Goal: Transaction & Acquisition: Purchase product/service

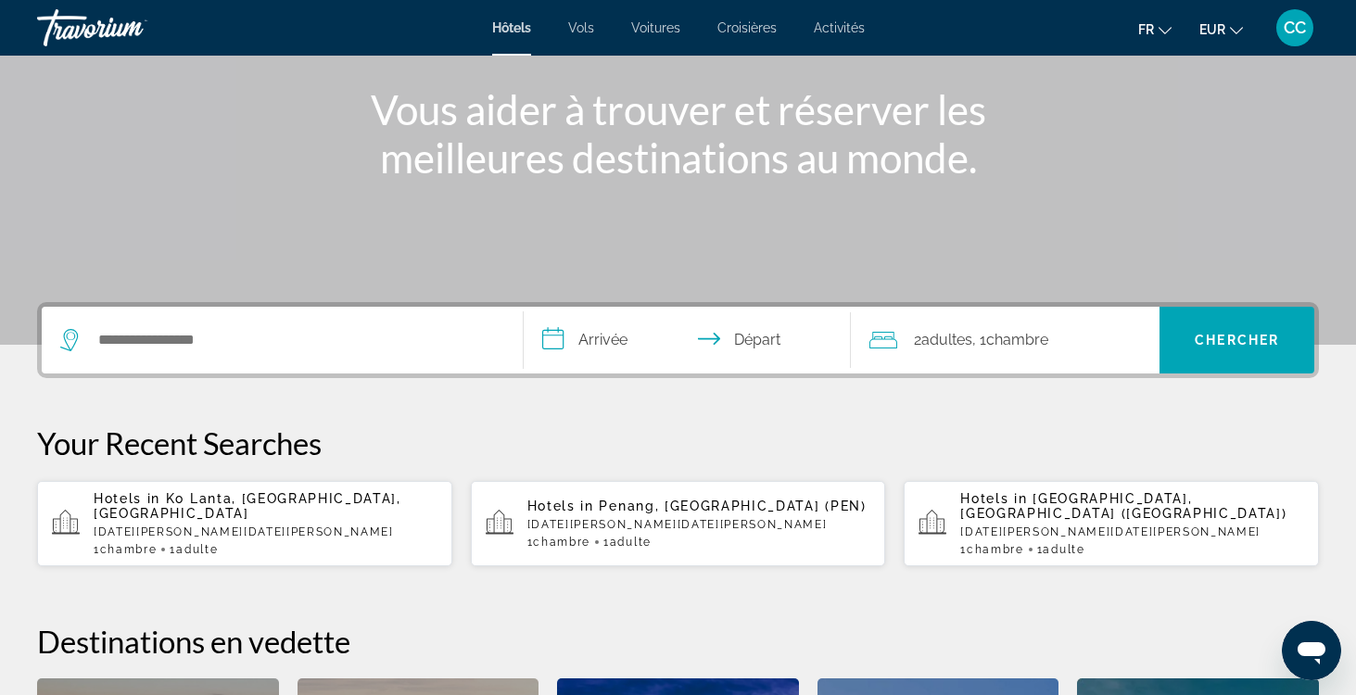
scroll to position [217, 0]
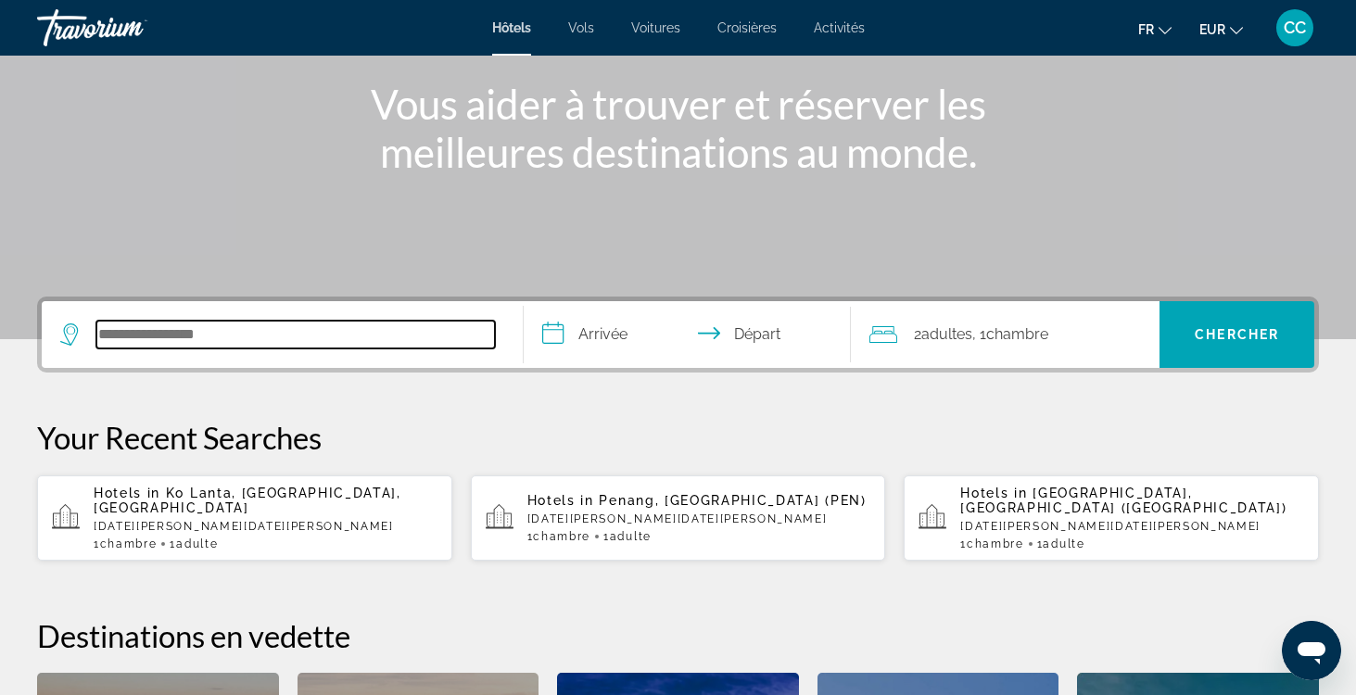
click at [241, 337] on input "Search hotel destination" at bounding box center [295, 335] width 399 height 28
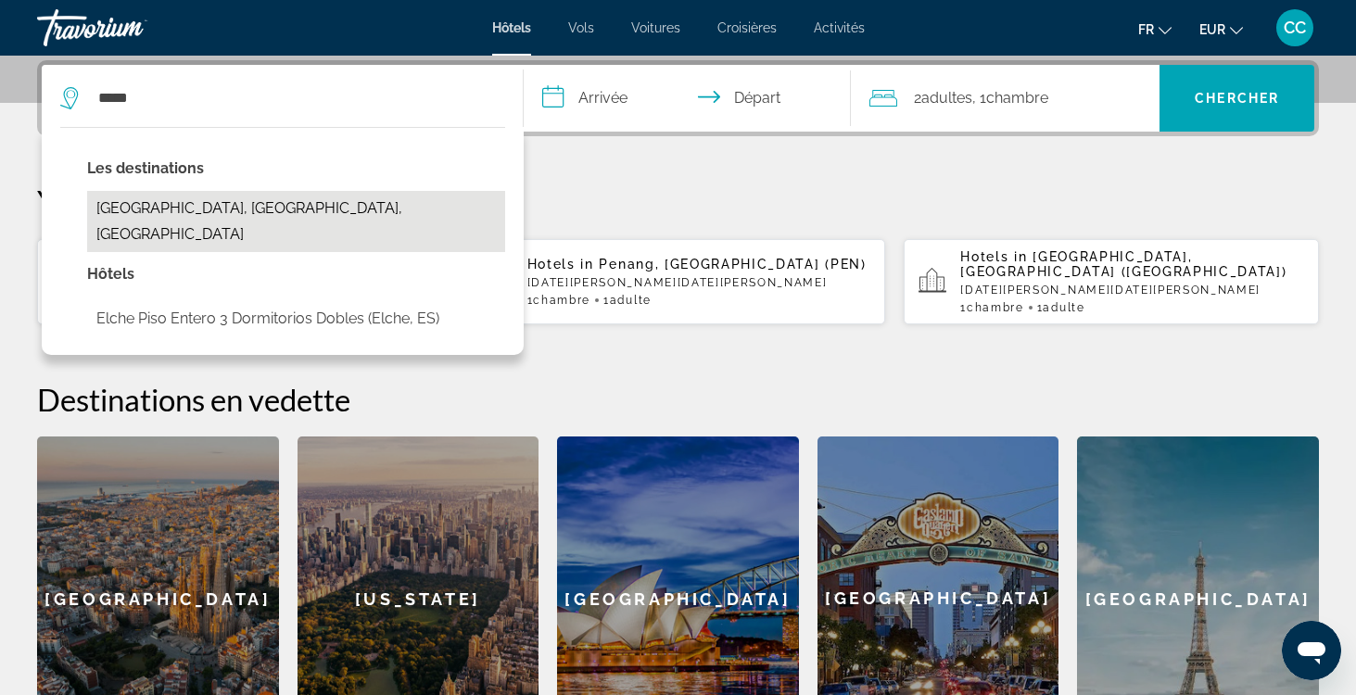
click at [253, 209] on button "Elche, Alicante, Spain" at bounding box center [296, 221] width 418 height 61
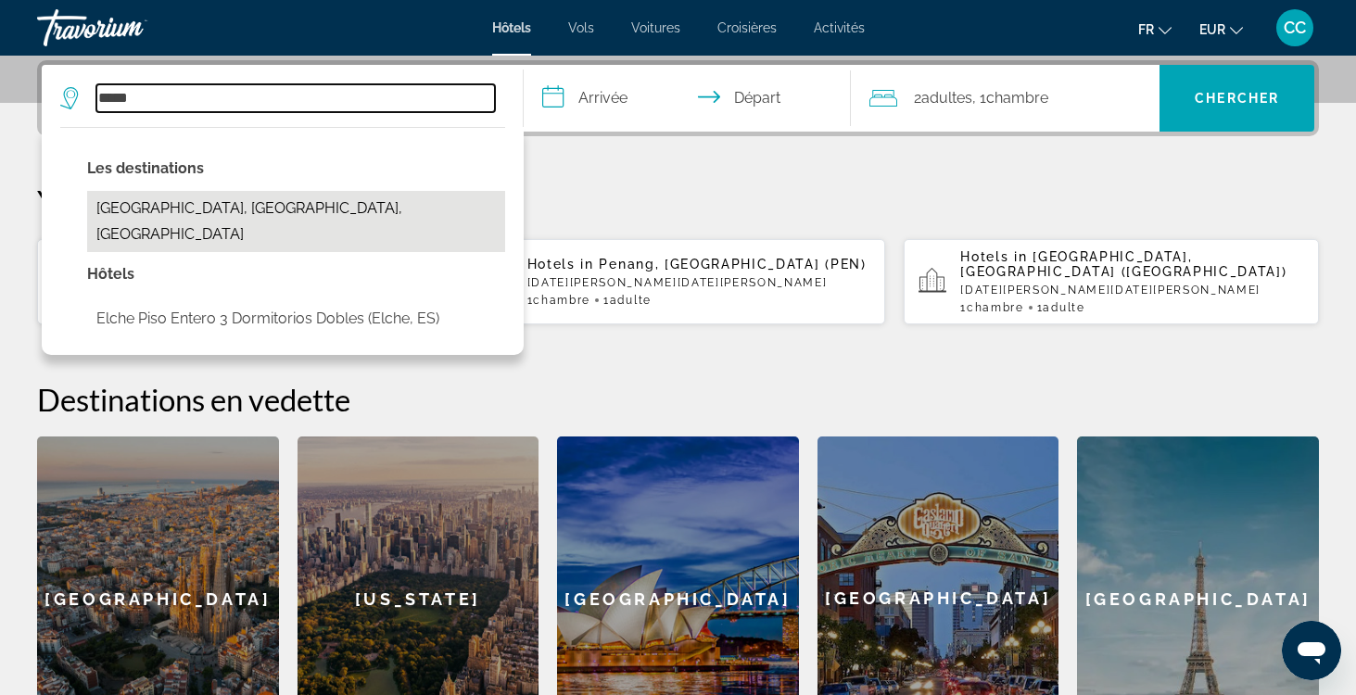
type input "**********"
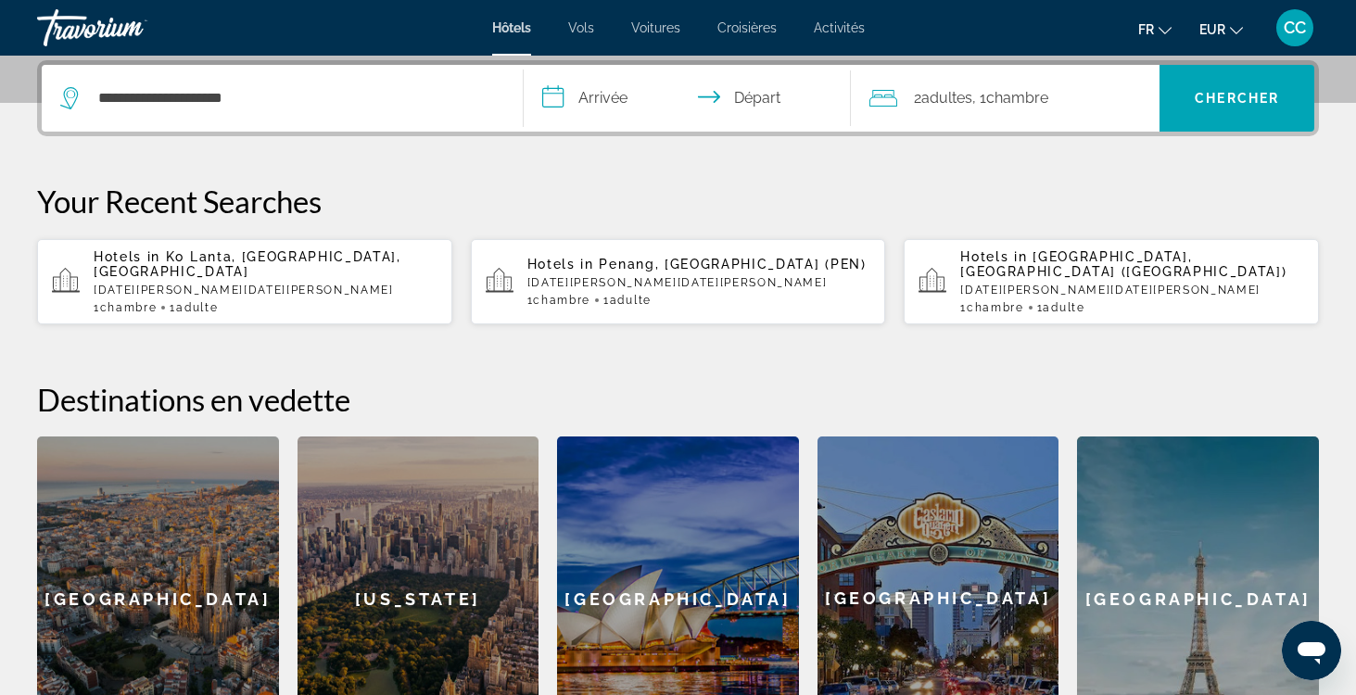
click at [634, 99] on input "**********" at bounding box center [691, 101] width 335 height 72
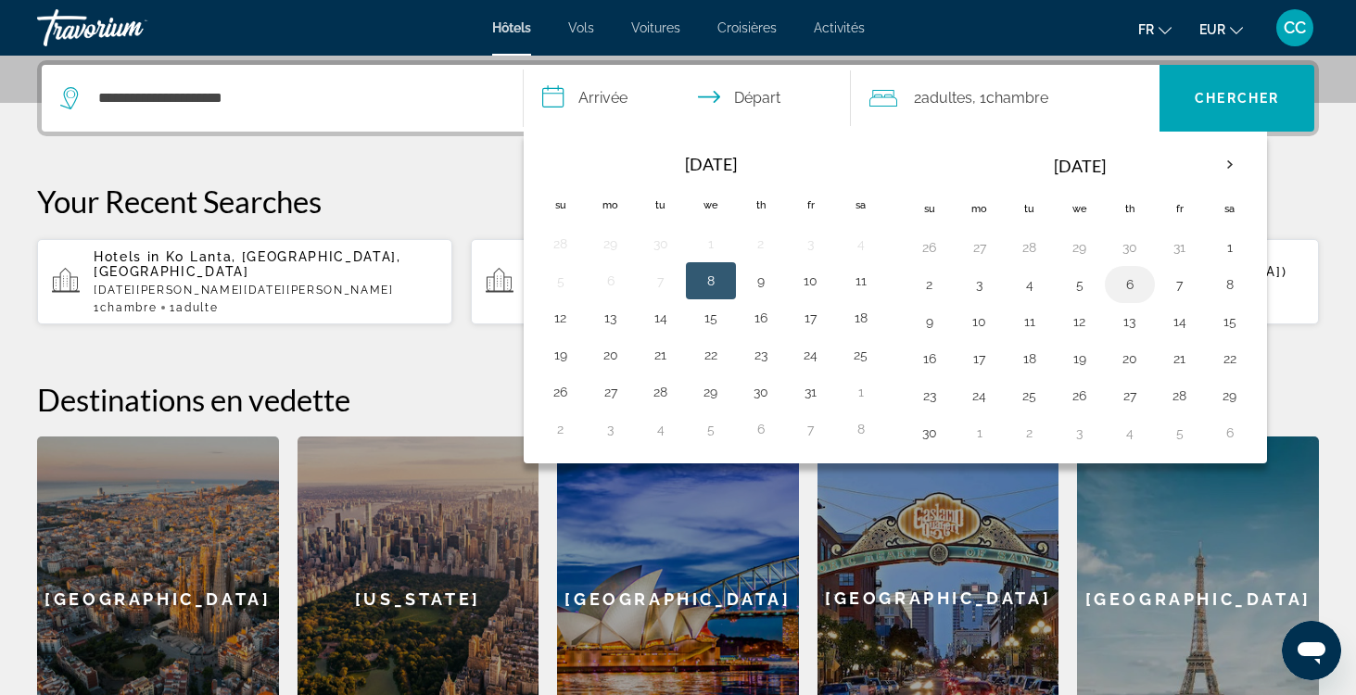
click at [1133, 289] on button "6" at bounding box center [1130, 285] width 30 height 26
click at [1181, 288] on button "7" at bounding box center [1180, 285] width 30 height 26
type input "**********"
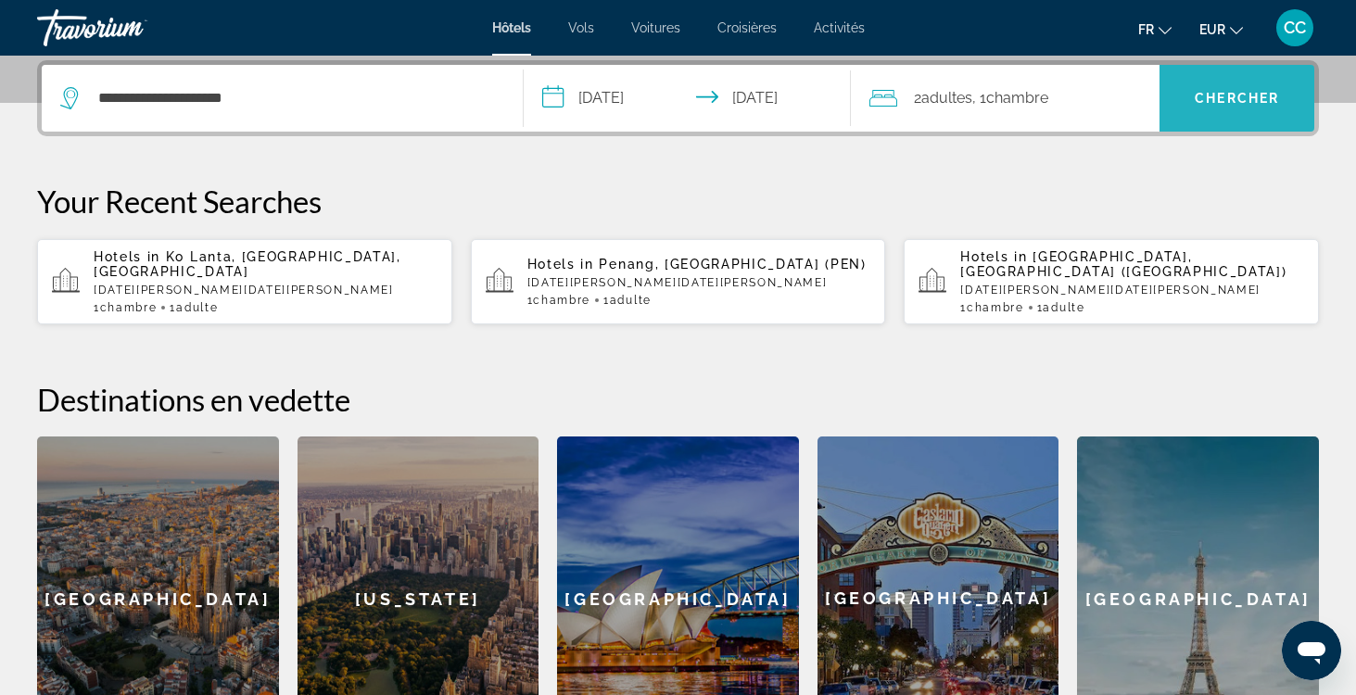
click at [1228, 99] on span "Chercher" at bounding box center [1237, 98] width 84 height 15
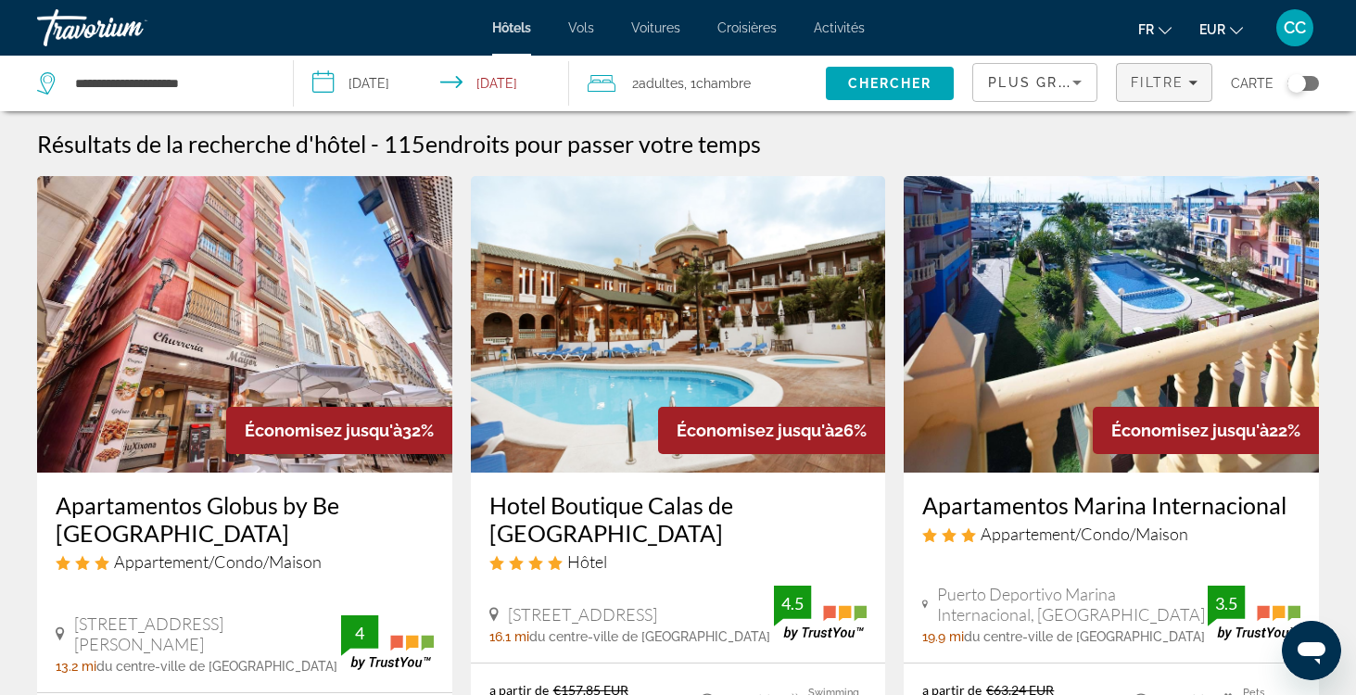
click at [1164, 86] on span "Filtre" at bounding box center [1157, 82] width 53 height 15
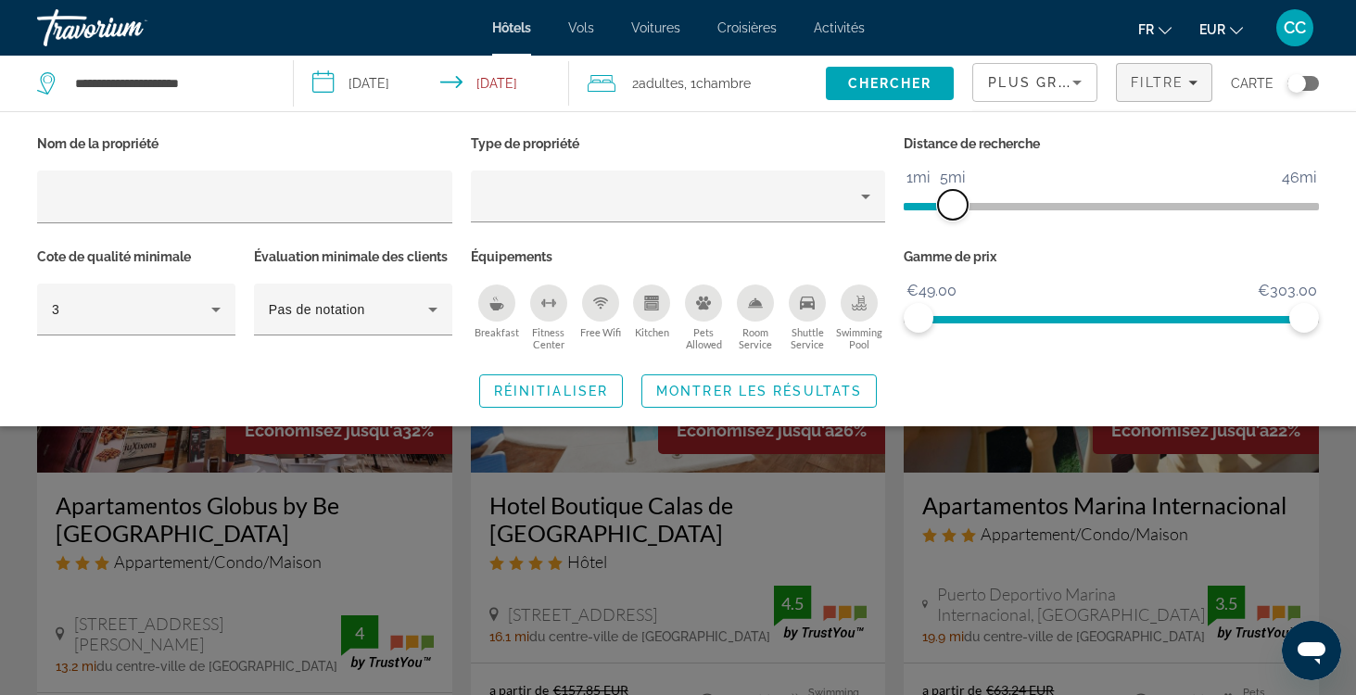
drag, startPoint x: 1162, startPoint y: 216, endPoint x: 957, endPoint y: 210, distance: 205.0
click at [956, 210] on span "ngx-slider" at bounding box center [953, 205] width 30 height 30
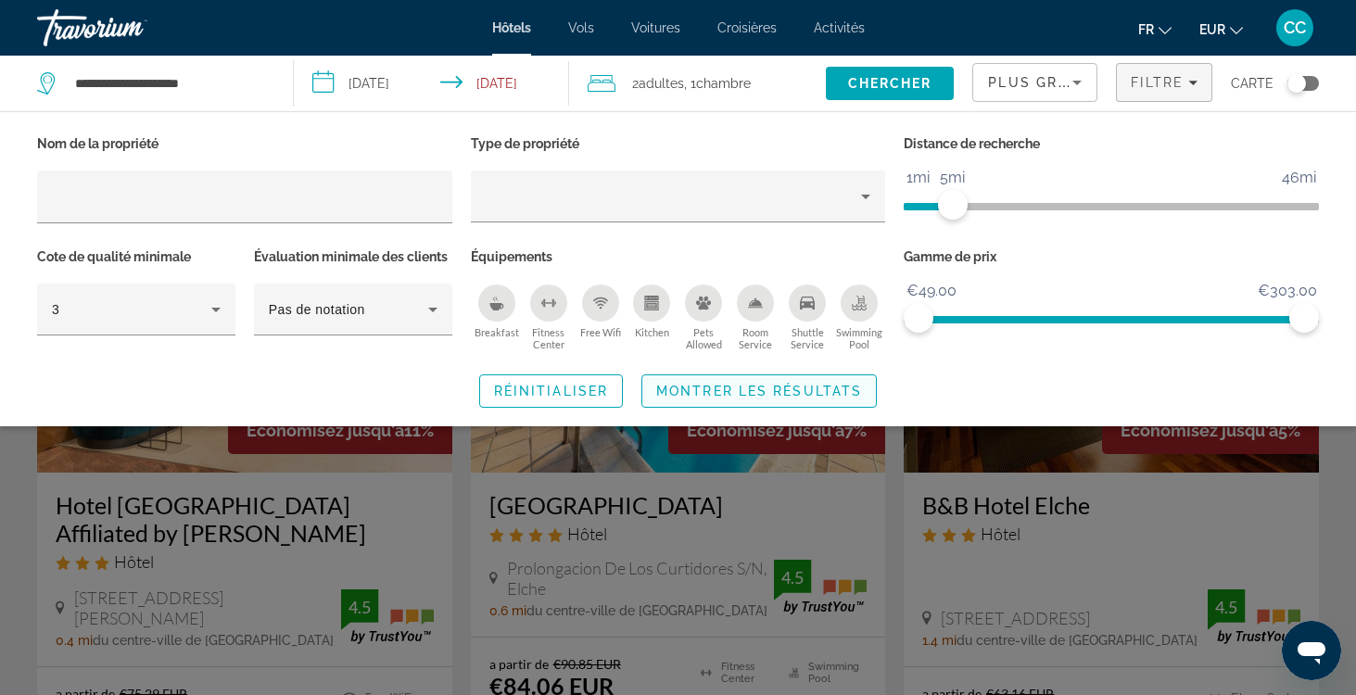
click at [809, 387] on span "Montrer les résultats" at bounding box center [759, 391] width 206 height 15
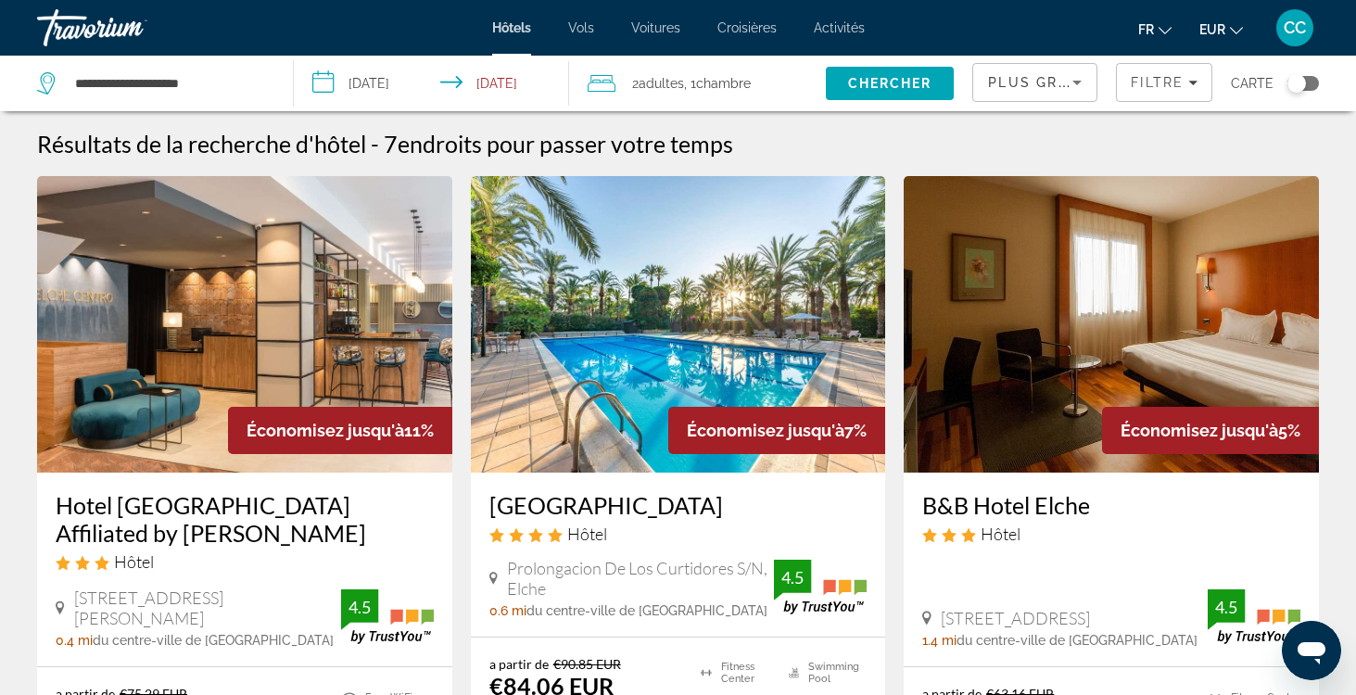
click at [1308, 79] on div "Toggle map" at bounding box center [1304, 83] width 32 height 15
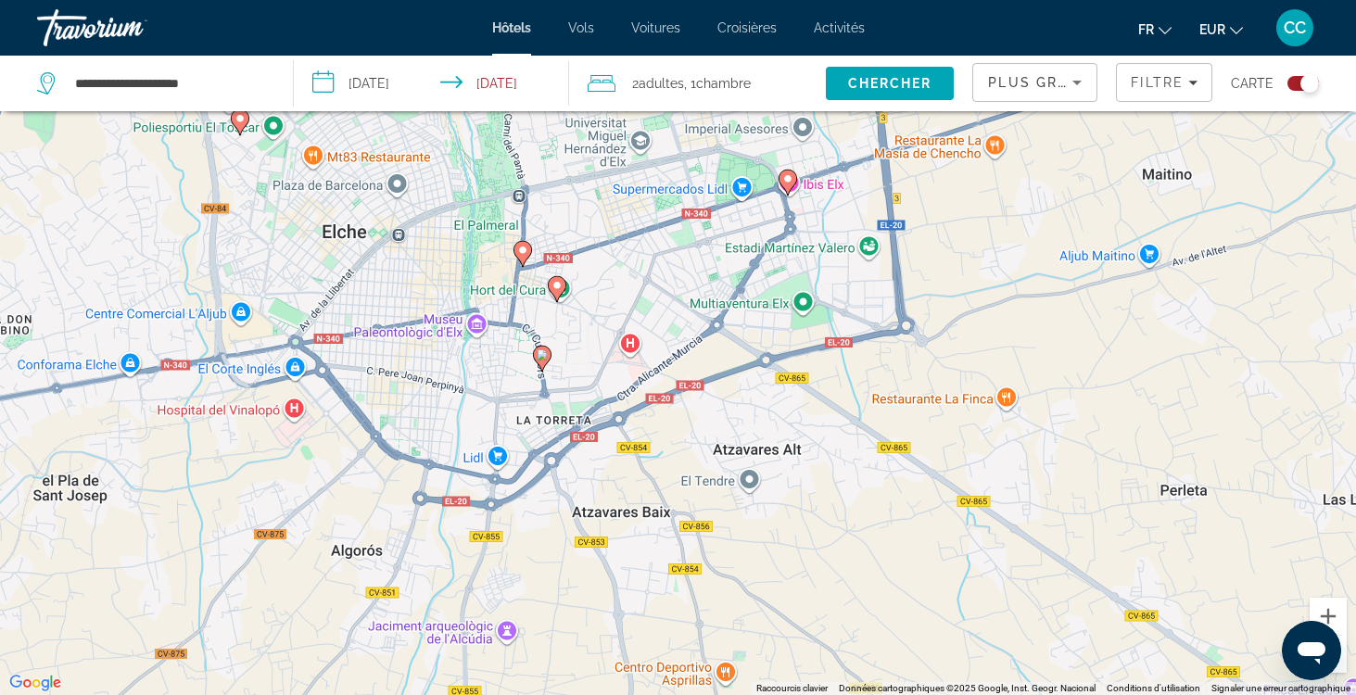
drag, startPoint x: 847, startPoint y: 492, endPoint x: 952, endPoint y: 266, distance: 249.3
click at [952, 266] on div "Pour activer le glissement avec le clavier, appuyez sur Alt+Entrée. Une fois ce…" at bounding box center [678, 347] width 1356 height 695
click at [1346, 672] on button "Zoom arrière" at bounding box center [1328, 654] width 37 height 37
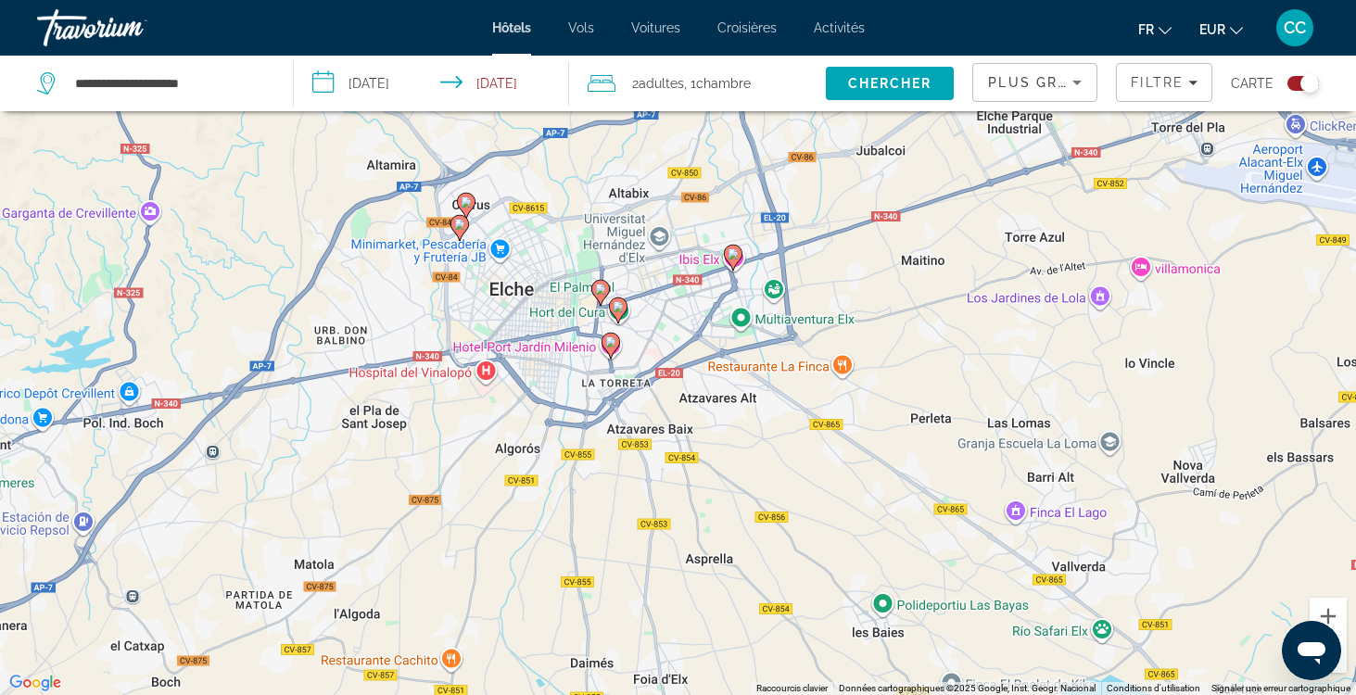
click at [1346, 672] on button "Zoom arrière" at bounding box center [1328, 654] width 37 height 37
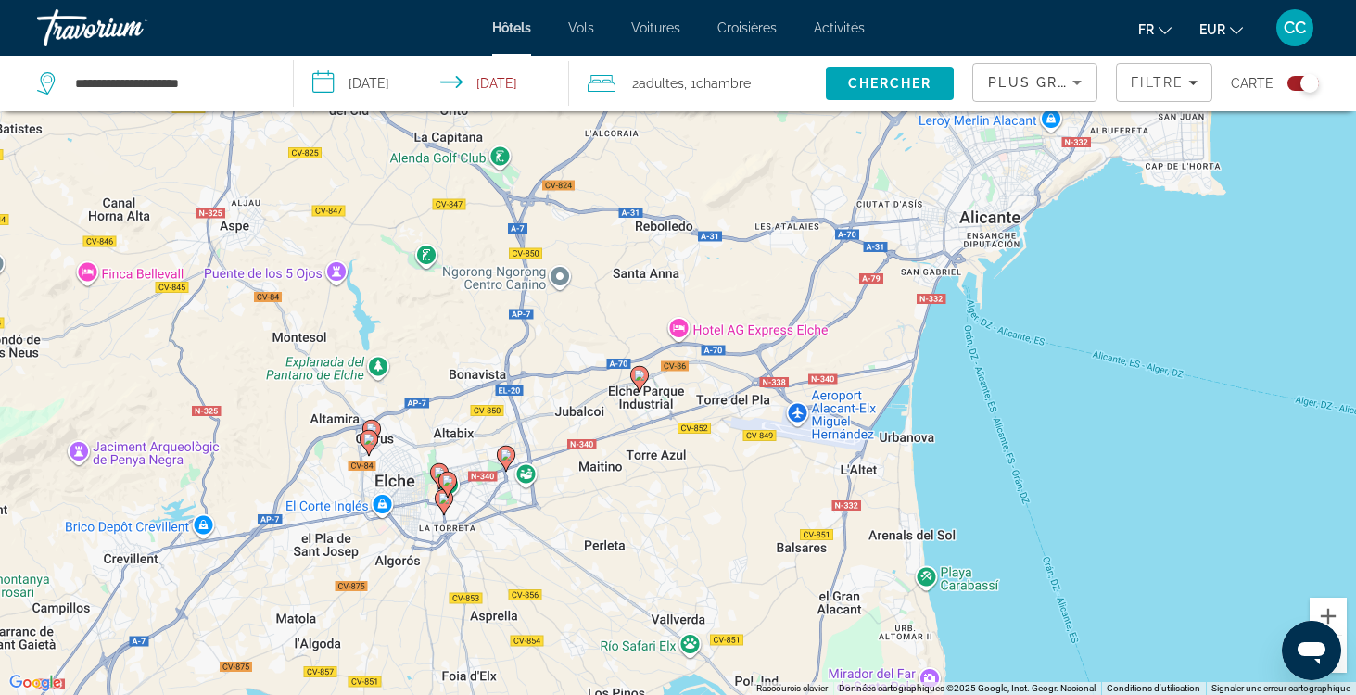
drag, startPoint x: 972, startPoint y: 357, endPoint x: 766, endPoint y: 525, distance: 265.6
click at [763, 525] on div "Pour activer le glissement avec le clavier, appuyez sur Alt+Entrée. Une fois ce…" at bounding box center [678, 347] width 1356 height 695
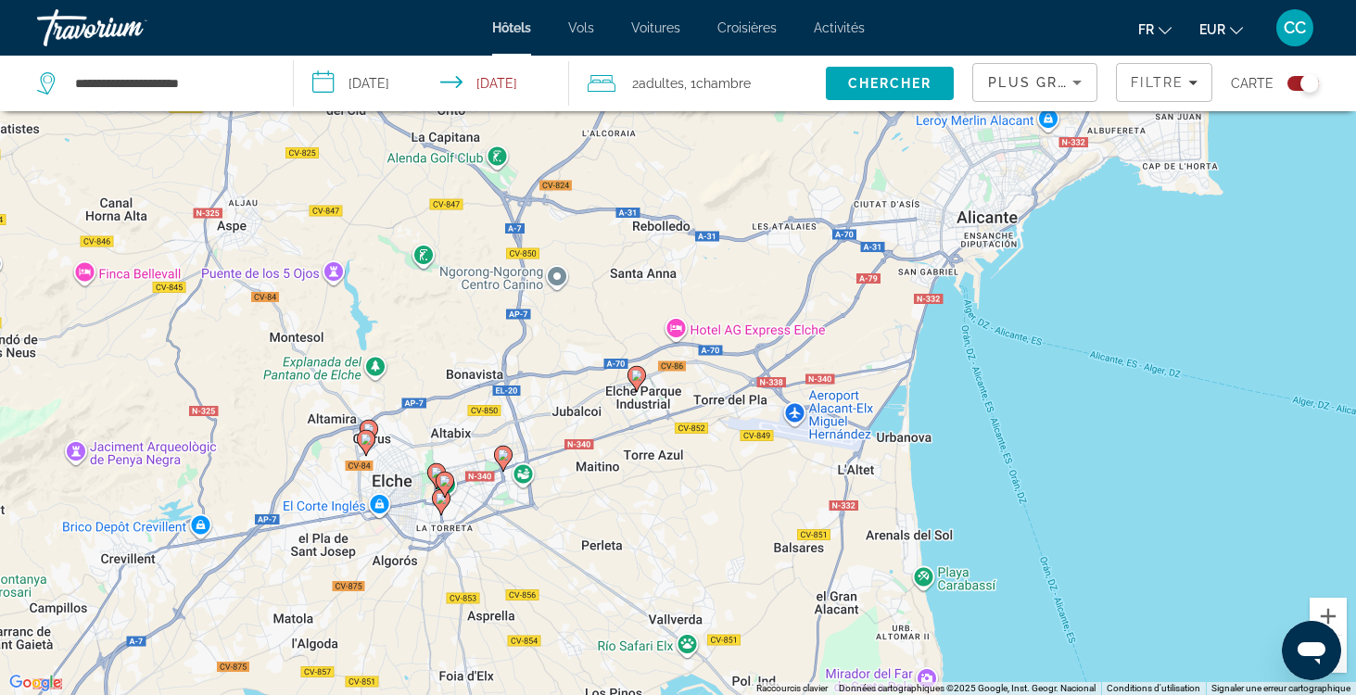
click at [1077, 96] on div "Plus grandes économies" at bounding box center [1035, 90] width 94 height 52
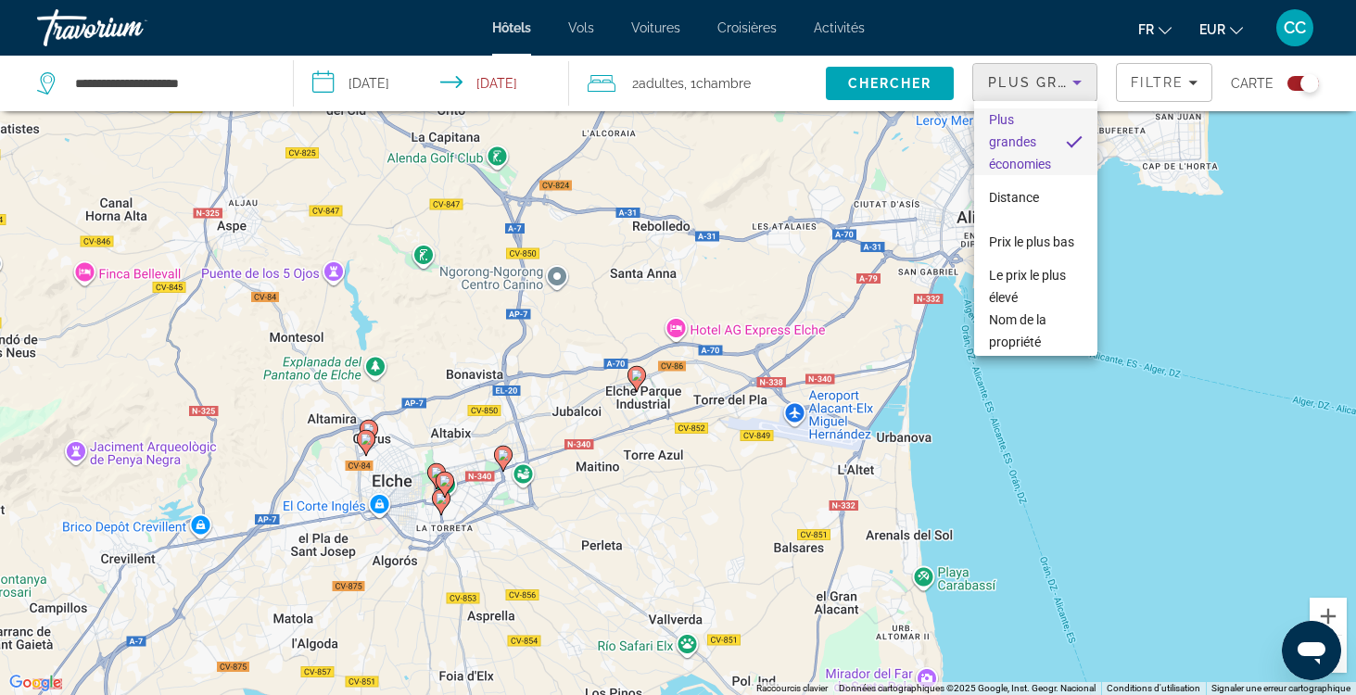
click at [1182, 81] on div at bounding box center [678, 347] width 1356 height 695
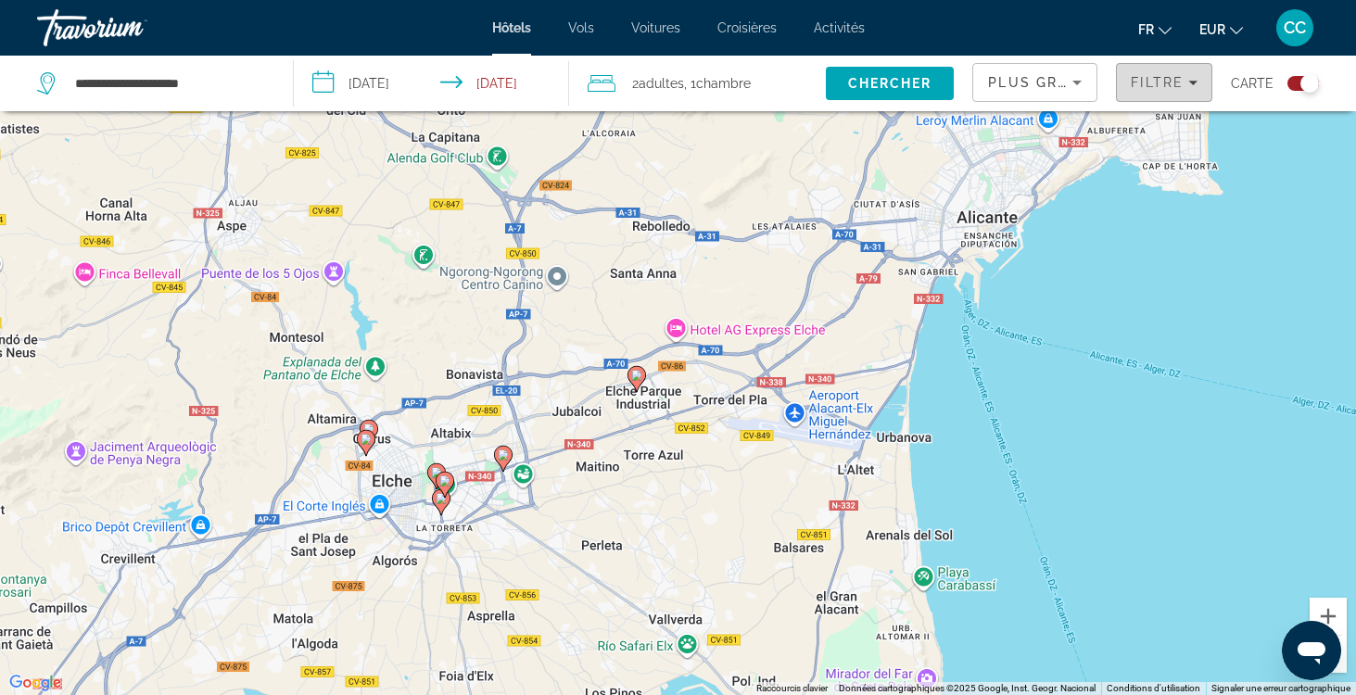
click at [1190, 83] on icon "Filters" at bounding box center [1193, 82] width 9 height 9
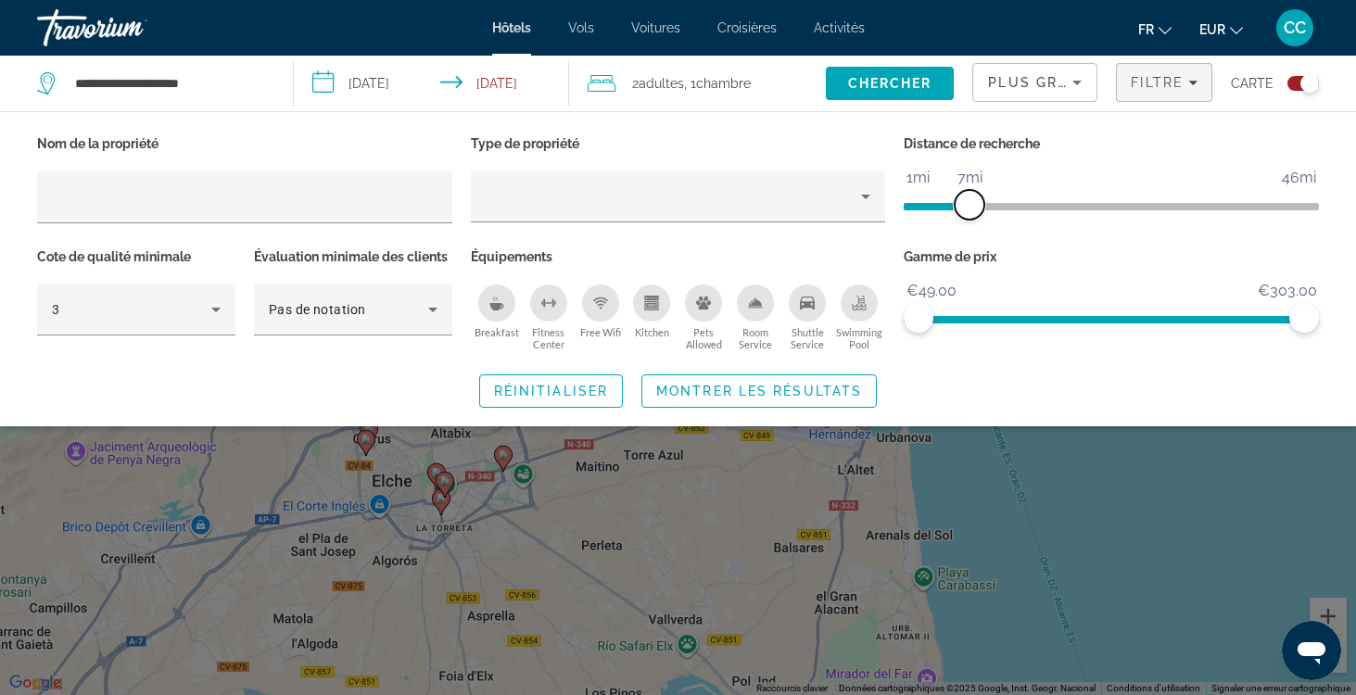
drag, startPoint x: 951, startPoint y: 203, endPoint x: 972, endPoint y: 203, distance: 20.4
click at [972, 203] on span "ngx-slider" at bounding box center [970, 205] width 30 height 30
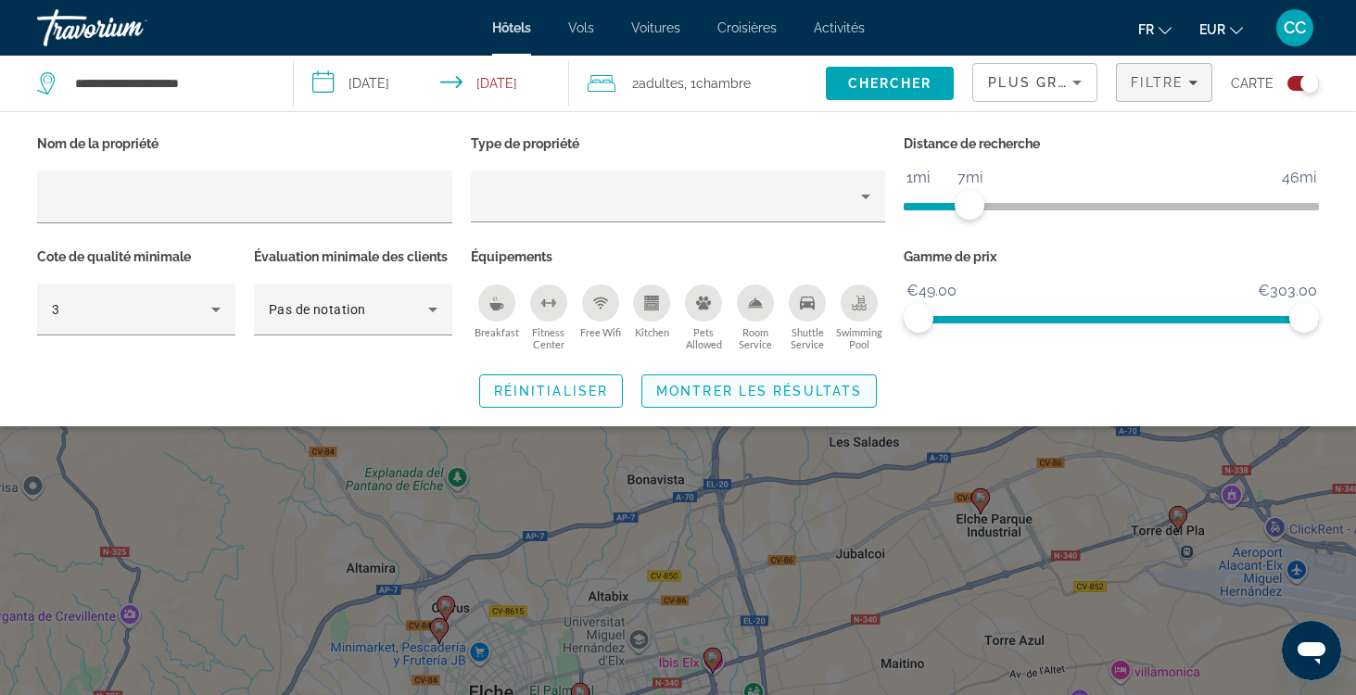
click at [842, 385] on span "Montrer les résultats" at bounding box center [759, 391] width 206 height 15
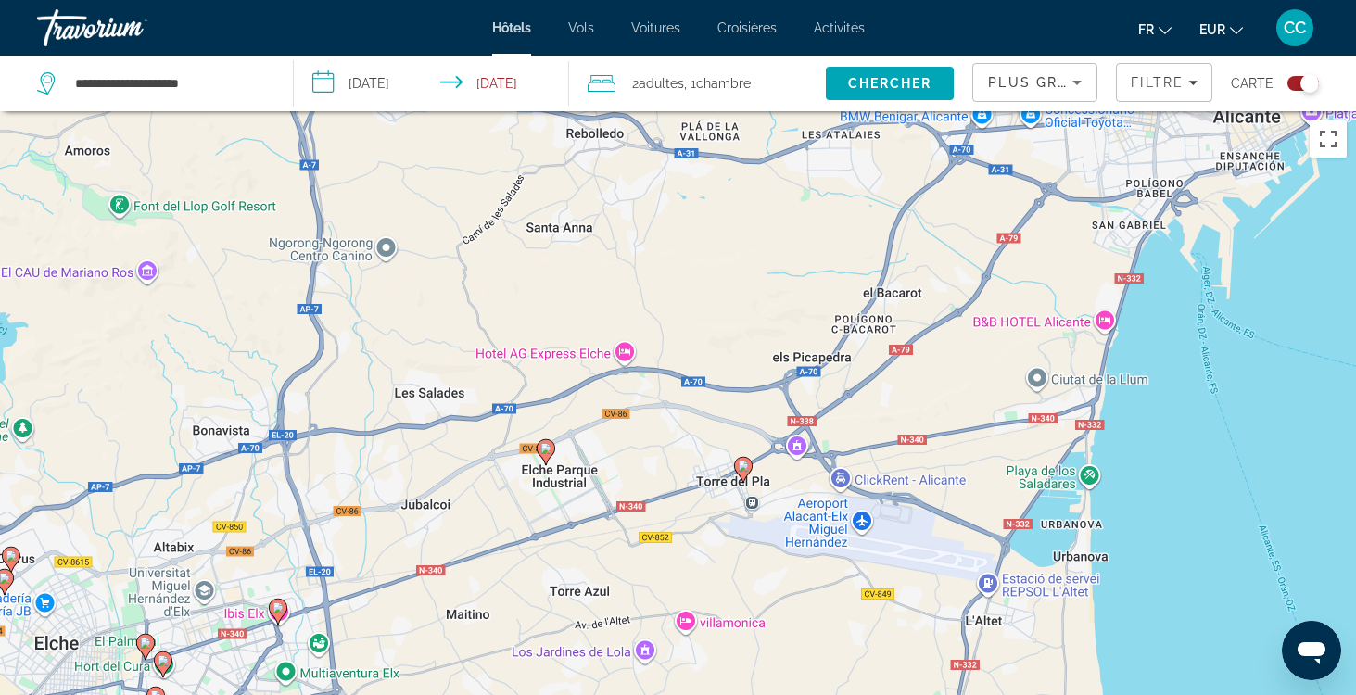
drag, startPoint x: 939, startPoint y: 458, endPoint x: 502, endPoint y: 408, distance: 440.4
click at [501, 408] on div "Pour activer le glissement avec le clavier, appuyez sur Alt+Entrée. Une fois ce…" at bounding box center [678, 458] width 1356 height 695
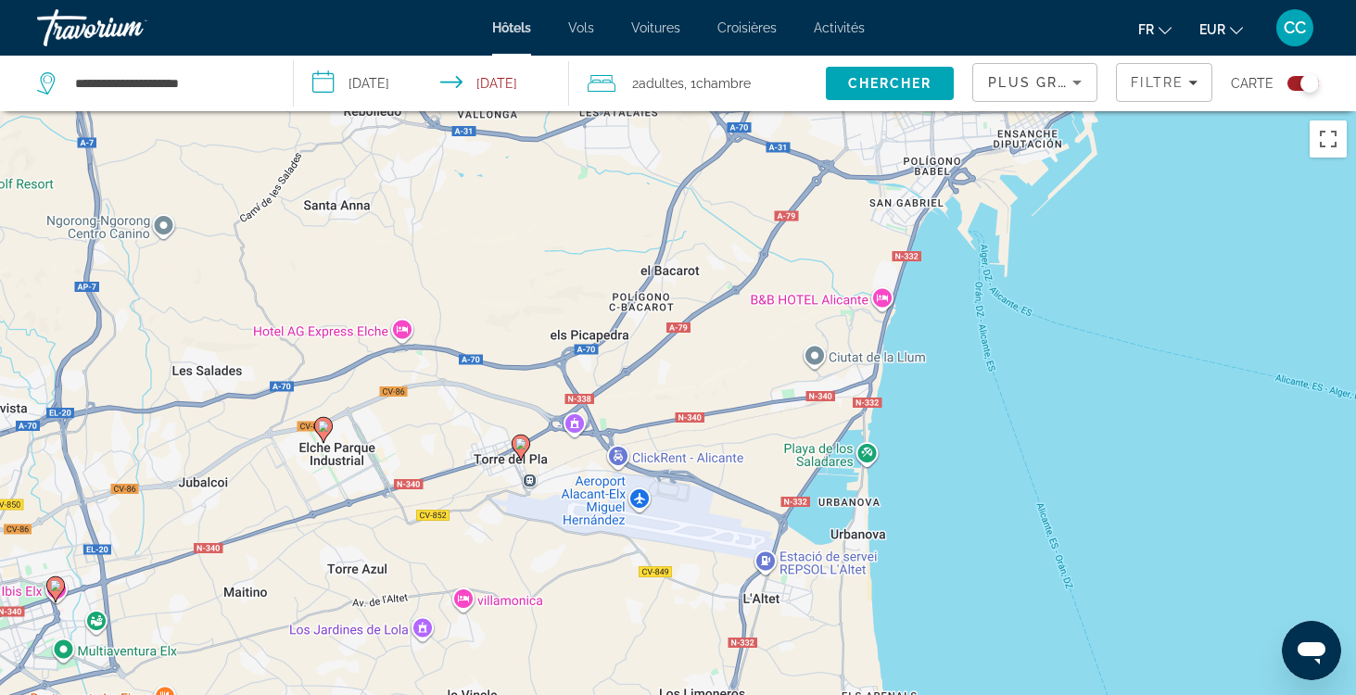
drag, startPoint x: 673, startPoint y: 537, endPoint x: 441, endPoint y: 521, distance: 232.3
click at [441, 521] on div "Pour activer le glissement avec le clavier, appuyez sur Alt+Entrée. Une fois ce…" at bounding box center [678, 458] width 1356 height 695
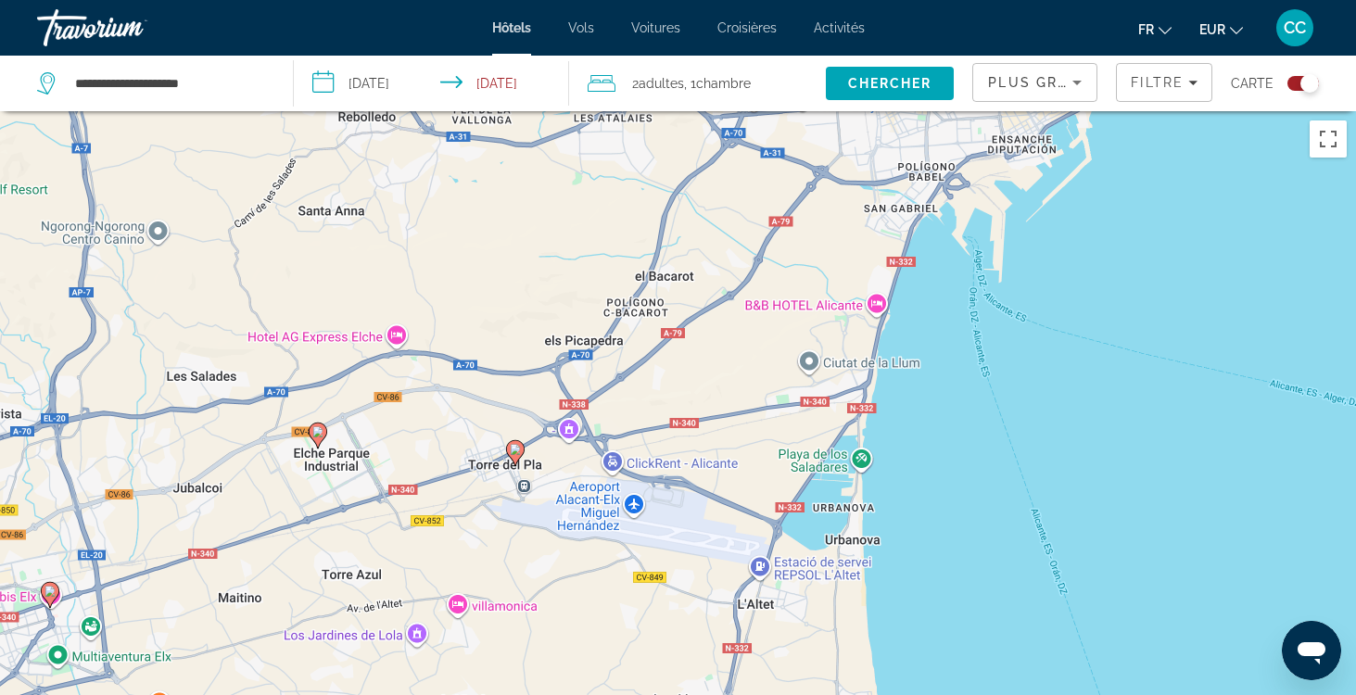
click at [517, 451] on image "Main content" at bounding box center [515, 449] width 11 height 11
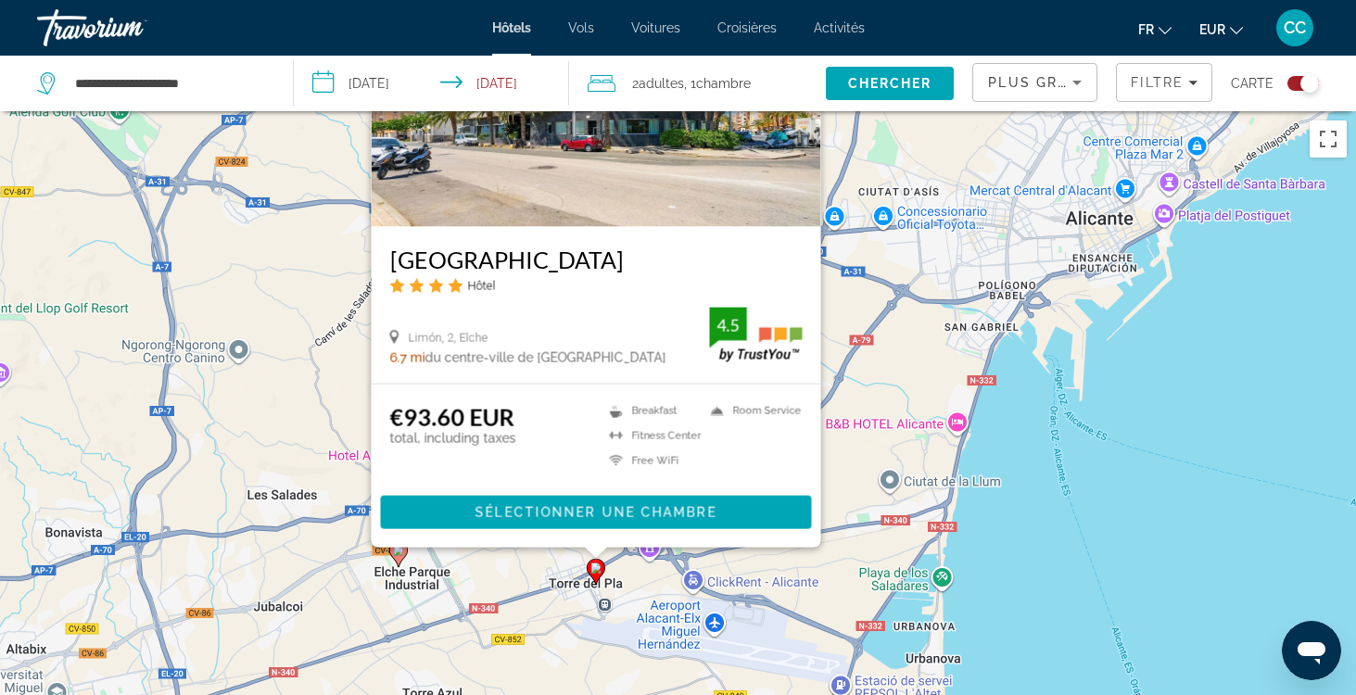
drag, startPoint x: 946, startPoint y: 625, endPoint x: 1026, endPoint y: 420, distance: 220.2
click at [1026, 420] on div "Pour activer le glissement avec le clavier, appuyez sur Alt+Entrée. Une fois ce…" at bounding box center [678, 458] width 1356 height 695
click at [490, 580] on div "Pour activer le glissement avec le clavier, appuyez sur Alt+Entrée. Une fois ce…" at bounding box center [678, 458] width 1356 height 695
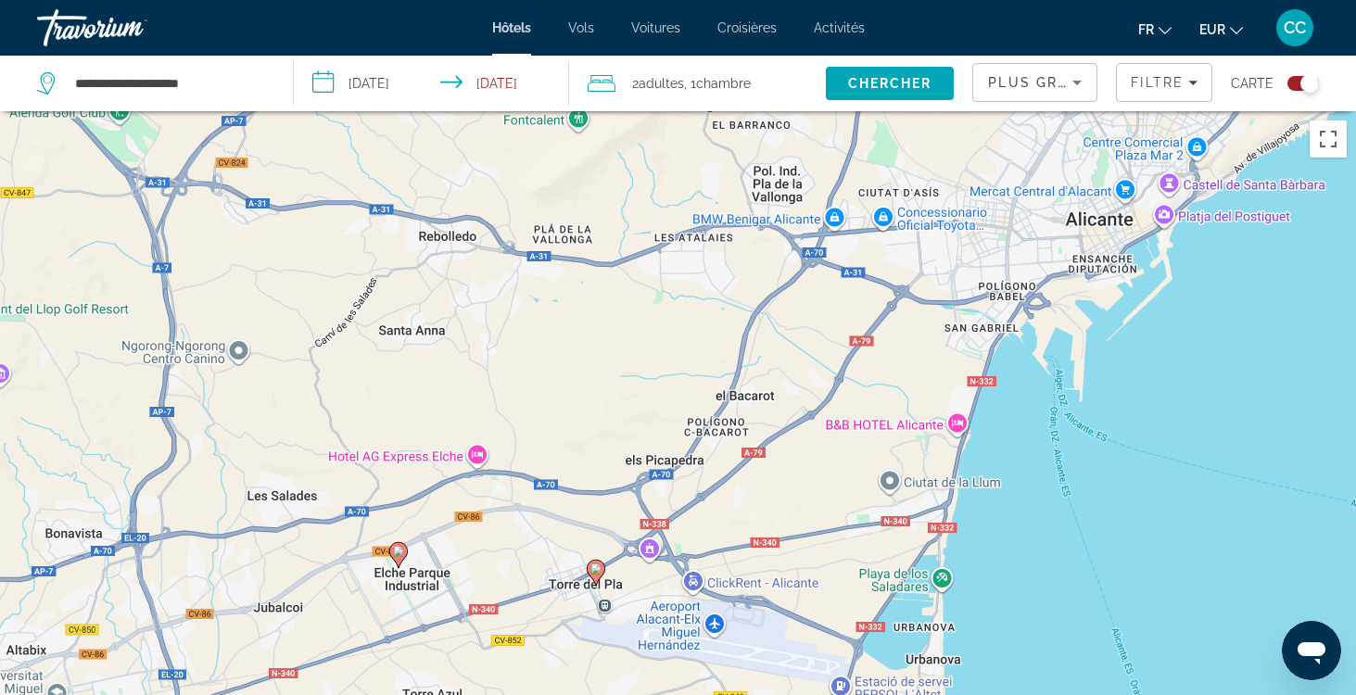
click at [399, 558] on icon "Main content" at bounding box center [397, 555] width 17 height 24
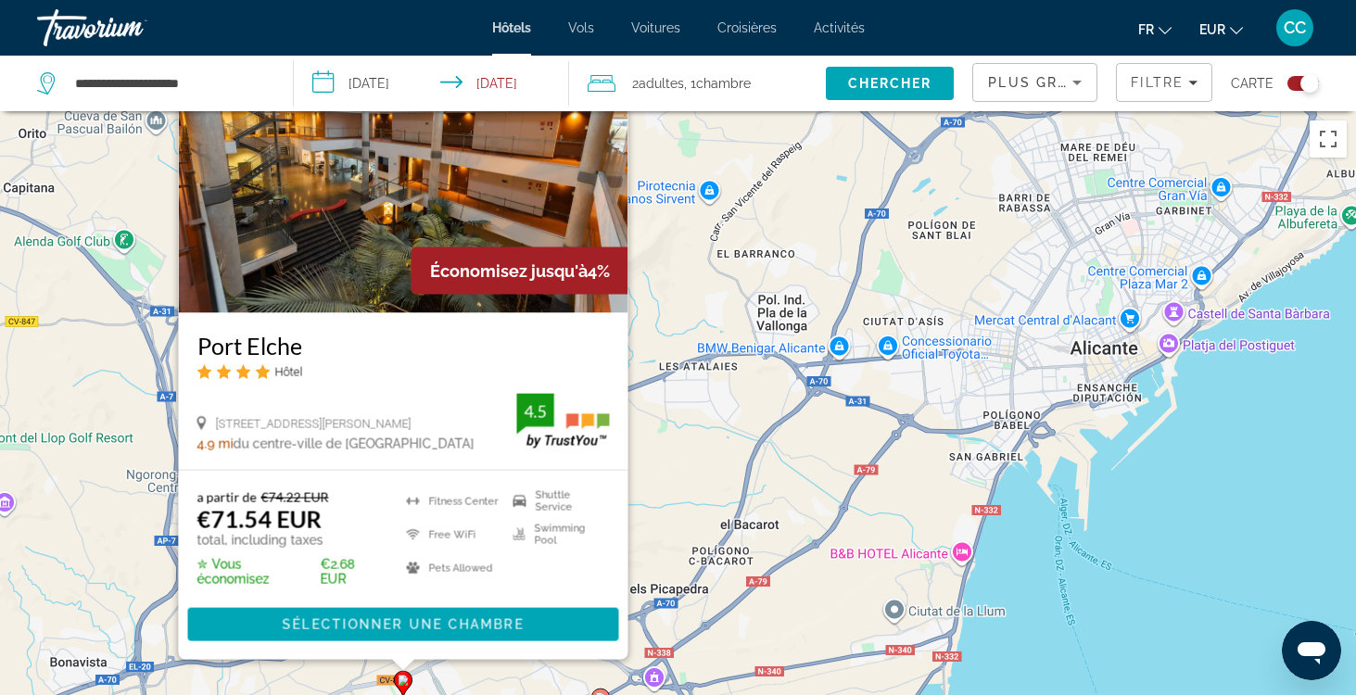
drag, startPoint x: 1179, startPoint y: 621, endPoint x: 1192, endPoint y: 464, distance: 158.1
click at [1190, 464] on div "Pour activer le glissement avec le clavier, appuyez sur Alt+Entrée. Une fois ce…" at bounding box center [678, 458] width 1356 height 695
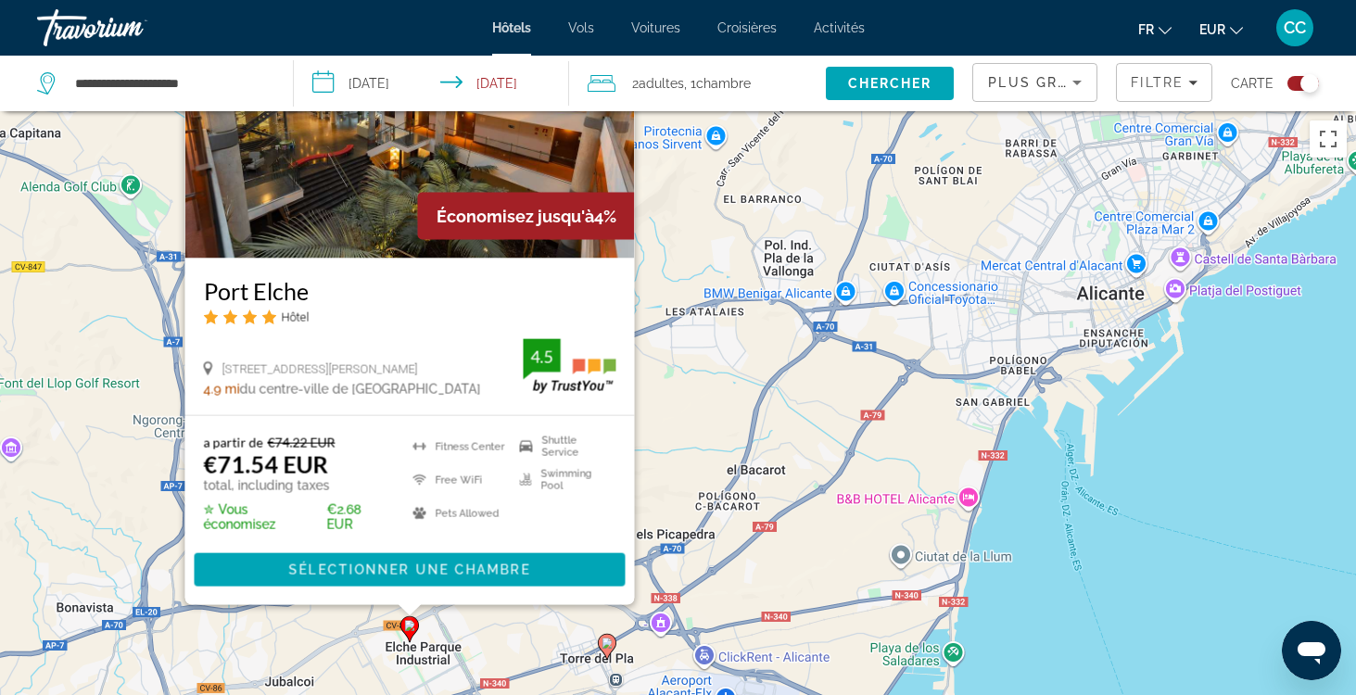
click at [1192, 464] on div "Pour activer le glissement avec le clavier, appuyez sur Alt+Entrée. Une fois ce…" at bounding box center [678, 458] width 1356 height 695
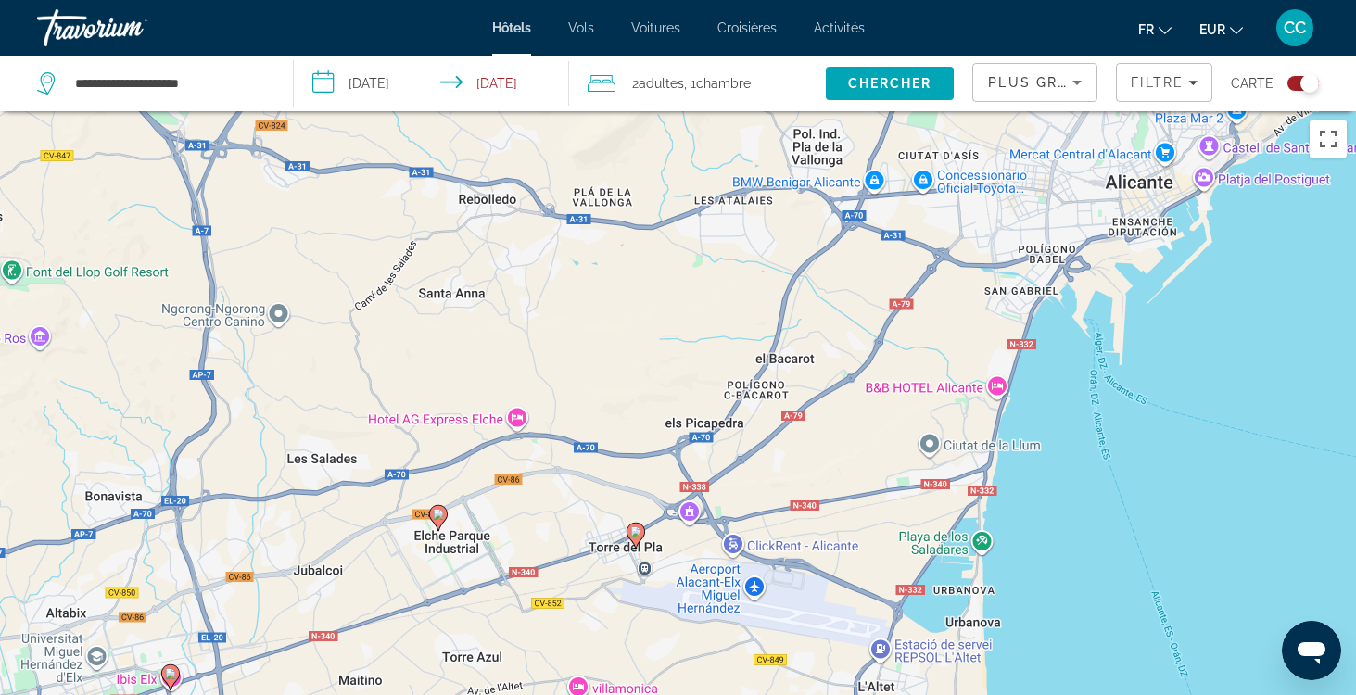
drag, startPoint x: 691, startPoint y: 608, endPoint x: 719, endPoint y: 493, distance: 118.5
click at [719, 493] on div "Pour activer le glissement avec le clavier, appuyez sur Alt+Entrée. Une fois ce…" at bounding box center [678, 458] width 1356 height 695
click at [636, 532] on image "Main content" at bounding box center [635, 532] width 11 height 11
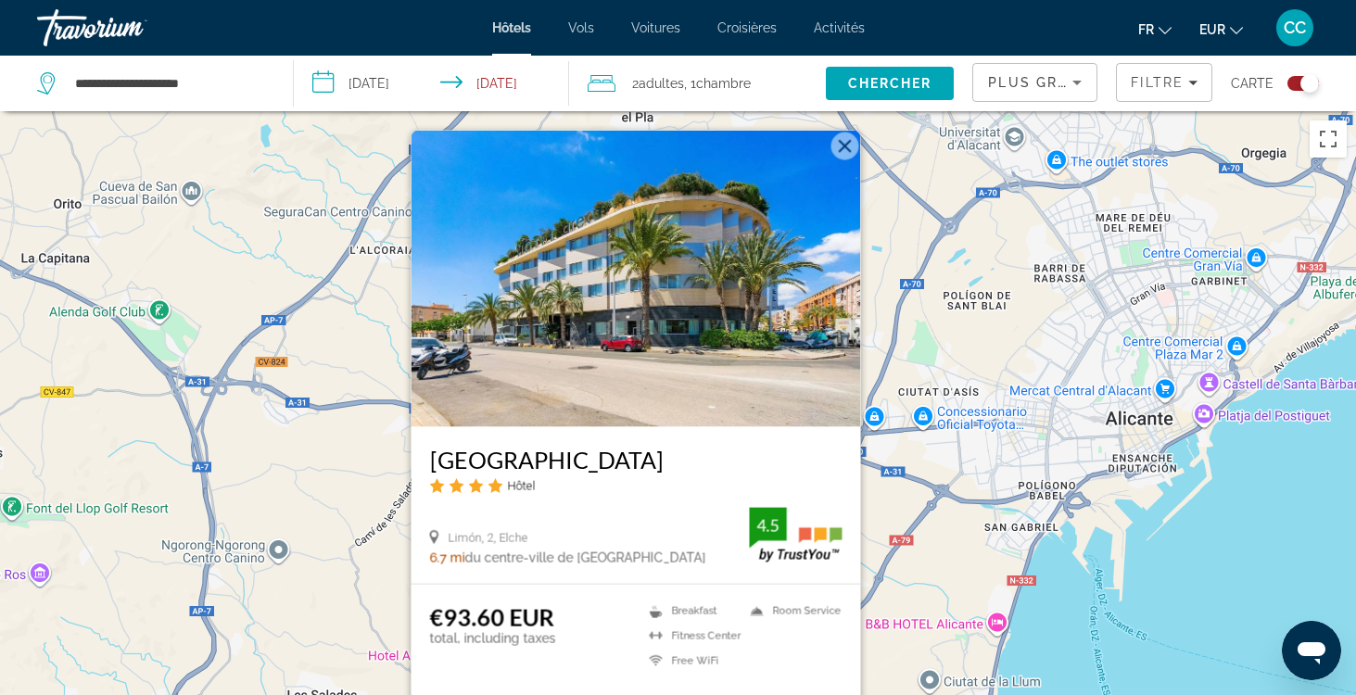
click at [1120, 617] on div "Pour activer le glissement avec le clavier, appuyez sur Alt+Entrée. Une fois ce…" at bounding box center [678, 458] width 1356 height 695
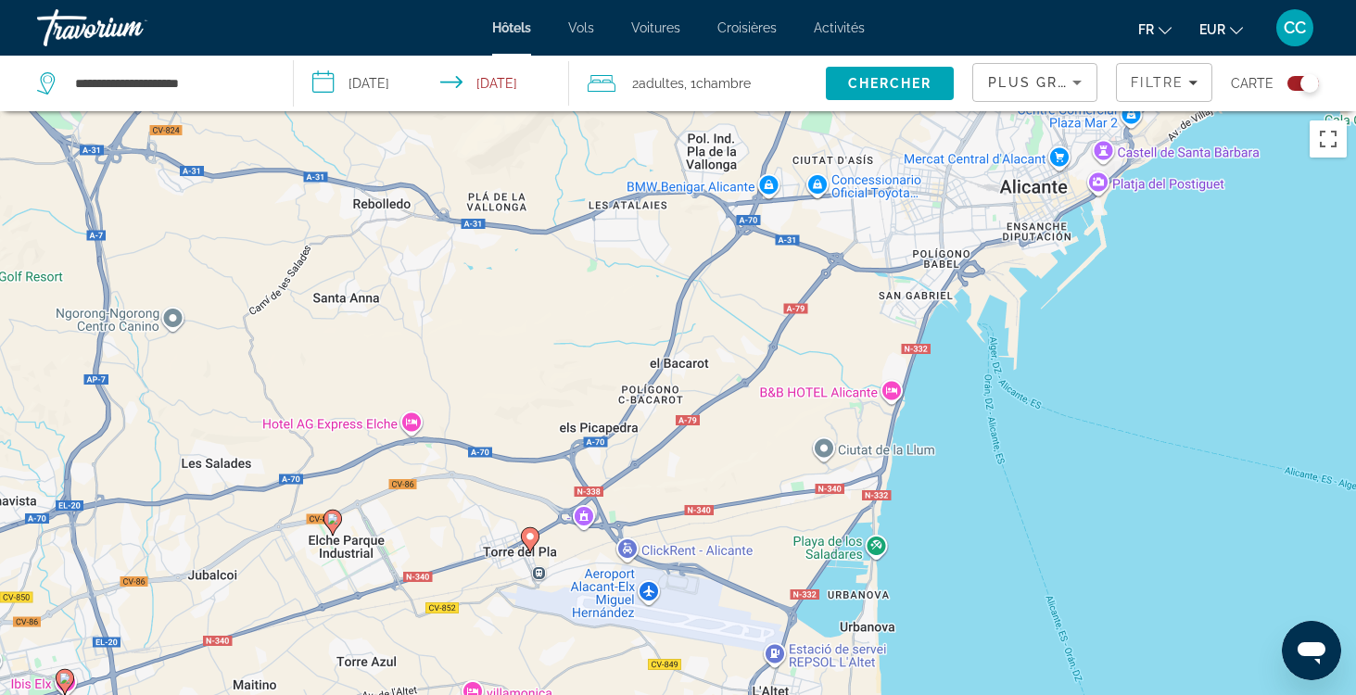
drag, startPoint x: 887, startPoint y: 621, endPoint x: 782, endPoint y: 386, distance: 258.1
click at [782, 386] on div "Pour activer le glissement avec le clavier, appuyez sur Alt+Entrée. Une fois ce…" at bounding box center [678, 458] width 1356 height 695
click at [1169, 84] on span "Filtre" at bounding box center [1157, 82] width 53 height 15
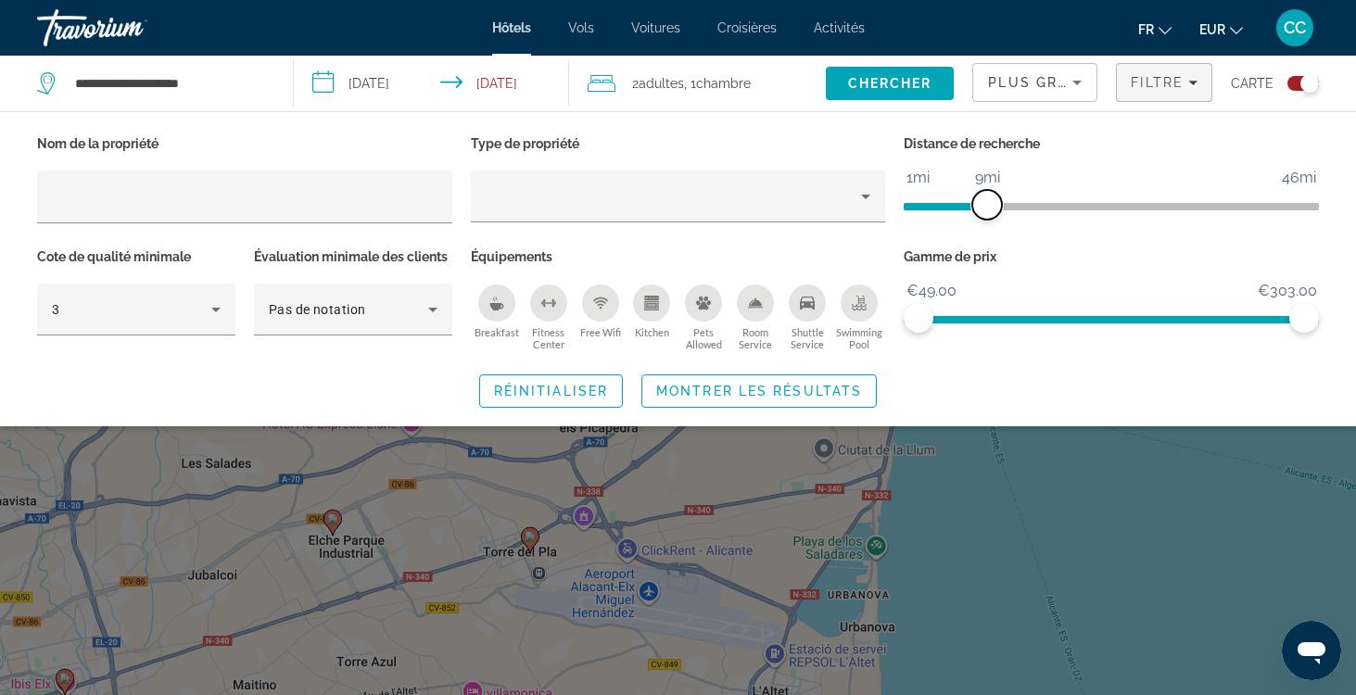
drag, startPoint x: 964, startPoint y: 202, endPoint x: 988, endPoint y: 203, distance: 24.1
click at [988, 203] on span "ngx-slider" at bounding box center [988, 205] width 30 height 30
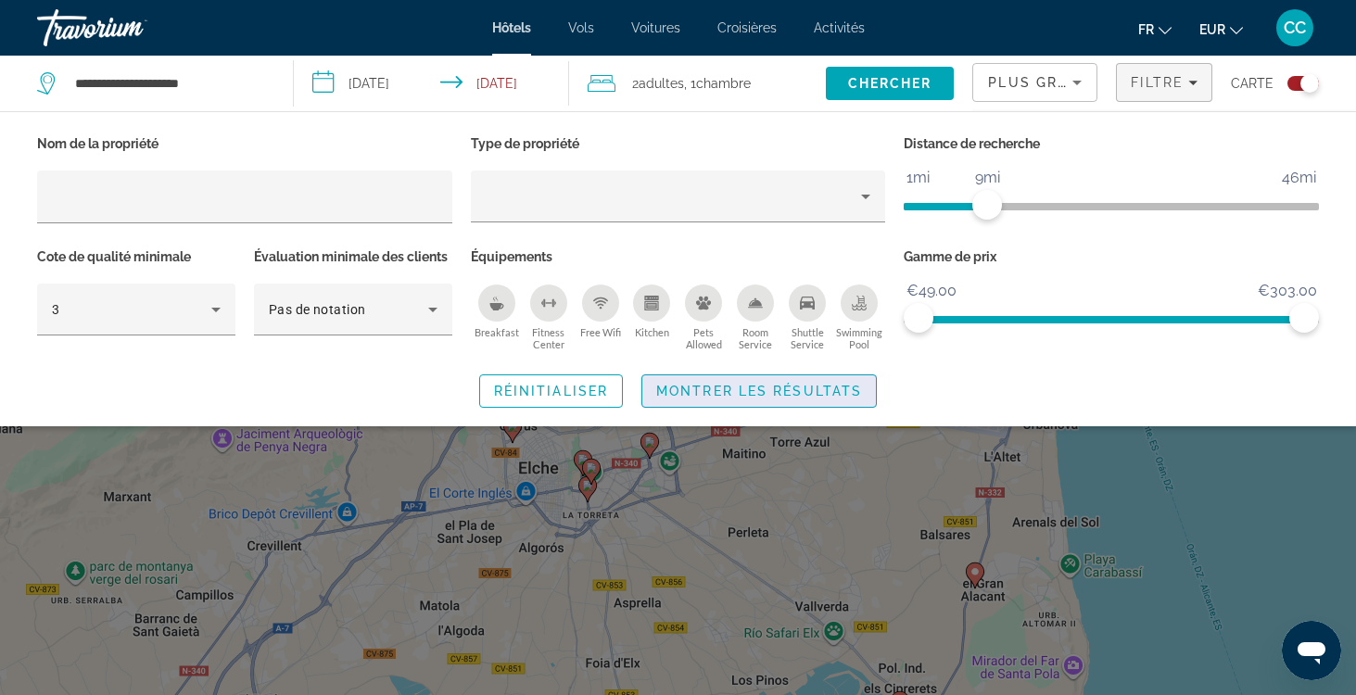
click at [821, 391] on span "Montrer les résultats" at bounding box center [759, 391] width 206 height 15
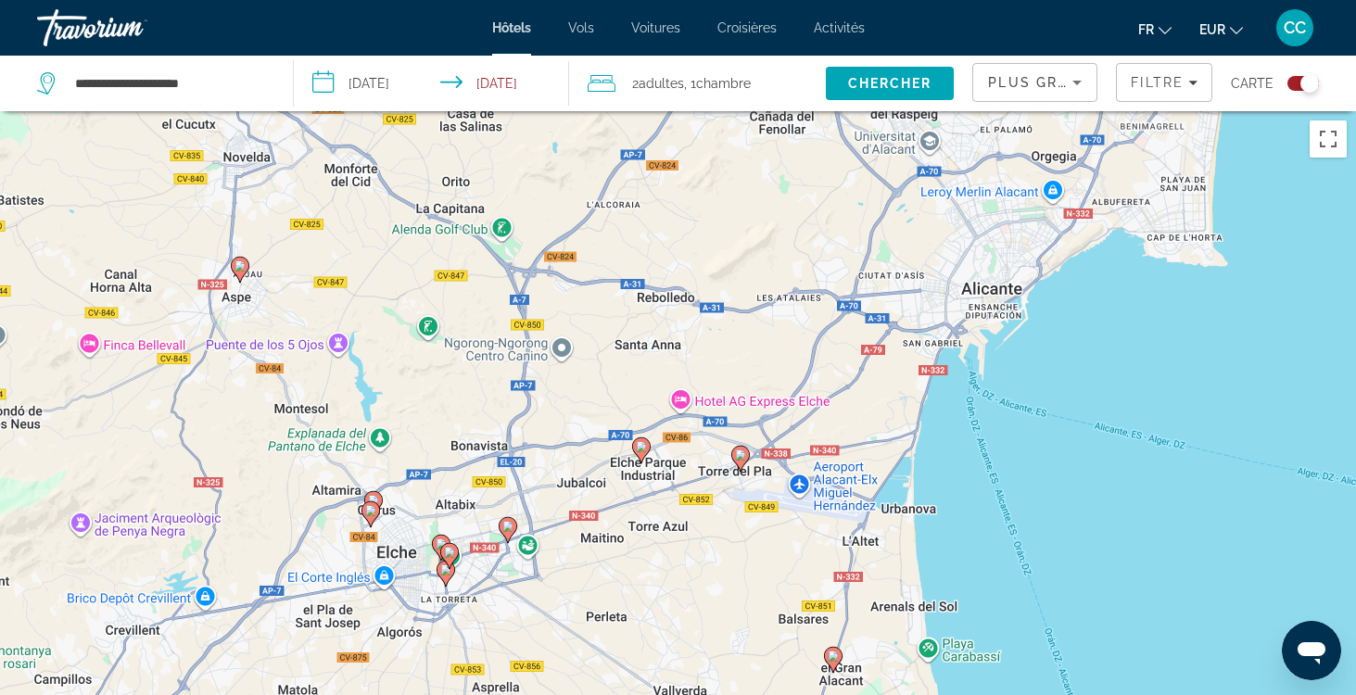
drag, startPoint x: 867, startPoint y: 475, endPoint x: 723, endPoint y: 559, distance: 166.6
click at [723, 559] on div "Pour activer le glissement avec le clavier, appuyez sur Alt+Entrée. Une fois ce…" at bounding box center [678, 458] width 1356 height 695
click at [1168, 86] on span "Filtre" at bounding box center [1157, 82] width 53 height 15
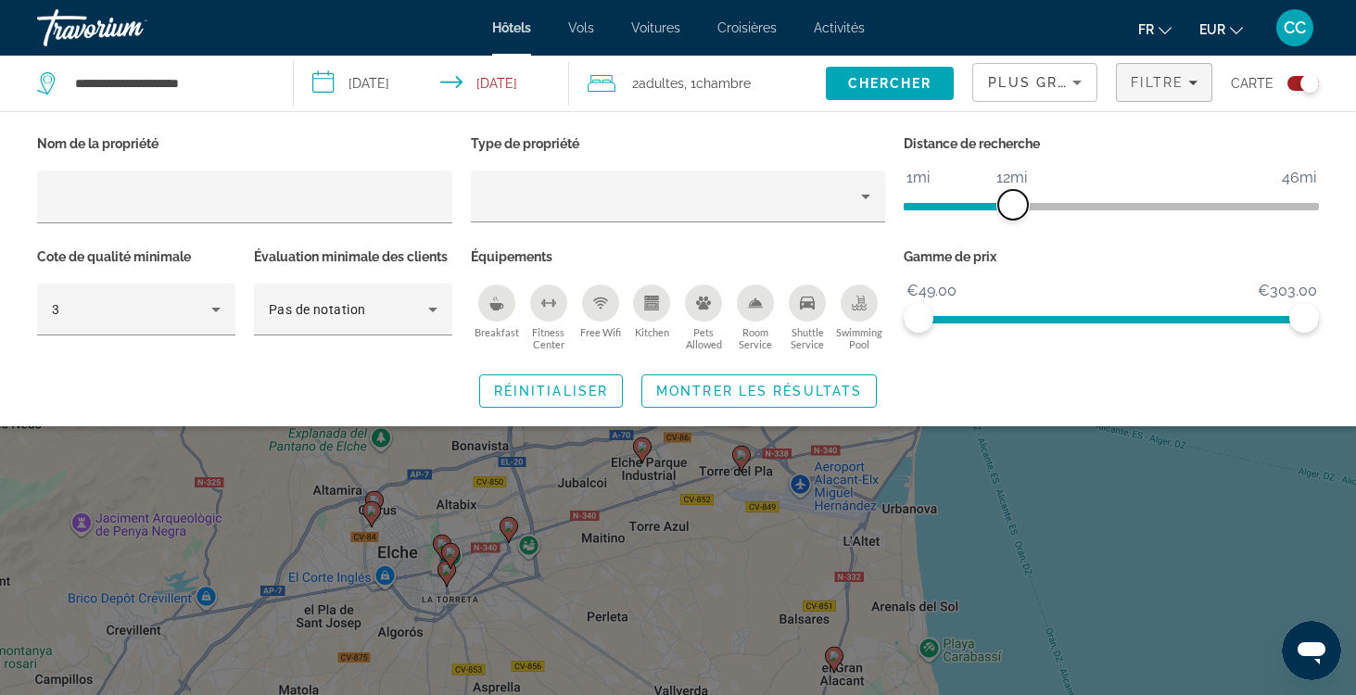
drag, startPoint x: 992, startPoint y: 198, endPoint x: 1014, endPoint y: 198, distance: 22.3
click at [1014, 198] on span "ngx-slider" at bounding box center [1013, 205] width 30 height 30
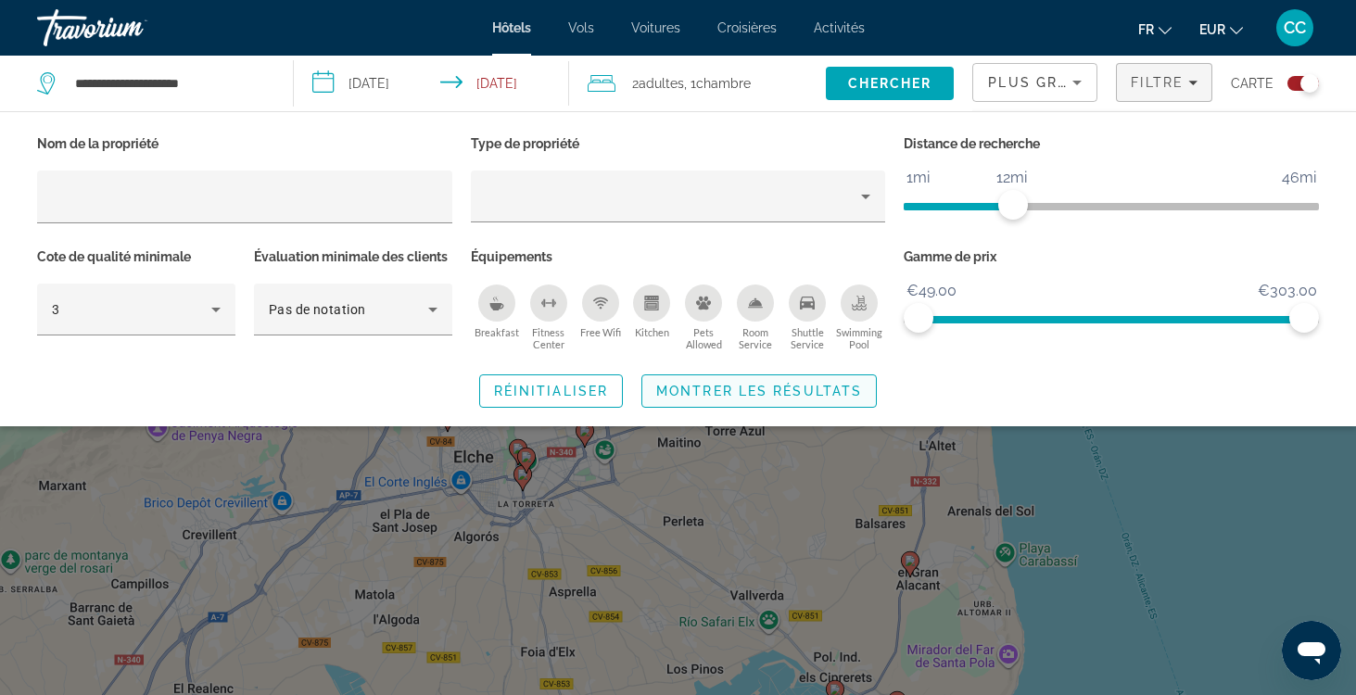
click at [849, 373] on span "Search widget" at bounding box center [759, 391] width 234 height 45
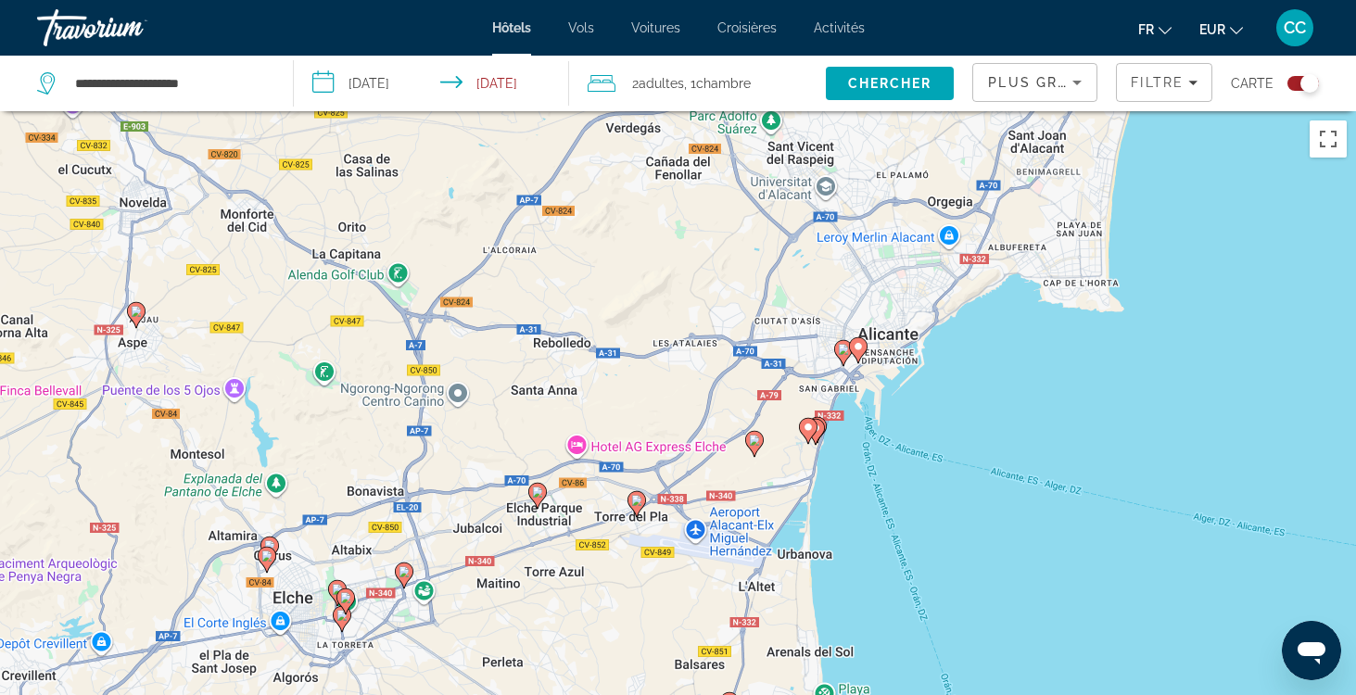
drag, startPoint x: 947, startPoint y: 351, endPoint x: 764, endPoint y: 492, distance: 230.7
click at [764, 493] on div "Pour activer le glissement avec le clavier, appuyez sur Alt+Entrée. Une fois ce…" at bounding box center [678, 458] width 1356 height 695
click at [758, 451] on gmp-advanced-marker "Main content" at bounding box center [754, 444] width 19 height 28
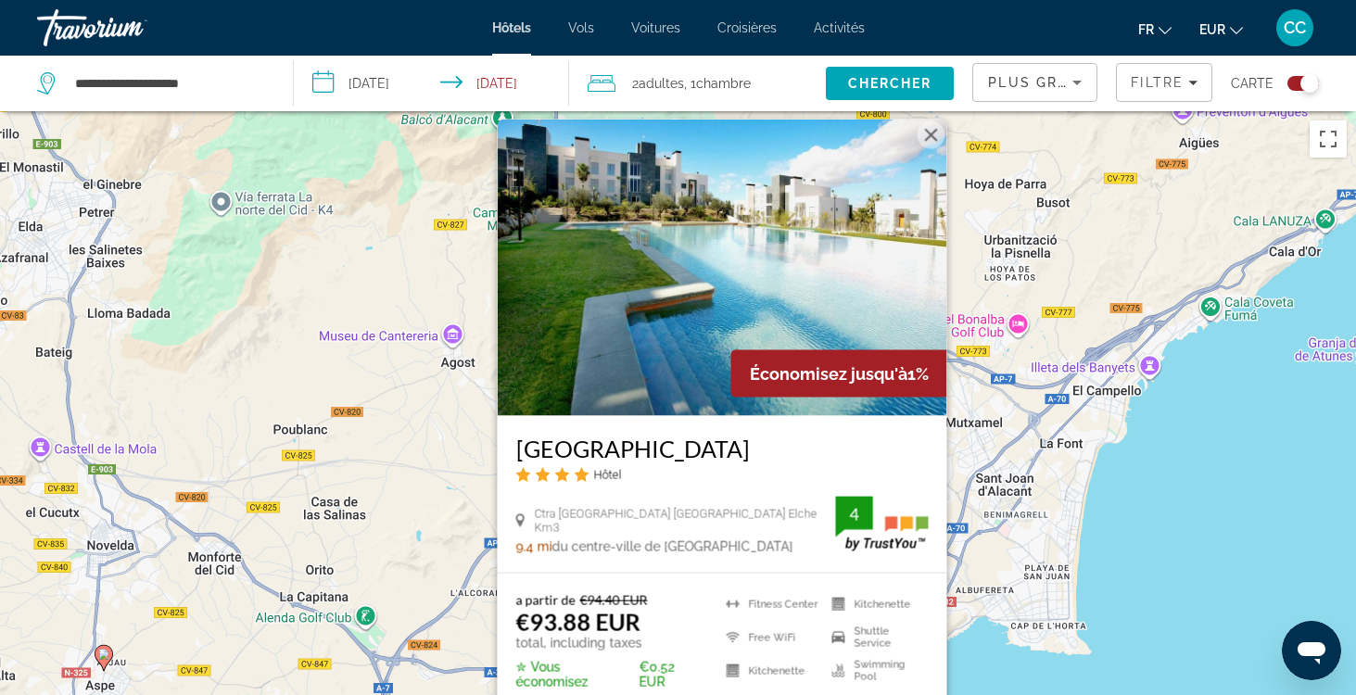
drag, startPoint x: 1160, startPoint y: 596, endPoint x: 1126, endPoint y: 604, distance: 34.2
click at [1127, 604] on div "Pour activer le glissement avec le clavier, appuyez sur Alt+Entrée. Une fois ce…" at bounding box center [678, 458] width 1356 height 695
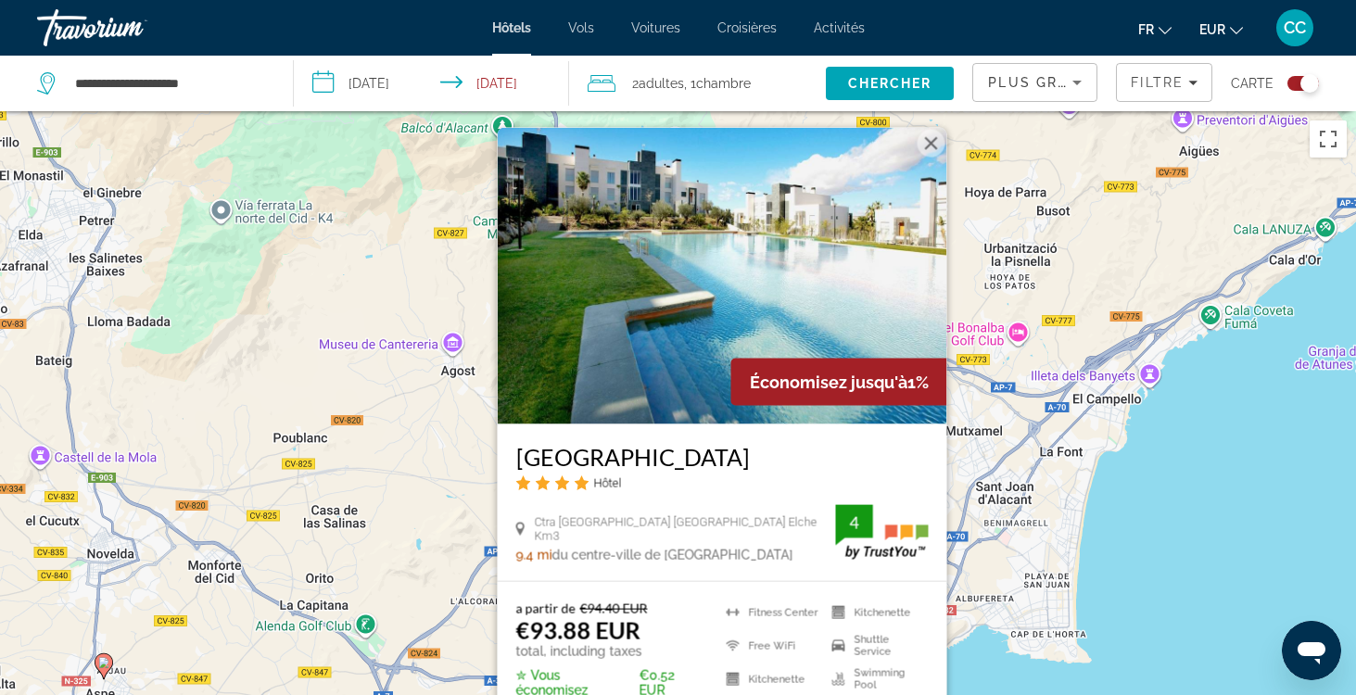
click at [934, 143] on button "Fermer" at bounding box center [931, 144] width 28 height 28
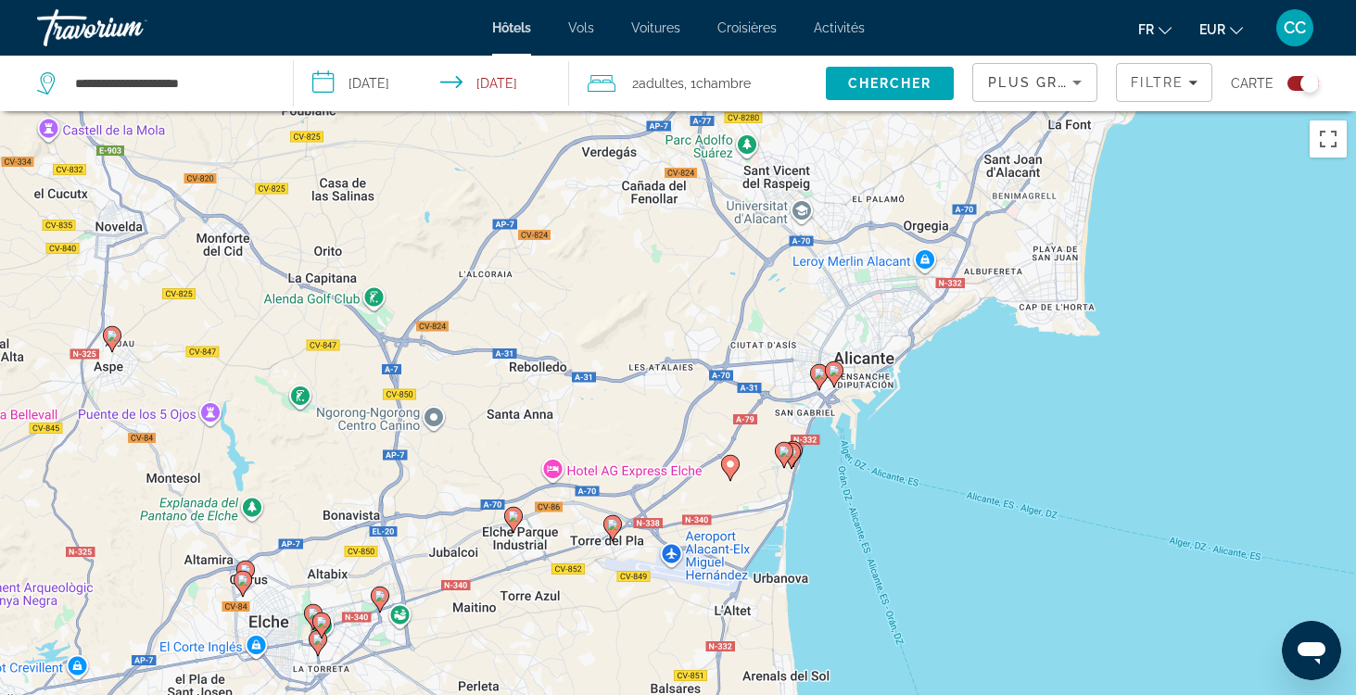
drag, startPoint x: 726, startPoint y: 607, endPoint x: 734, endPoint y: 278, distance: 329.2
click at [734, 278] on div "Pour activer le glissement avec le clavier, appuyez sur Alt+Entrée. Une fois ce…" at bounding box center [678, 458] width 1356 height 695
click at [613, 524] on image "Main content" at bounding box center [612, 525] width 11 height 11
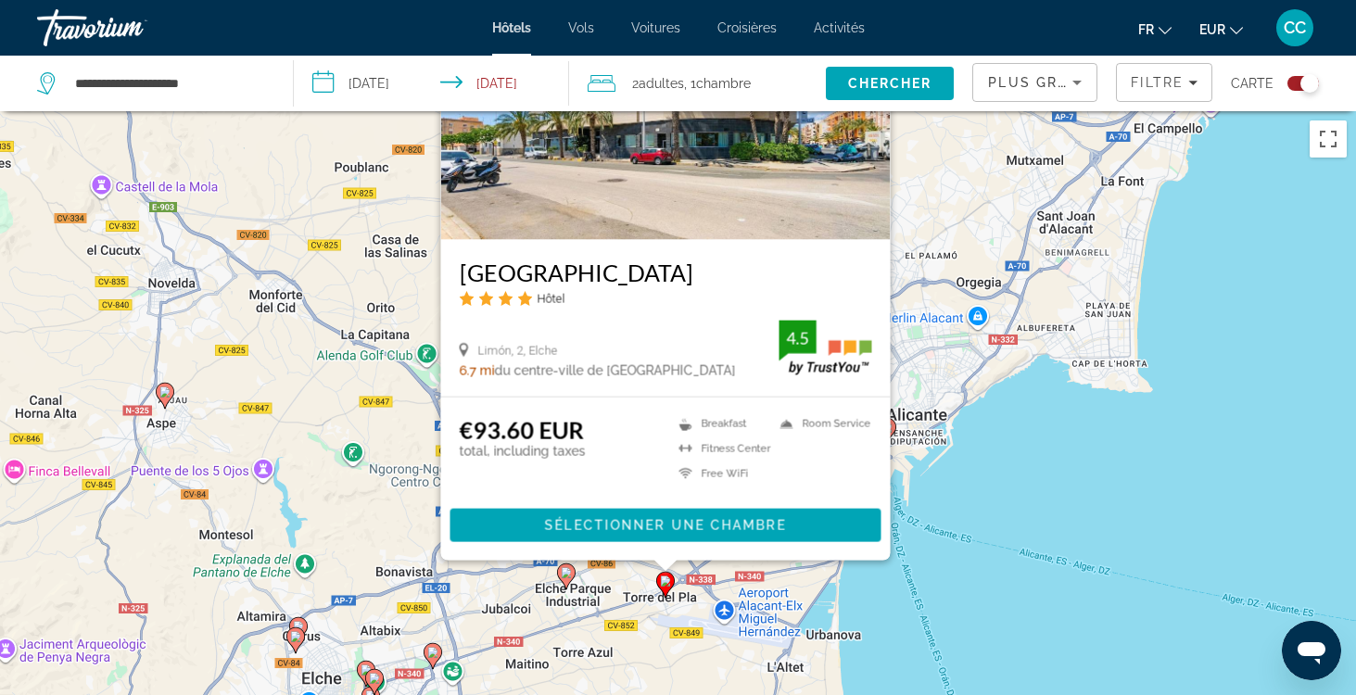
drag, startPoint x: 1206, startPoint y: 567, endPoint x: 1258, endPoint y: 377, distance: 197.0
click at [1258, 377] on div "Pour activer le glissement avec le clavier, appuyez sur Alt+Entrée. Une fois ce…" at bounding box center [678, 458] width 1356 height 695
click at [1129, 565] on div "Pour activer le glissement avec le clavier, appuyez sur Alt+Entrée. Une fois ce…" at bounding box center [678, 458] width 1356 height 695
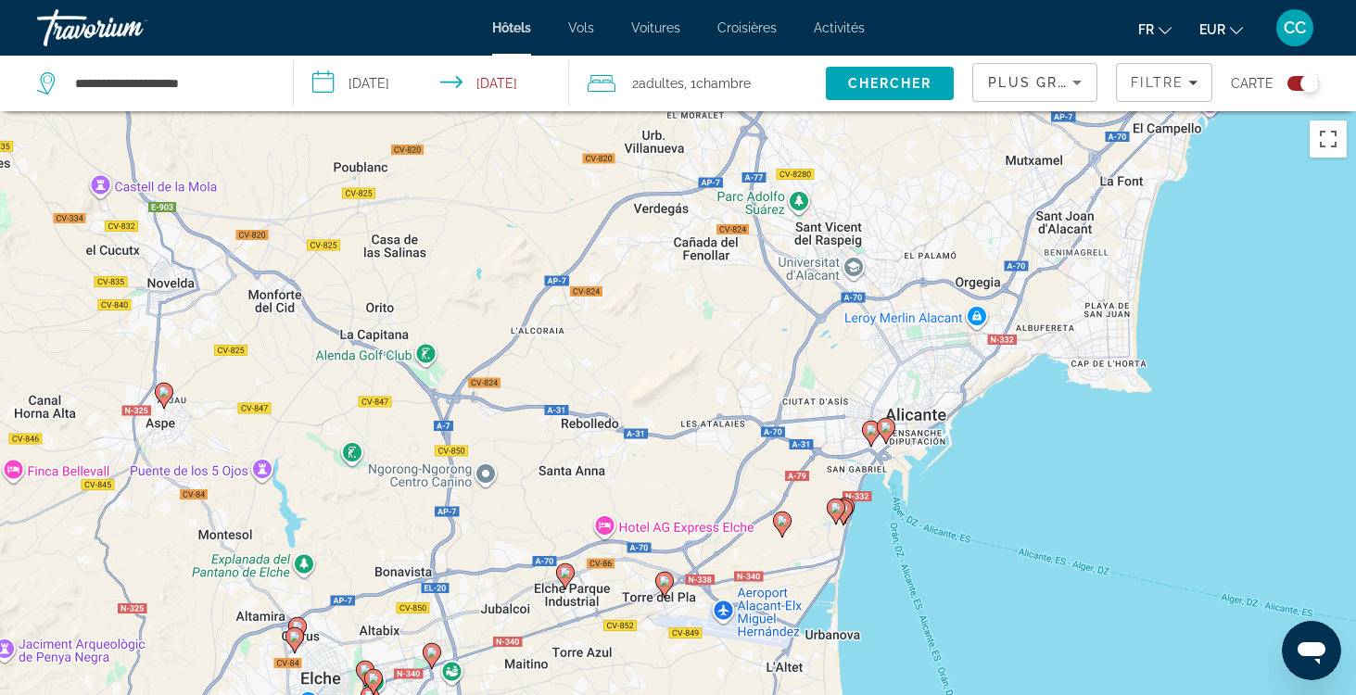
click at [570, 583] on gmp-advanced-marker "Main content" at bounding box center [565, 577] width 19 height 28
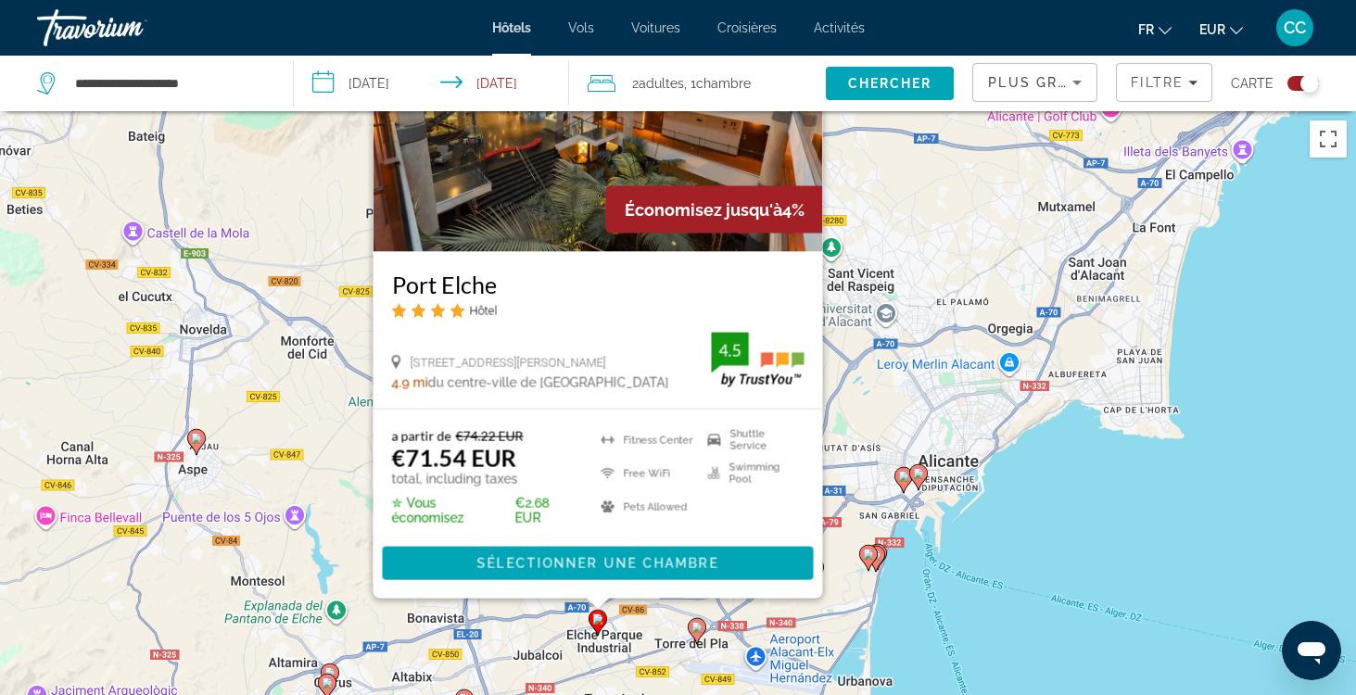
drag, startPoint x: 1214, startPoint y: 526, endPoint x: 1246, endPoint y: 360, distance: 169.1
click at [1246, 360] on div "Pour activer le glissement avec le clavier, appuyez sur Alt+Entrée. Une fois ce…" at bounding box center [678, 458] width 1356 height 695
click at [694, 625] on image "Main content" at bounding box center [697, 627] width 11 height 11
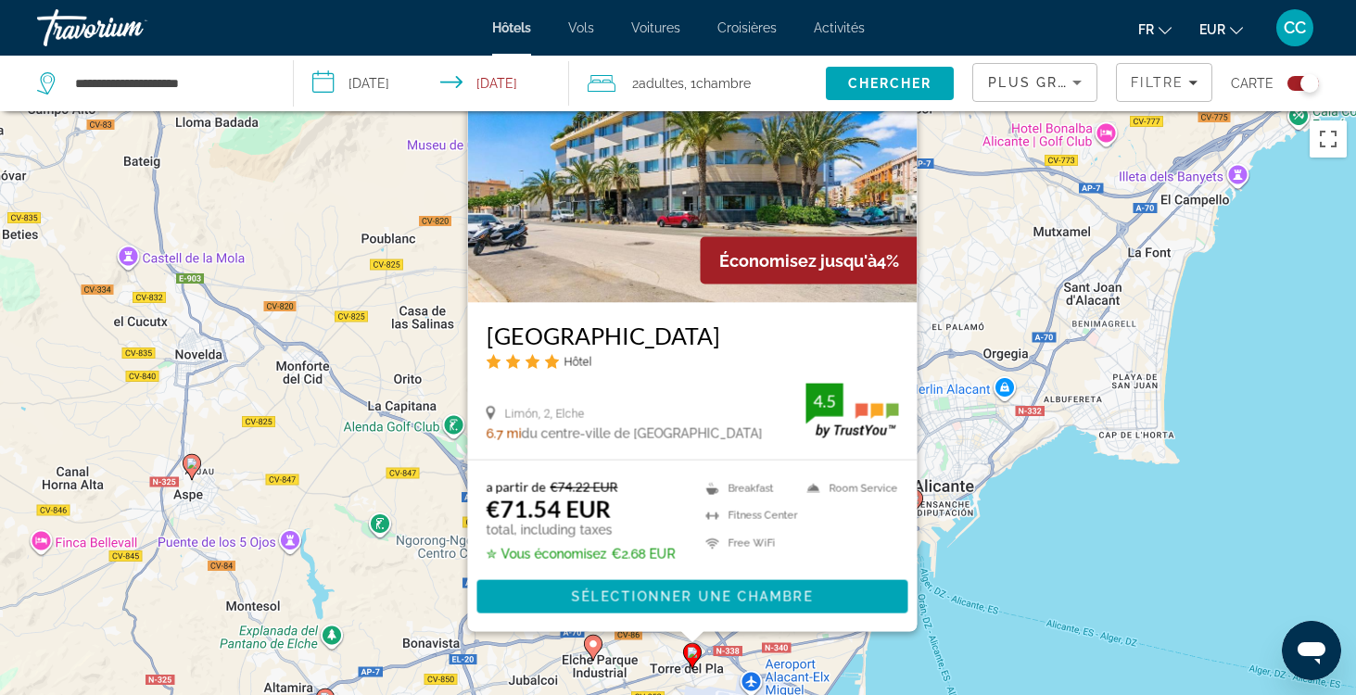
drag, startPoint x: 1049, startPoint y: 639, endPoint x: 1041, endPoint y: 504, distance: 134.7
click at [1041, 504] on div "Pour activer le glissement avec le clavier, appuyez sur Alt+Entrée. Une fois ce…" at bounding box center [678, 458] width 1356 height 695
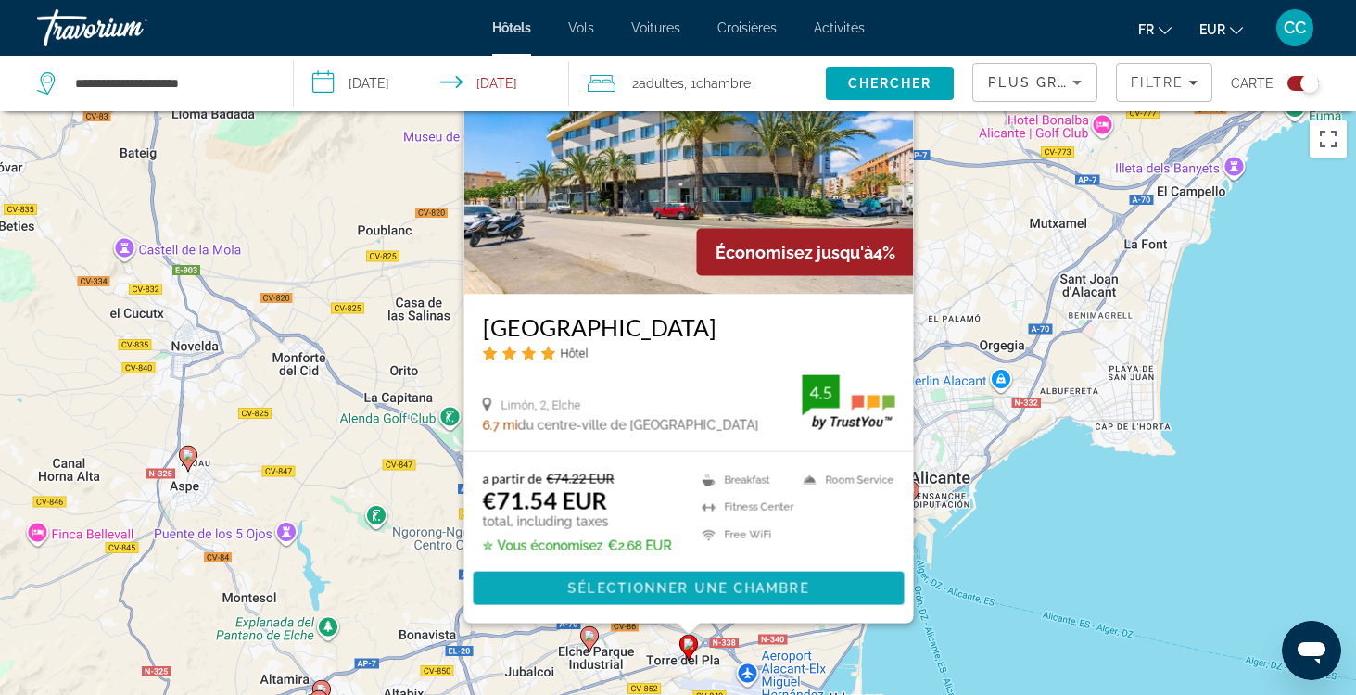
click at [695, 589] on span "Sélectionner une chambre" at bounding box center [687, 588] width 241 height 15
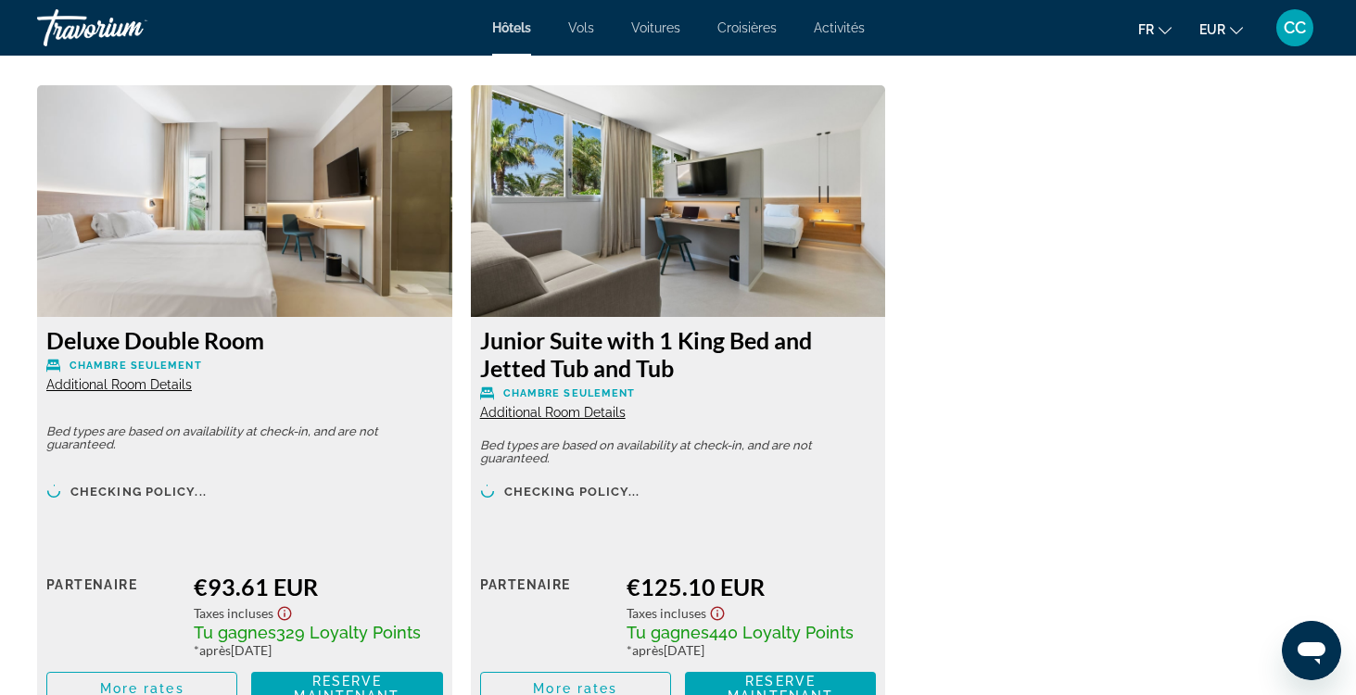
scroll to position [2549, 0]
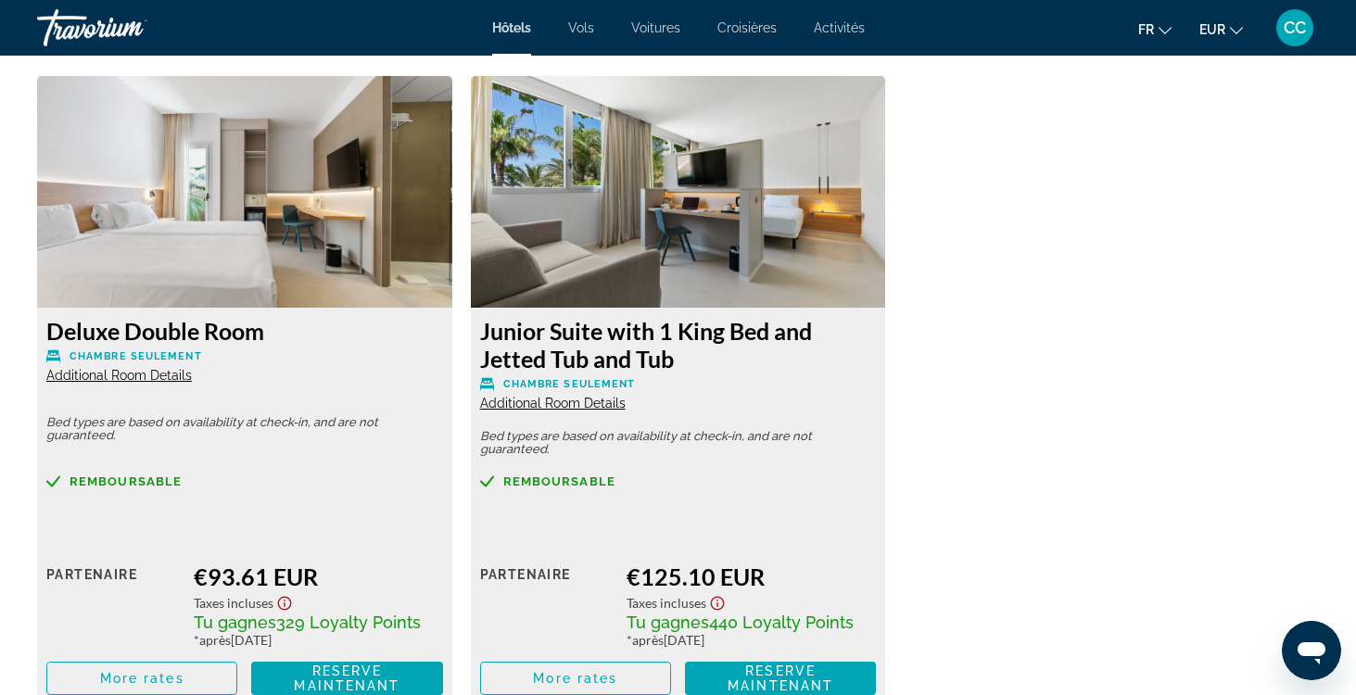
click at [167, 371] on span "Additional Room Details" at bounding box center [119, 375] width 146 height 15
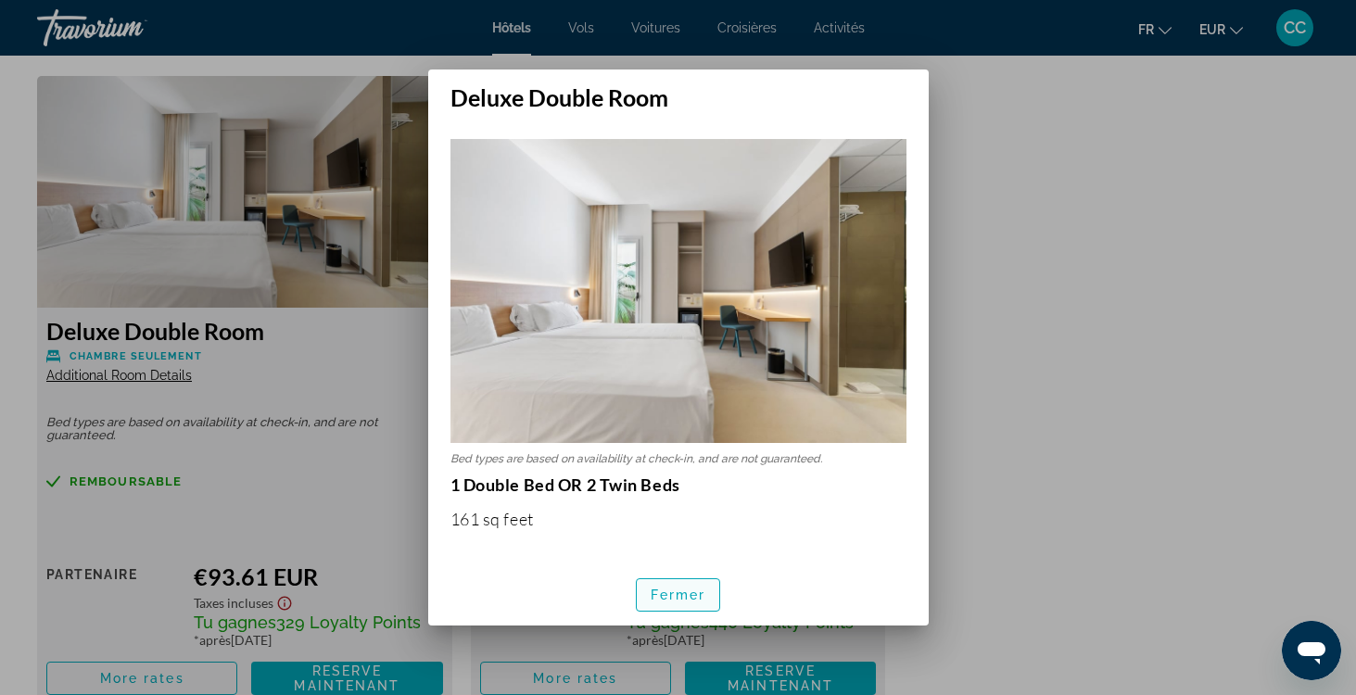
click at [686, 604] on span "button" at bounding box center [678, 595] width 83 height 45
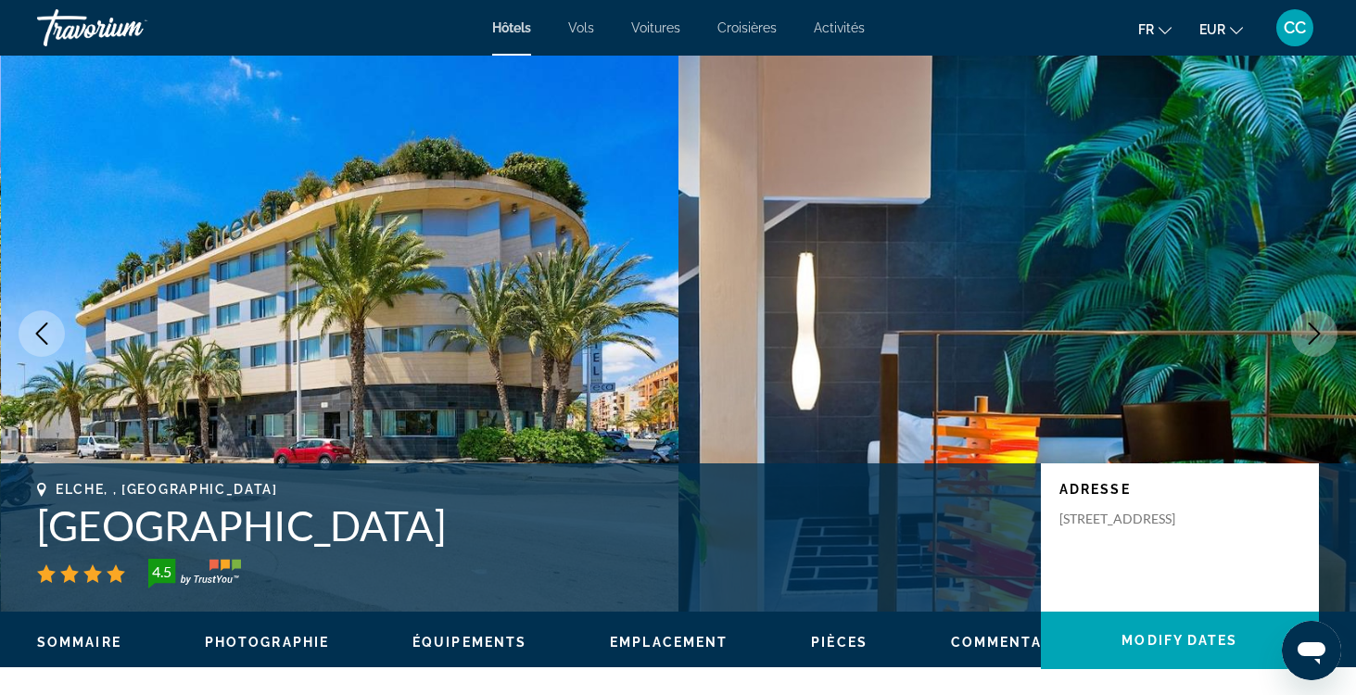
scroll to position [2549, 0]
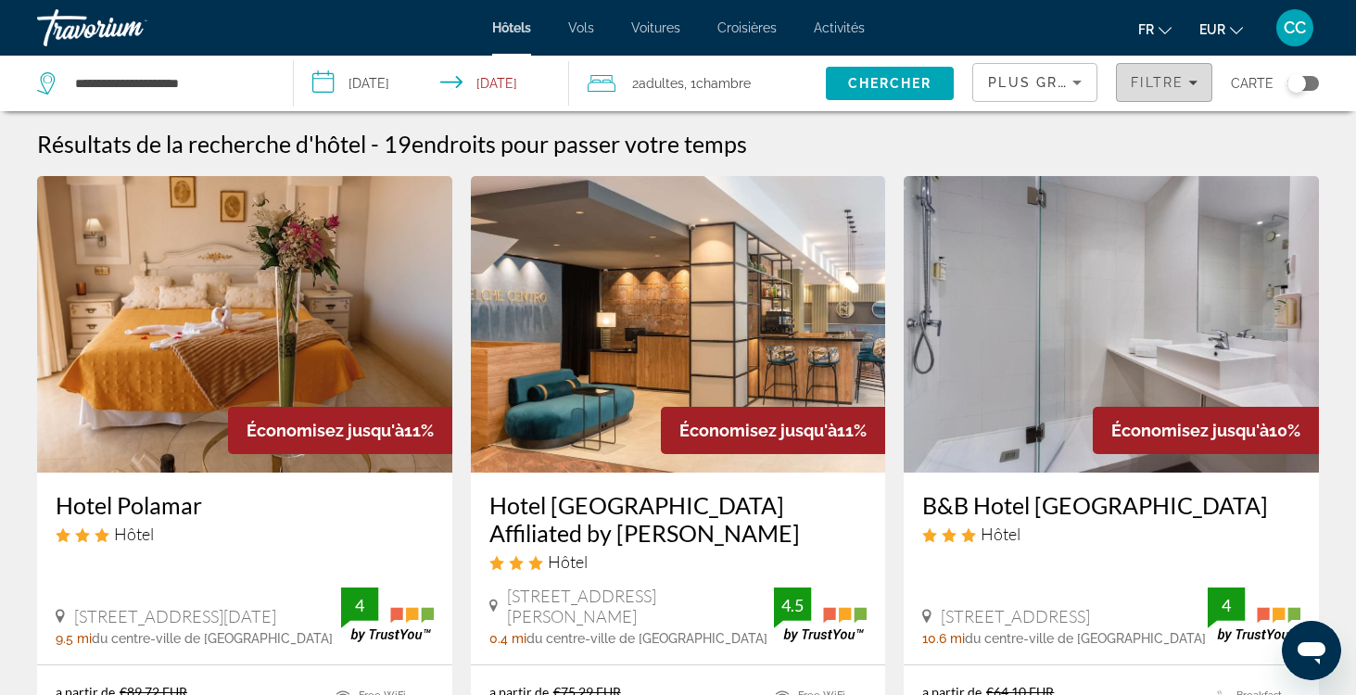
click at [1186, 88] on div "Filtre" at bounding box center [1164, 82] width 67 height 15
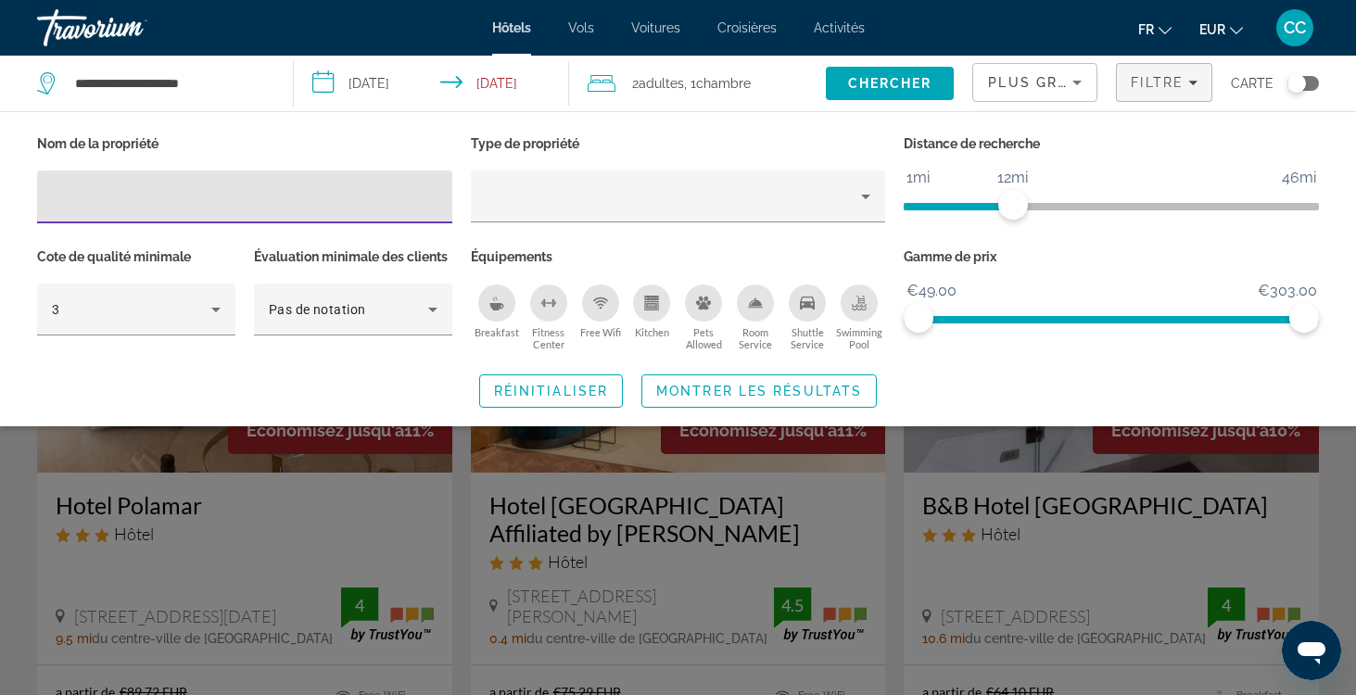
click at [922, 384] on div "Réinitialiser Montrer les résultats" at bounding box center [678, 391] width 1282 height 33
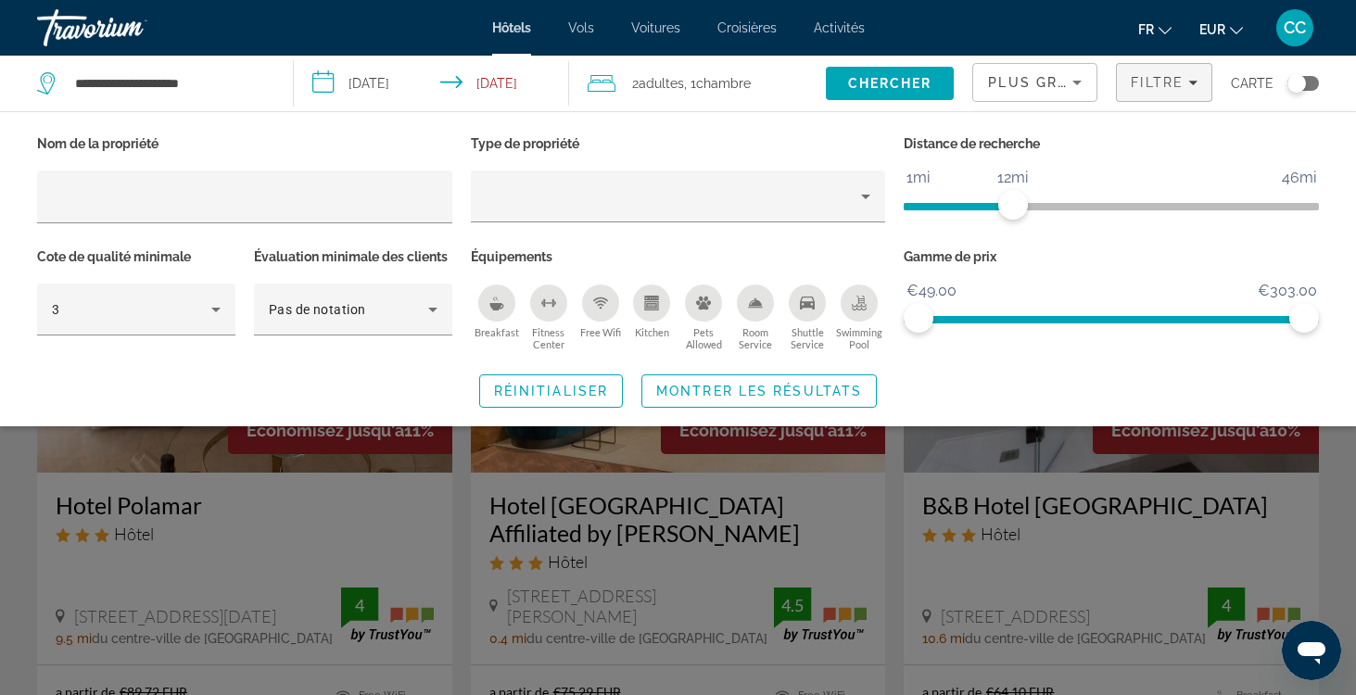
click at [897, 499] on div "Search widget" at bounding box center [678, 486] width 1356 height 417
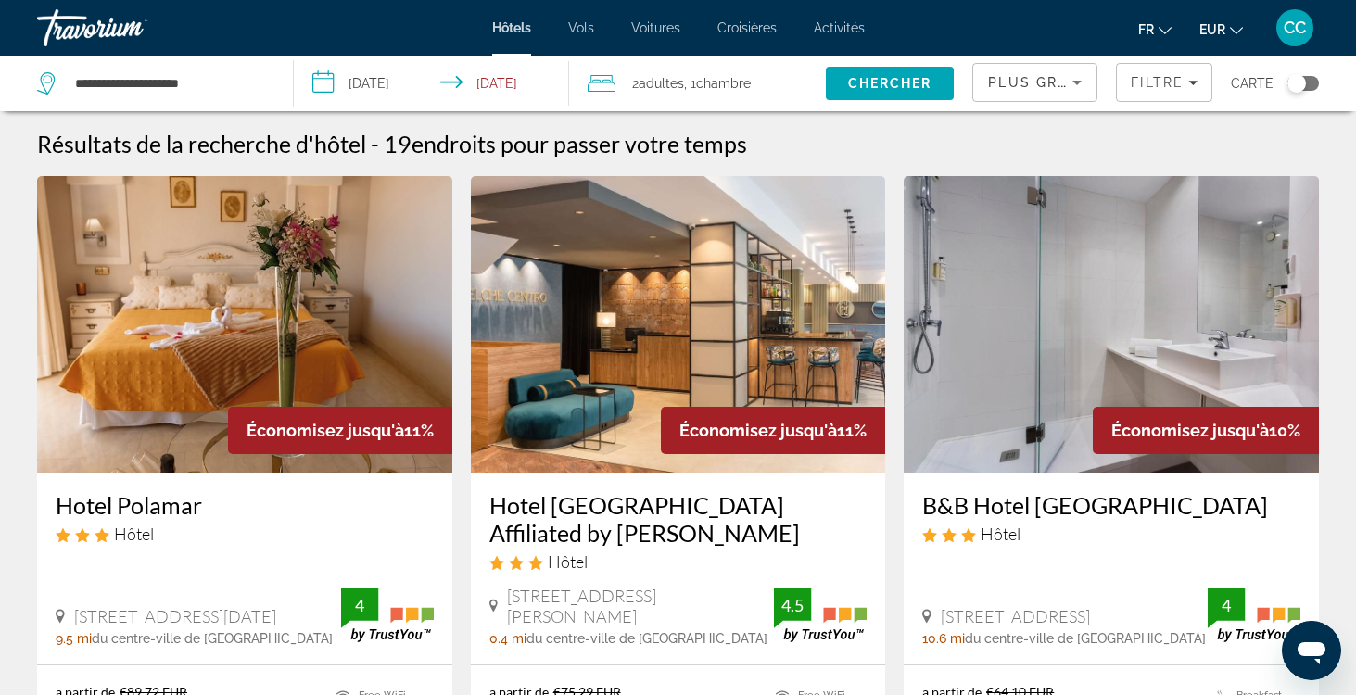
click at [1311, 76] on div "Toggle map" at bounding box center [1304, 83] width 32 height 15
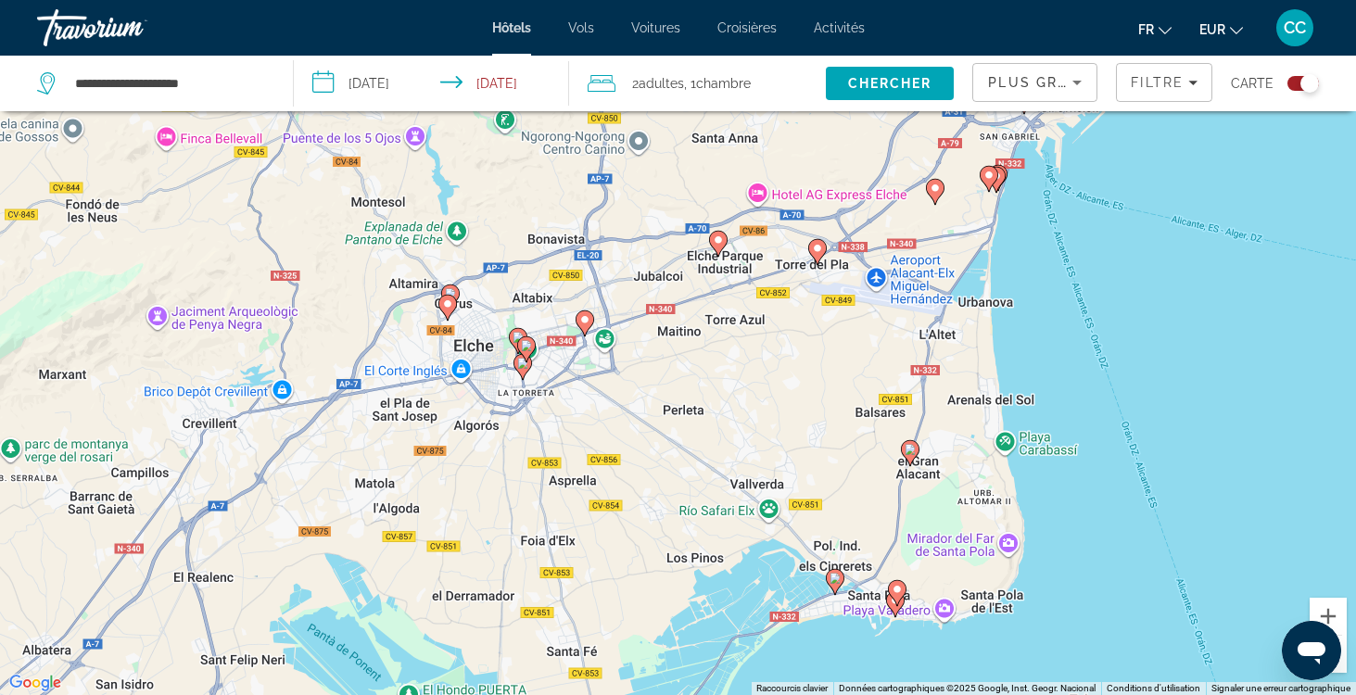
click at [719, 245] on image "Main content" at bounding box center [718, 240] width 11 height 11
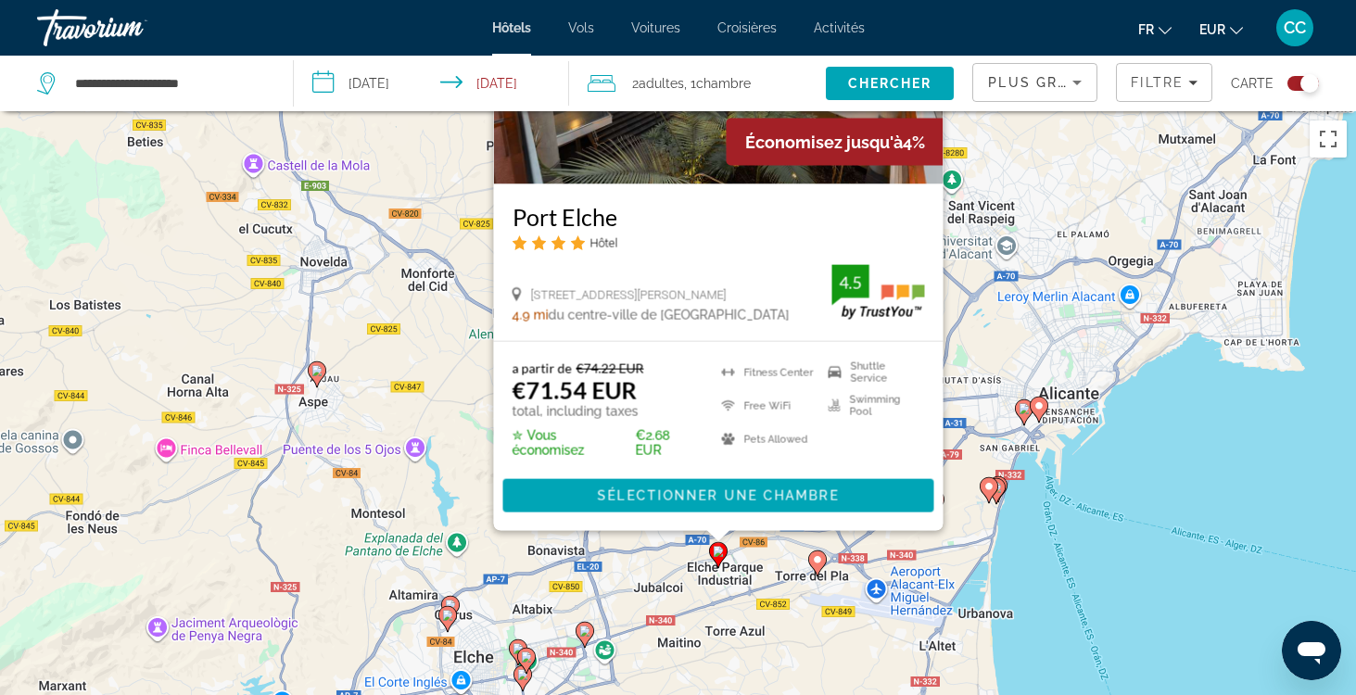
drag, startPoint x: 1164, startPoint y: 658, endPoint x: 1162, endPoint y: 417, distance: 241.1
click at [1162, 417] on div "Pour activer le glissement avec le clavier, appuyez sur Alt+Entrée. Une fois ce…" at bounding box center [678, 458] width 1356 height 695
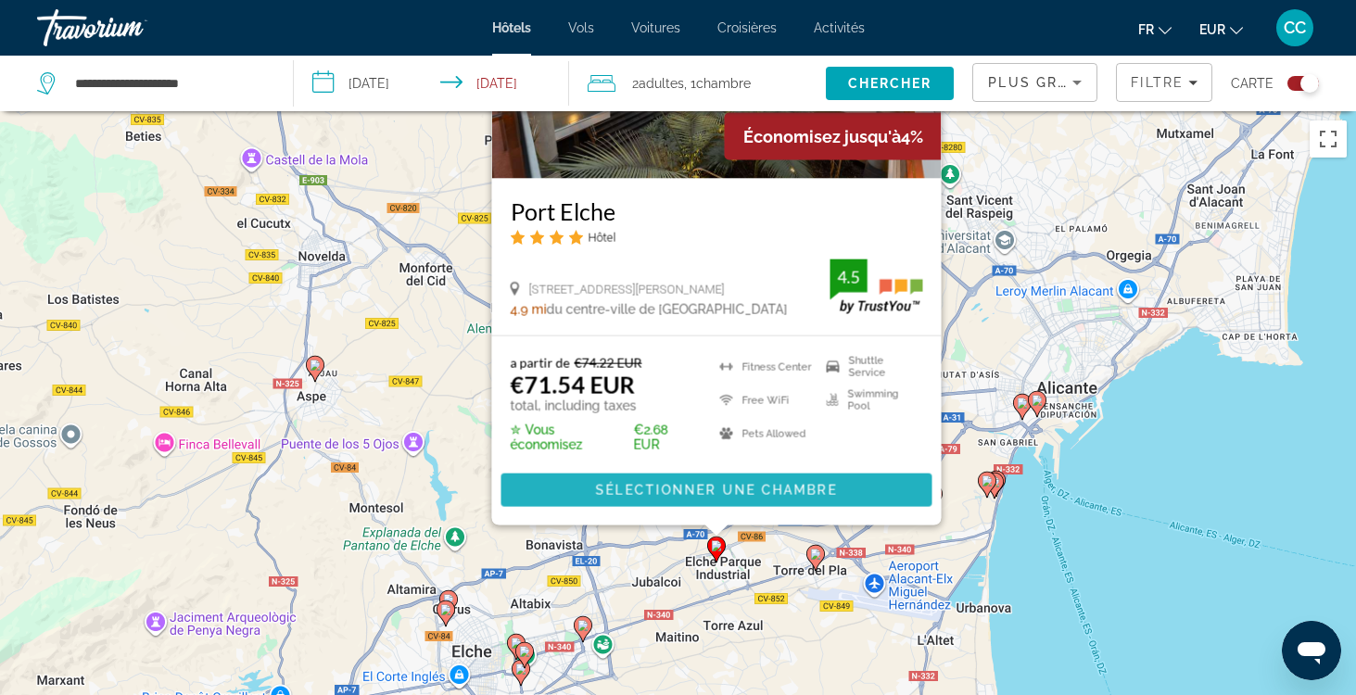
click at [771, 487] on span "Sélectionner une chambre" at bounding box center [715, 490] width 241 height 15
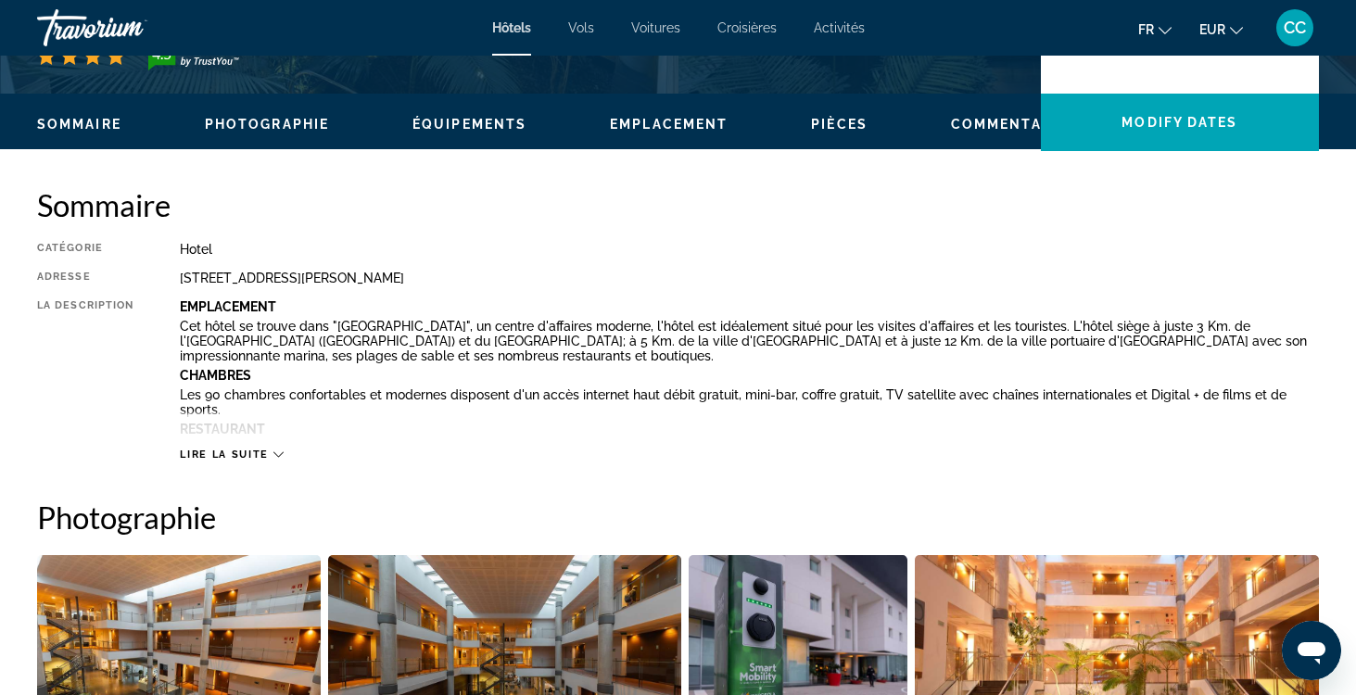
scroll to position [518, 0]
click at [242, 451] on span "Lire la suite" at bounding box center [224, 455] width 88 height 12
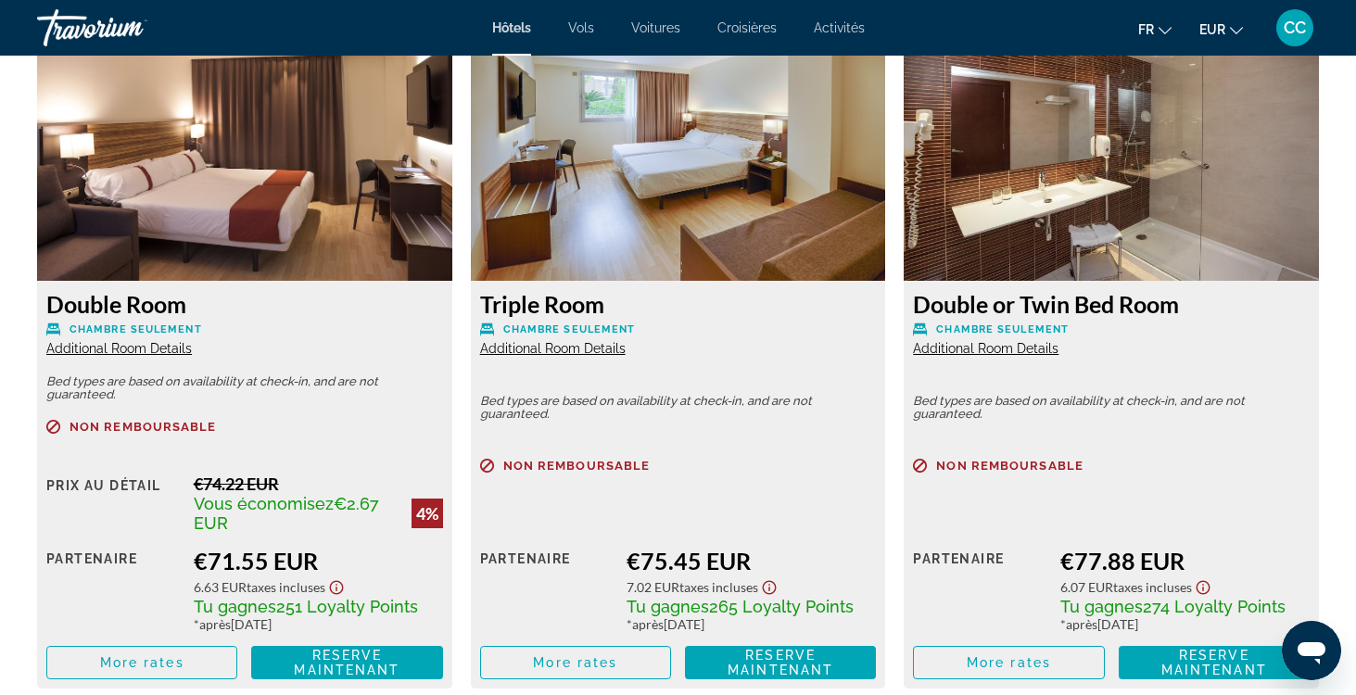
scroll to position [2760, 0]
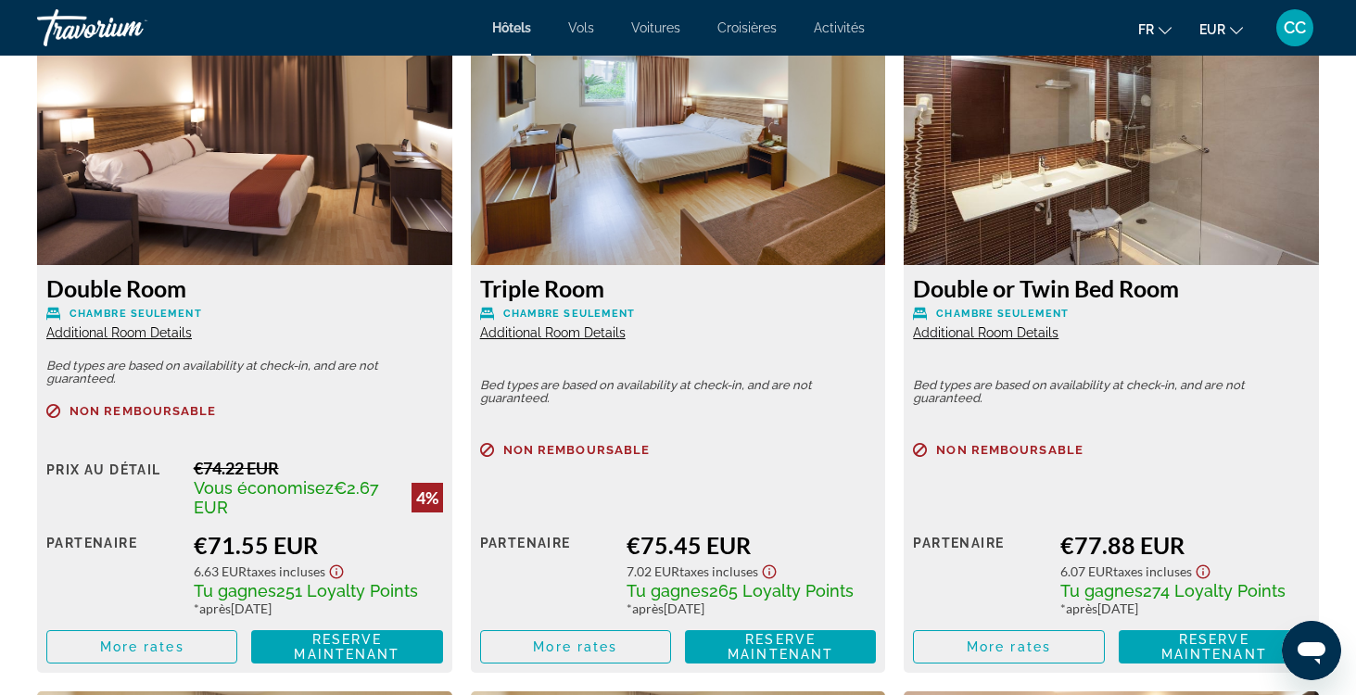
click at [138, 339] on span "Additional Room Details" at bounding box center [119, 332] width 146 height 15
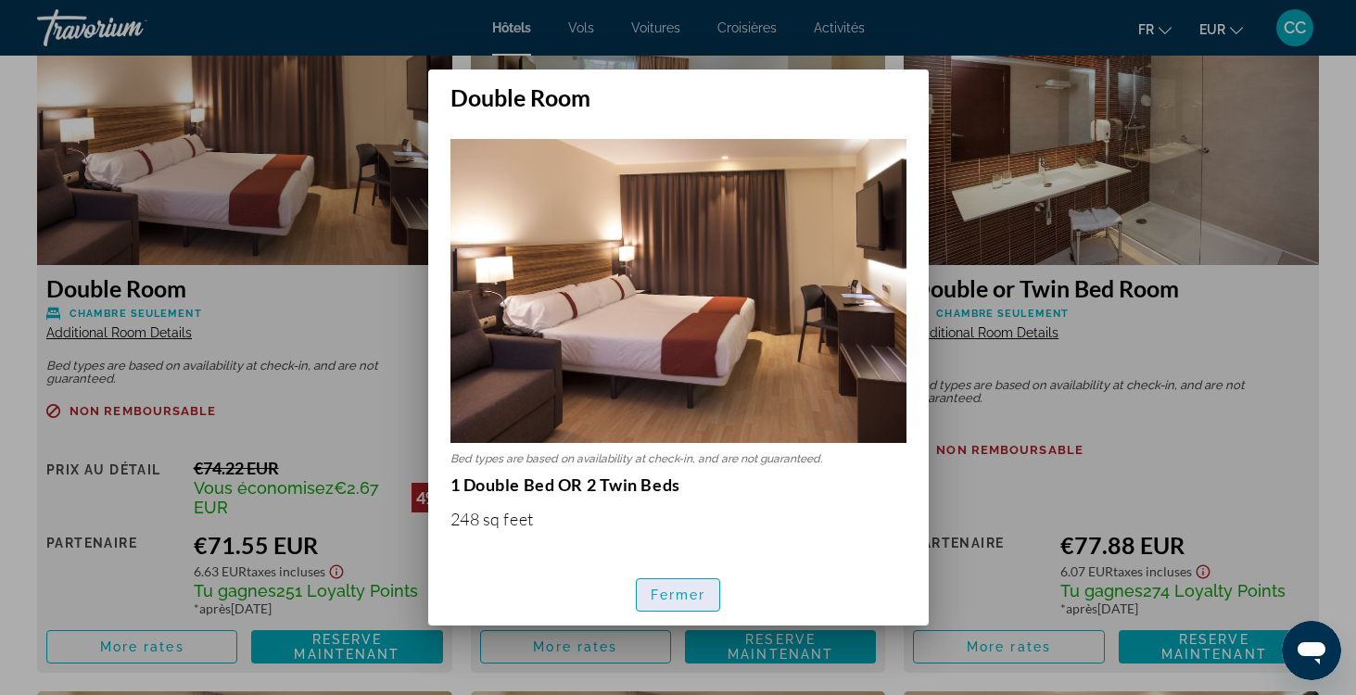
click at [691, 594] on span "Fermer" at bounding box center [679, 595] width 56 height 15
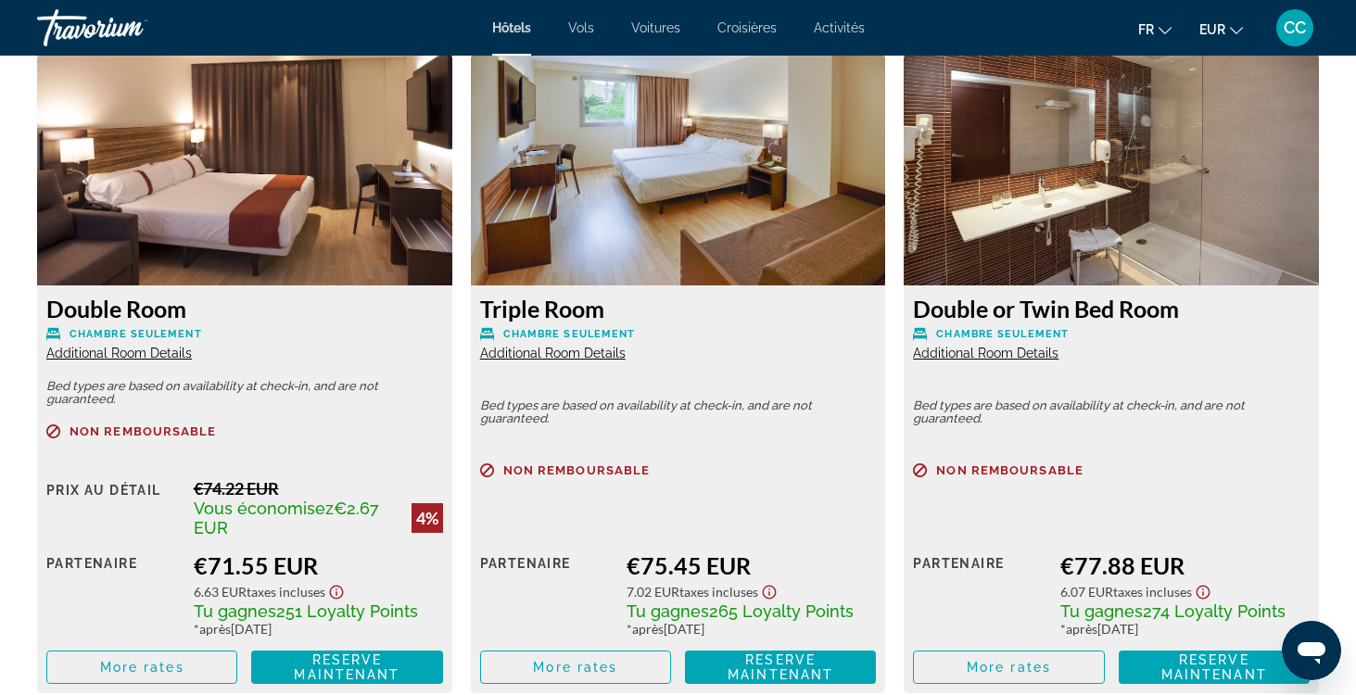
scroll to position [2754, 0]
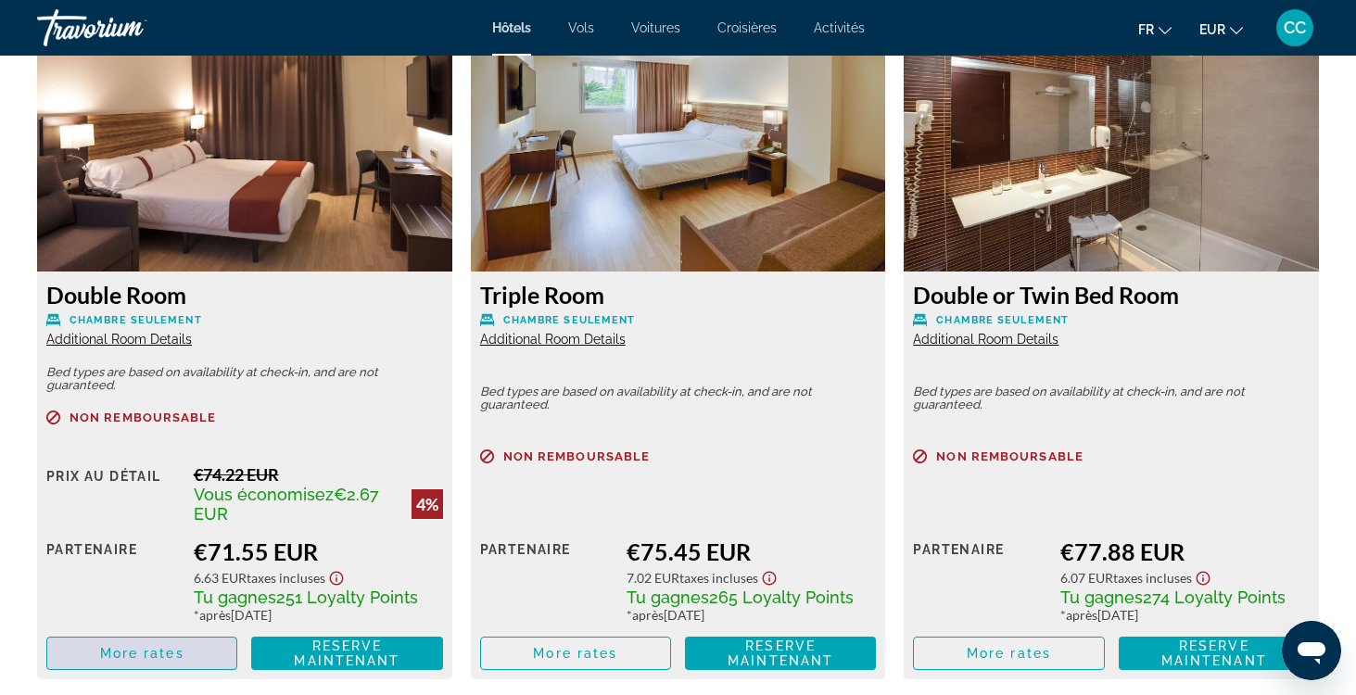
click at [139, 644] on span "Main content" at bounding box center [141, 653] width 189 height 45
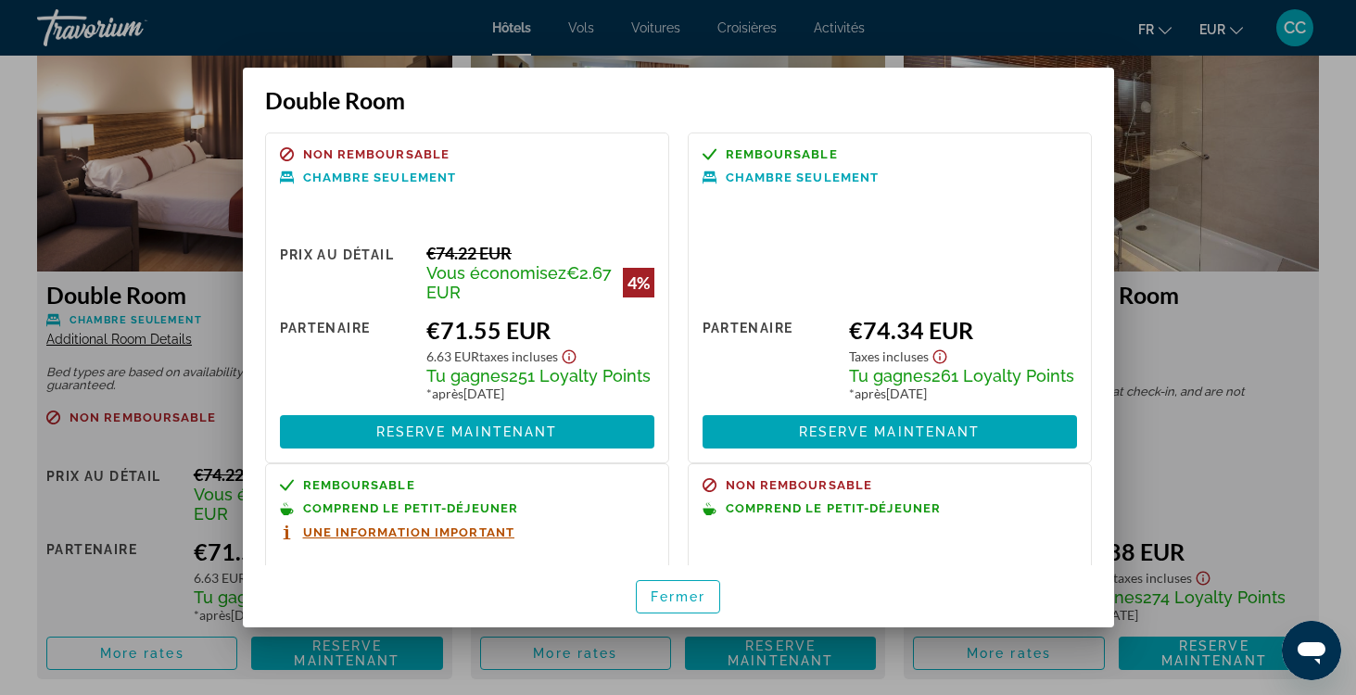
scroll to position [0, 0]
click at [1210, 357] on div at bounding box center [678, 347] width 1356 height 695
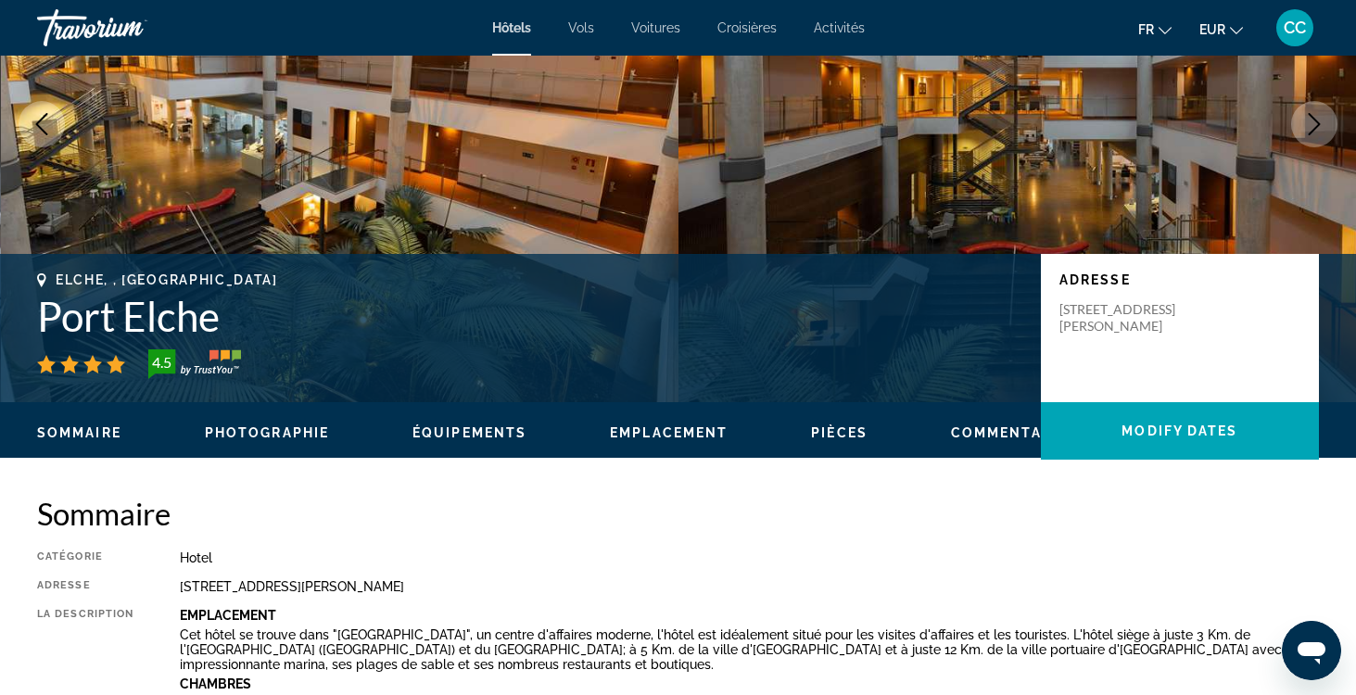
scroll to position [197, 0]
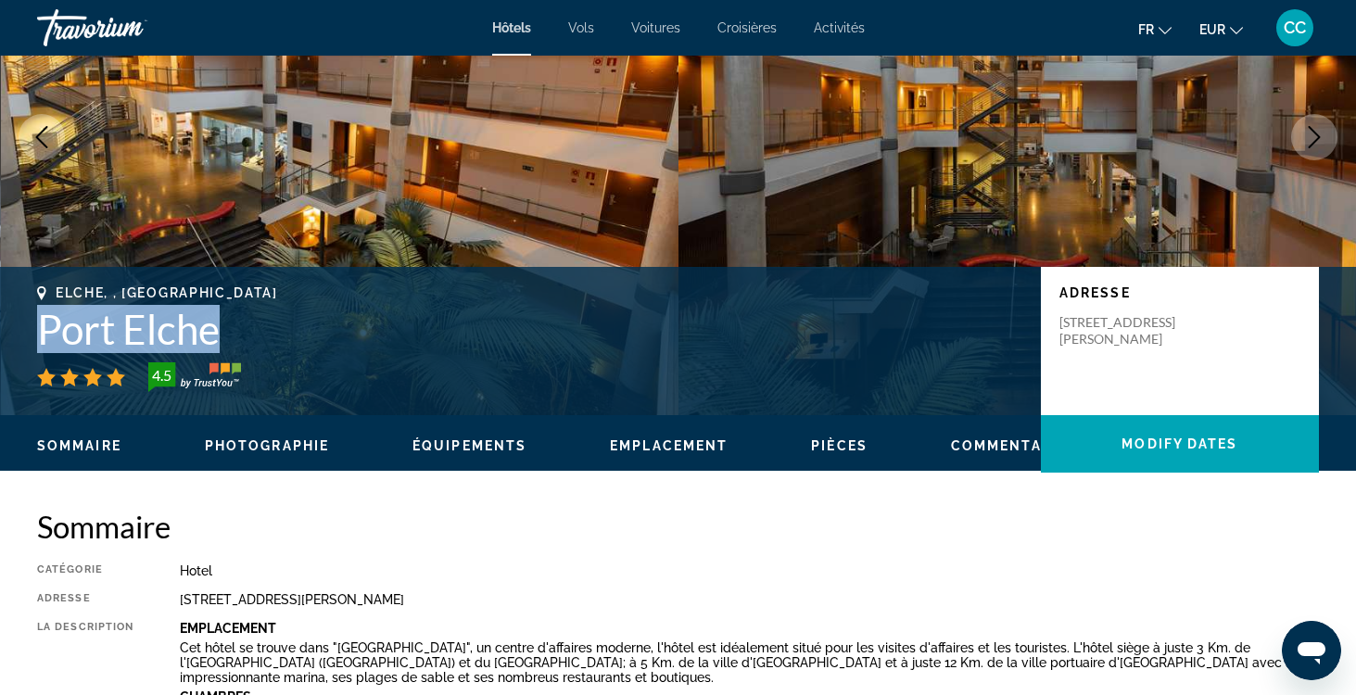
drag, startPoint x: 231, startPoint y: 329, endPoint x: 27, endPoint y: 329, distance: 204.0
click at [27, 329] on div "Elche, , Spain Port Elche 4.5 Adresse Calle Miguel Servet 25 Elche Alicante 032…" at bounding box center [678, 341] width 1356 height 111
copy h1 "Port Elche"
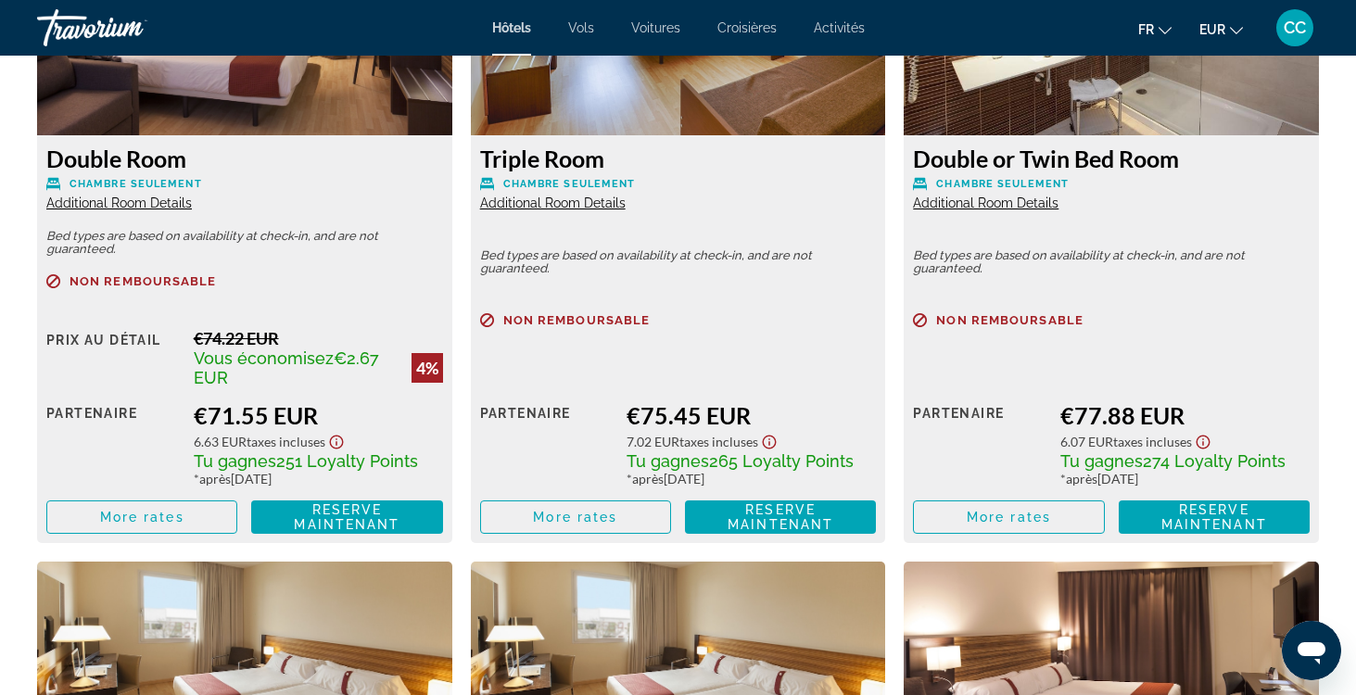
scroll to position [2891, 0]
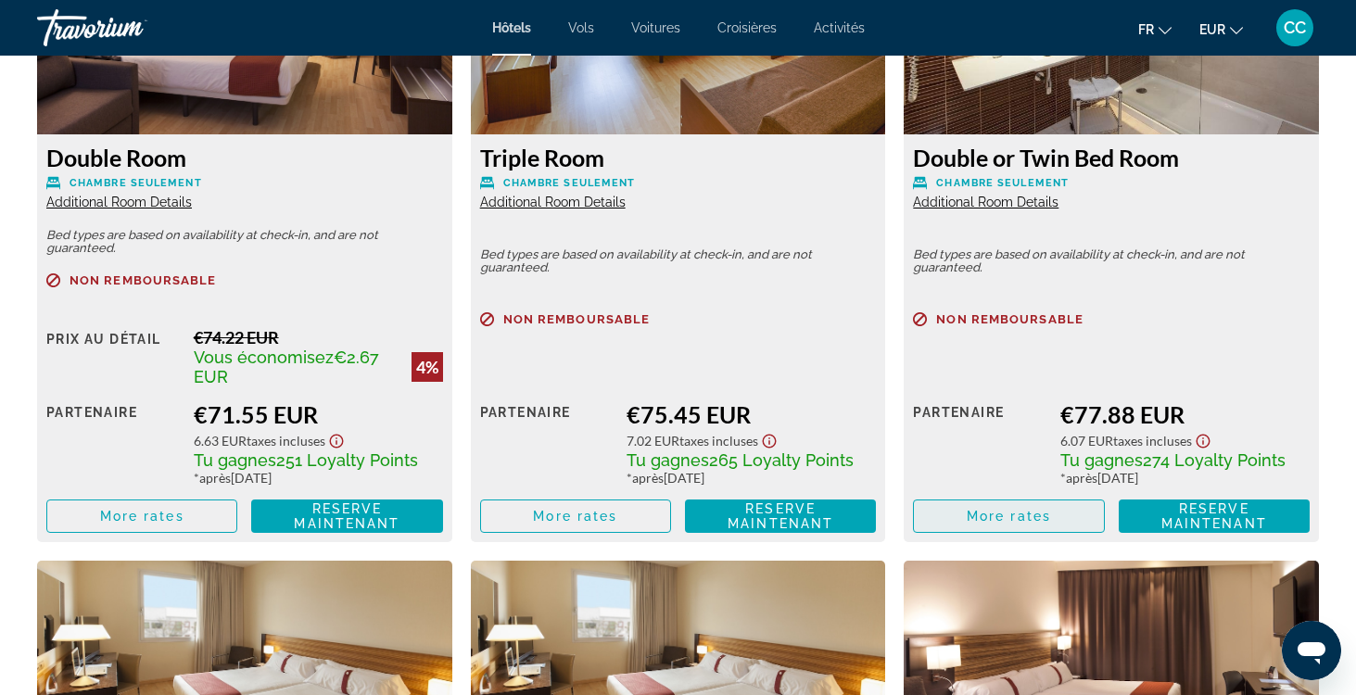
click at [972, 521] on span "More rates" at bounding box center [1009, 516] width 84 height 15
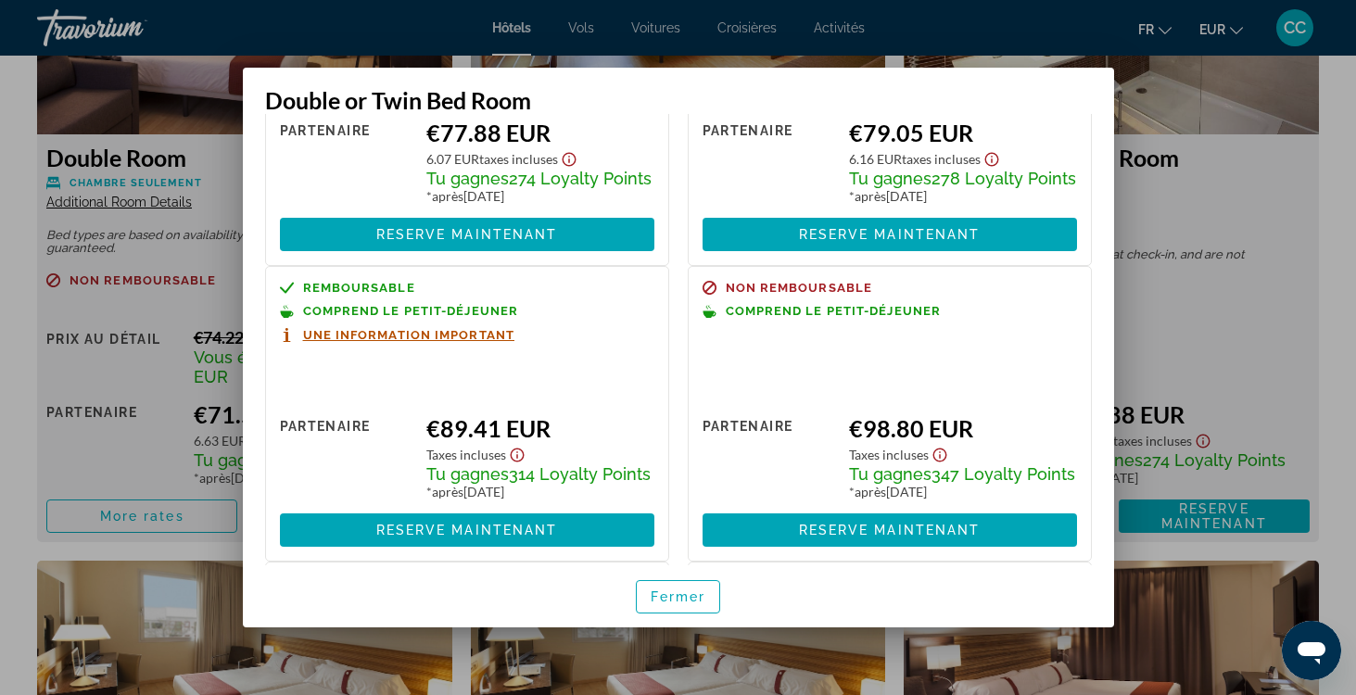
scroll to position [147, 0]
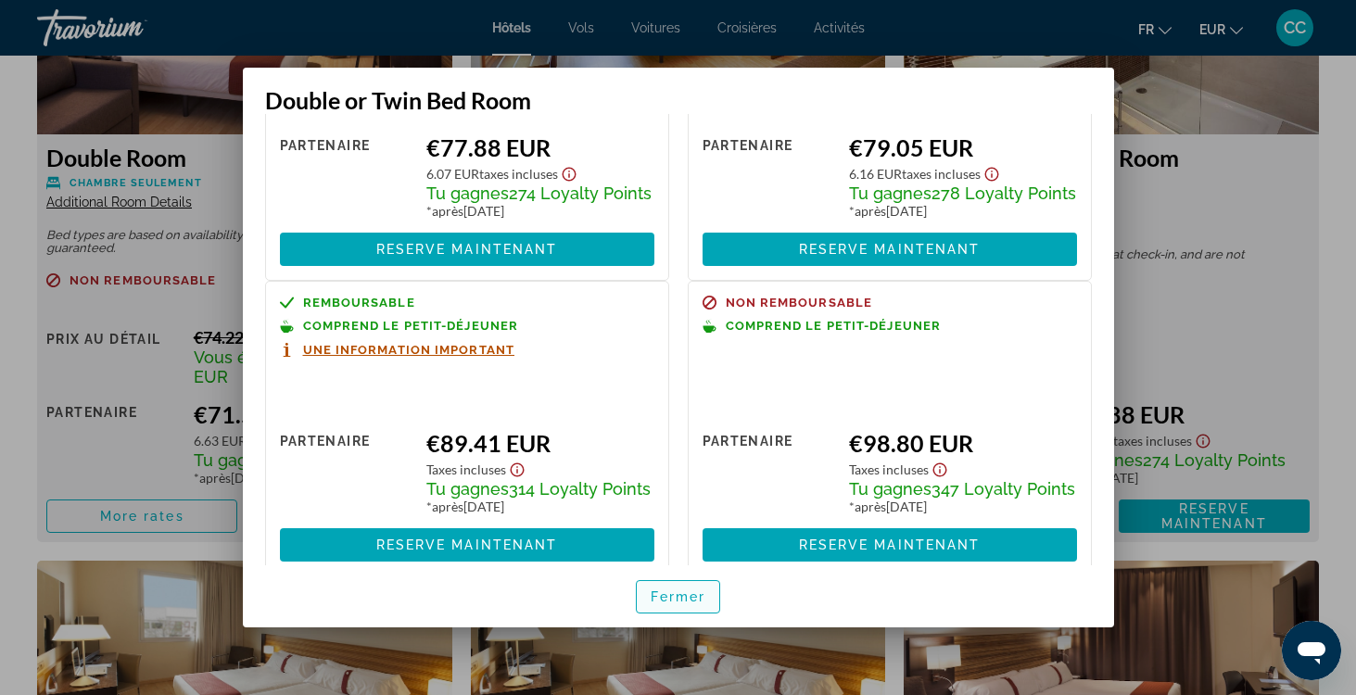
click at [669, 598] on span "Fermer" at bounding box center [679, 597] width 56 height 15
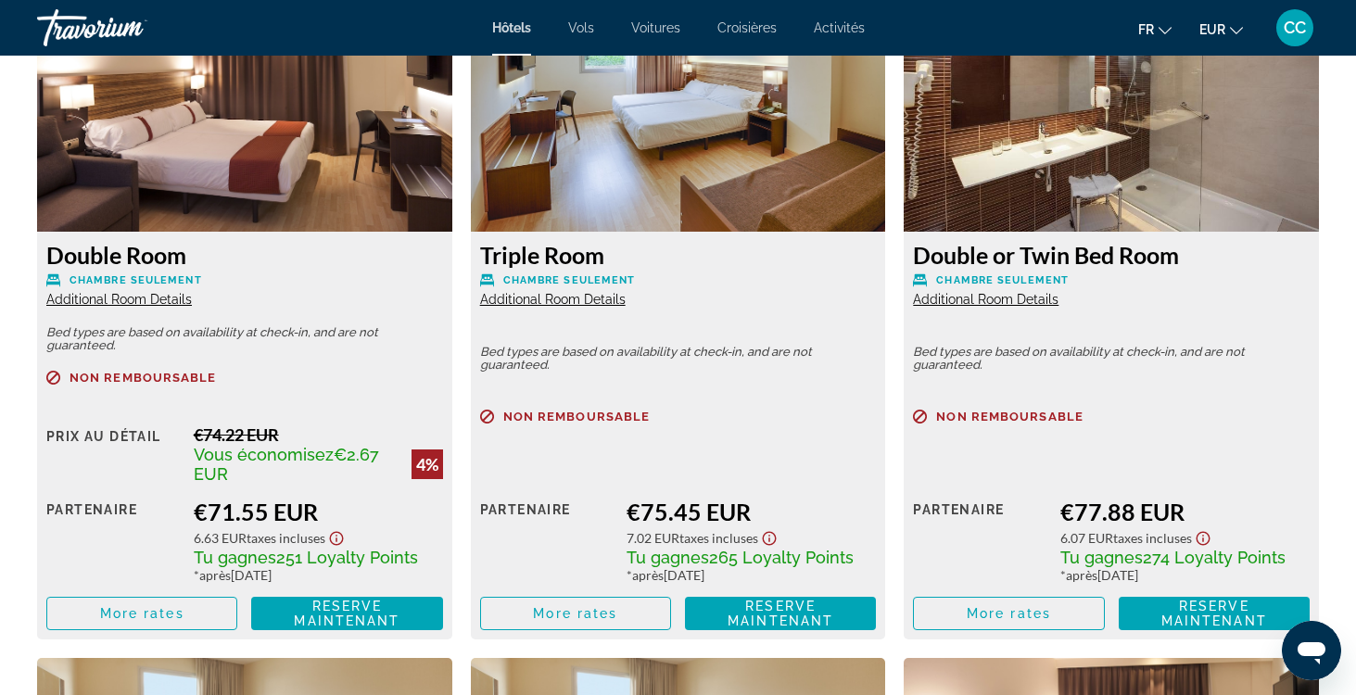
scroll to position [2792, 0]
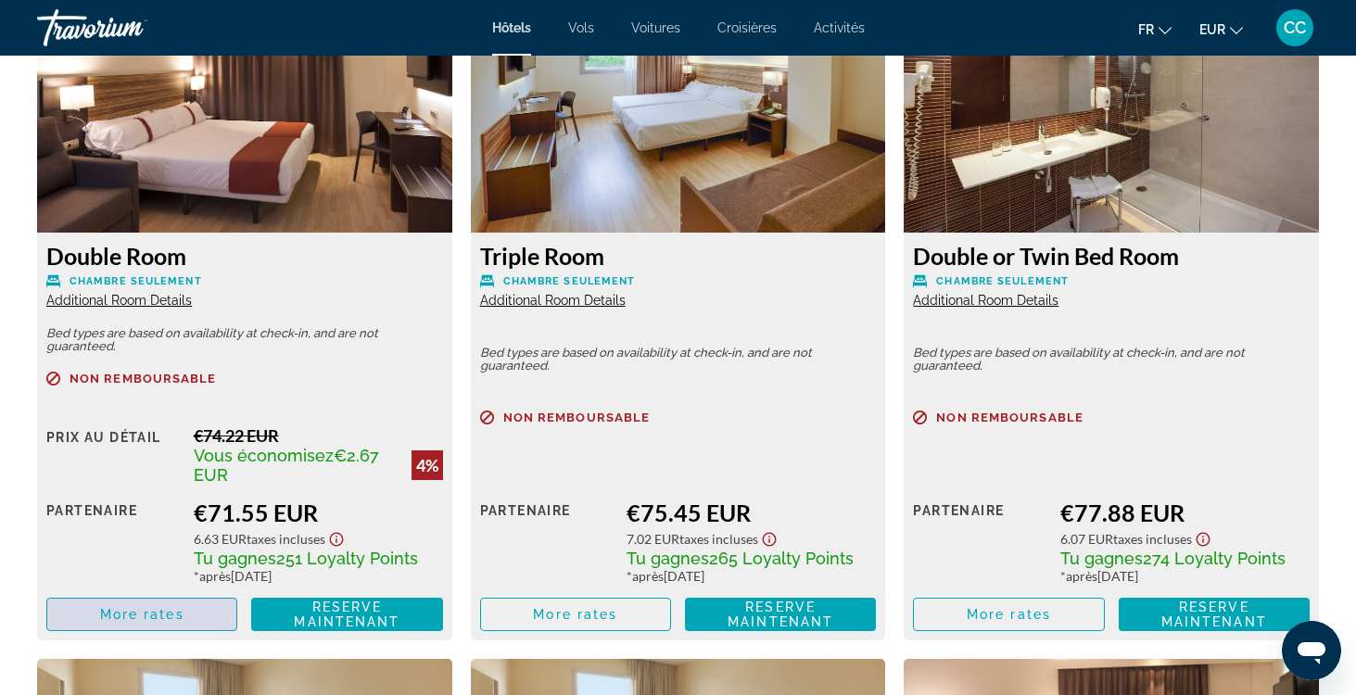
click at [167, 619] on span "More rates" at bounding box center [142, 614] width 84 height 15
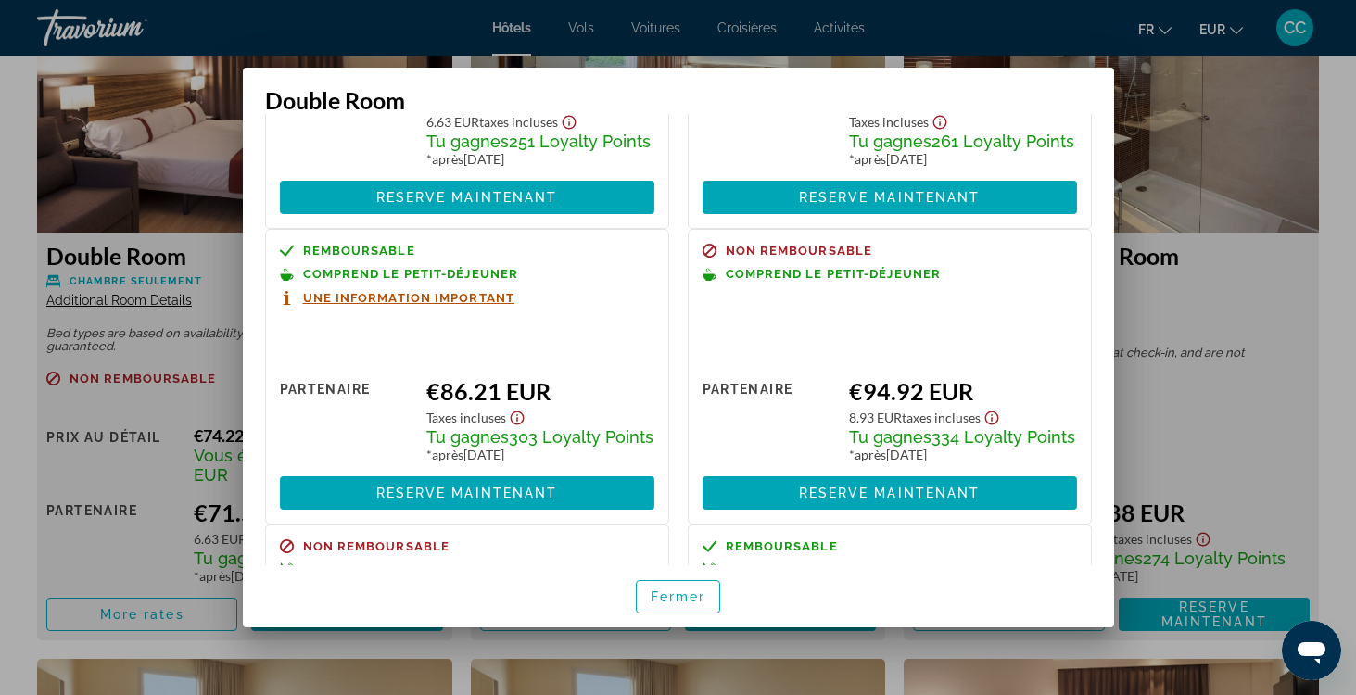
scroll to position [242, 0]
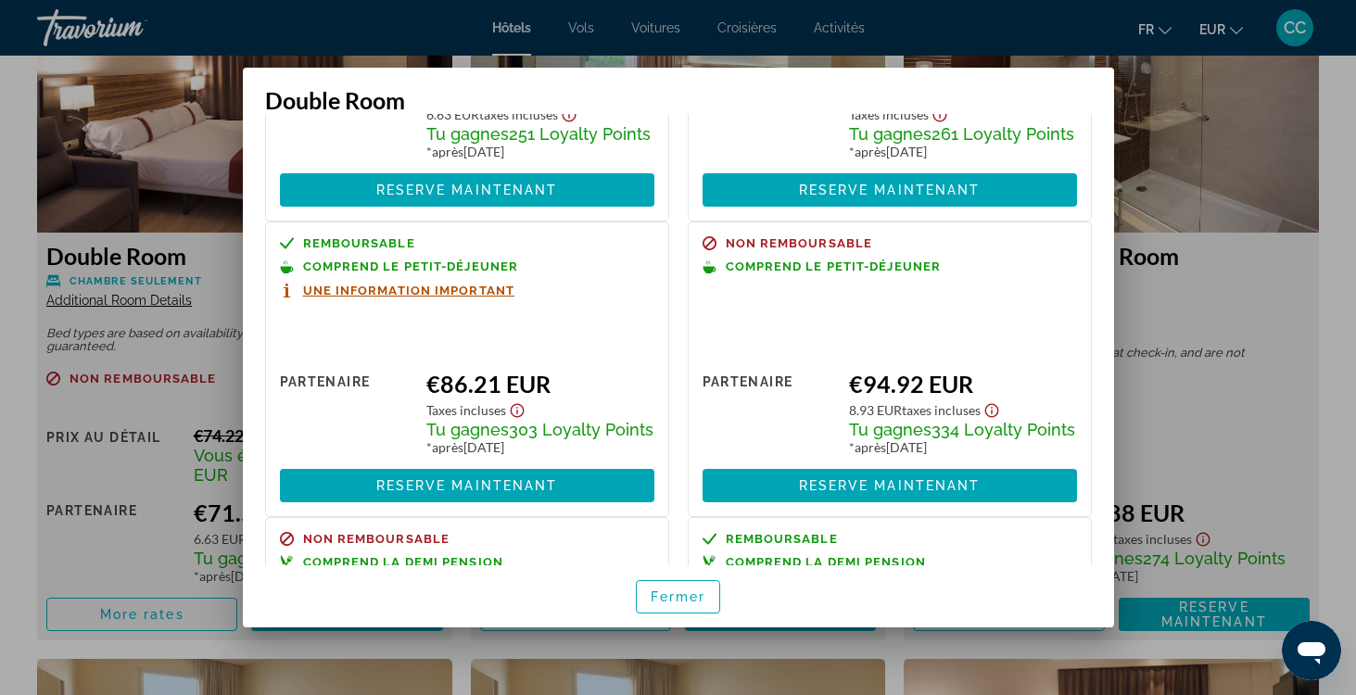
click at [1326, 271] on div at bounding box center [678, 347] width 1356 height 695
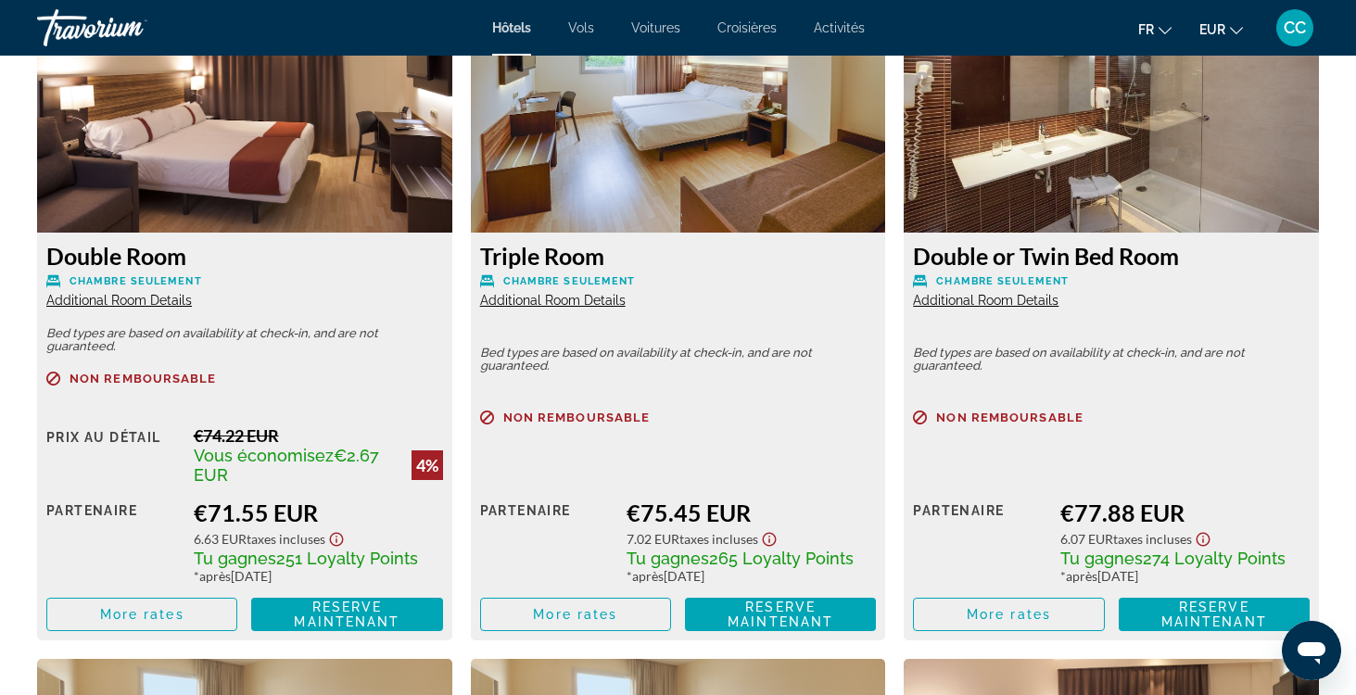
scroll to position [2792, 0]
click at [184, 617] on span "More rates" at bounding box center [142, 614] width 84 height 15
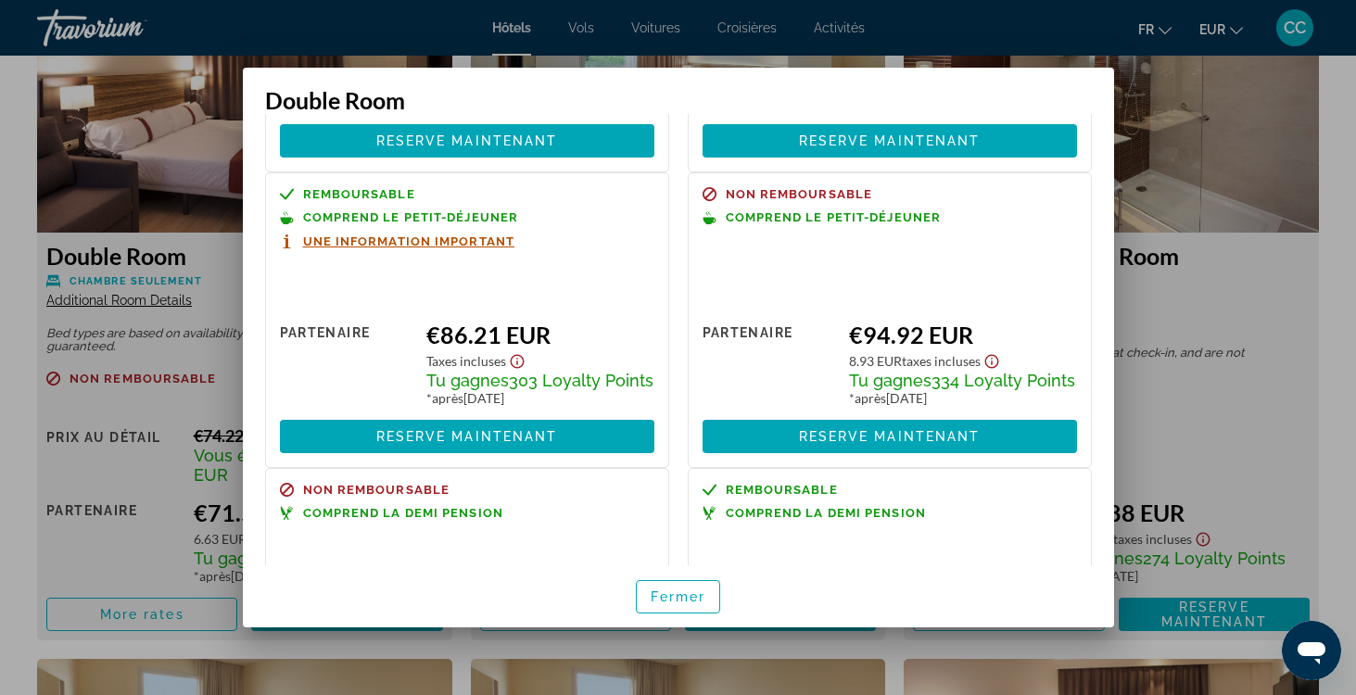
scroll to position [292, 0]
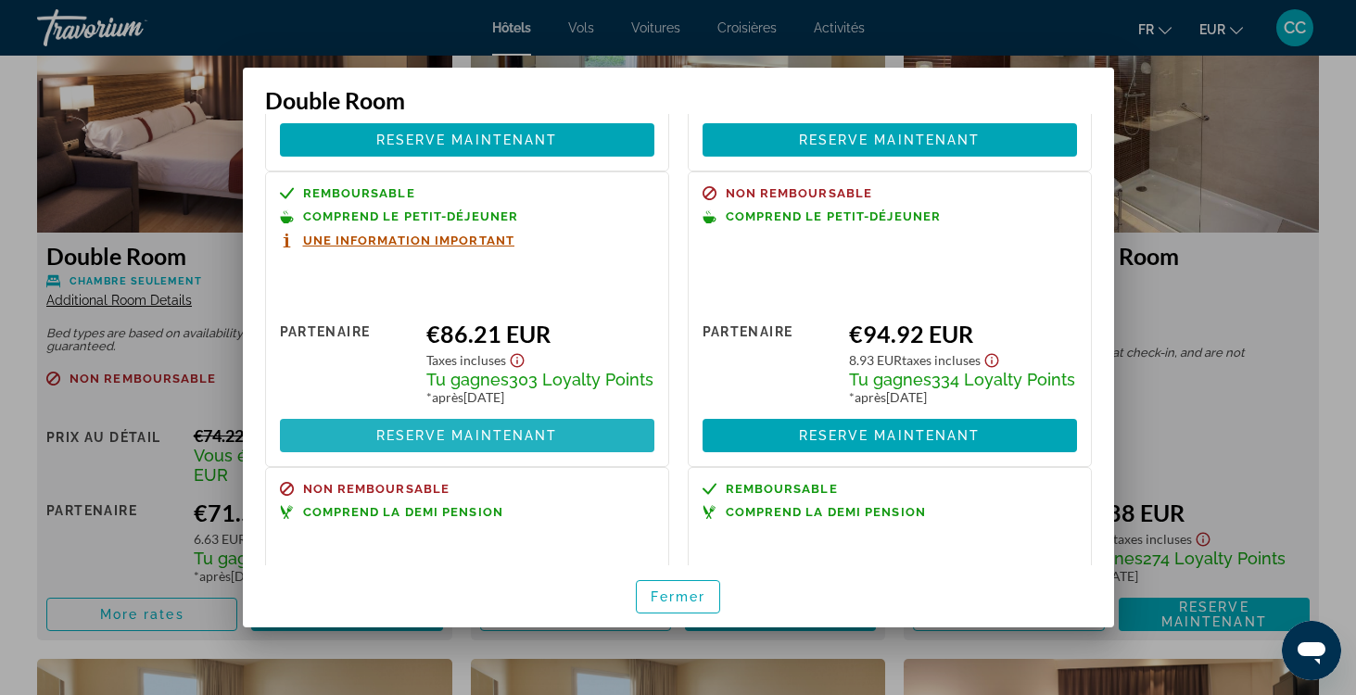
click at [476, 443] on span "Reserve maintenant" at bounding box center [467, 435] width 182 height 15
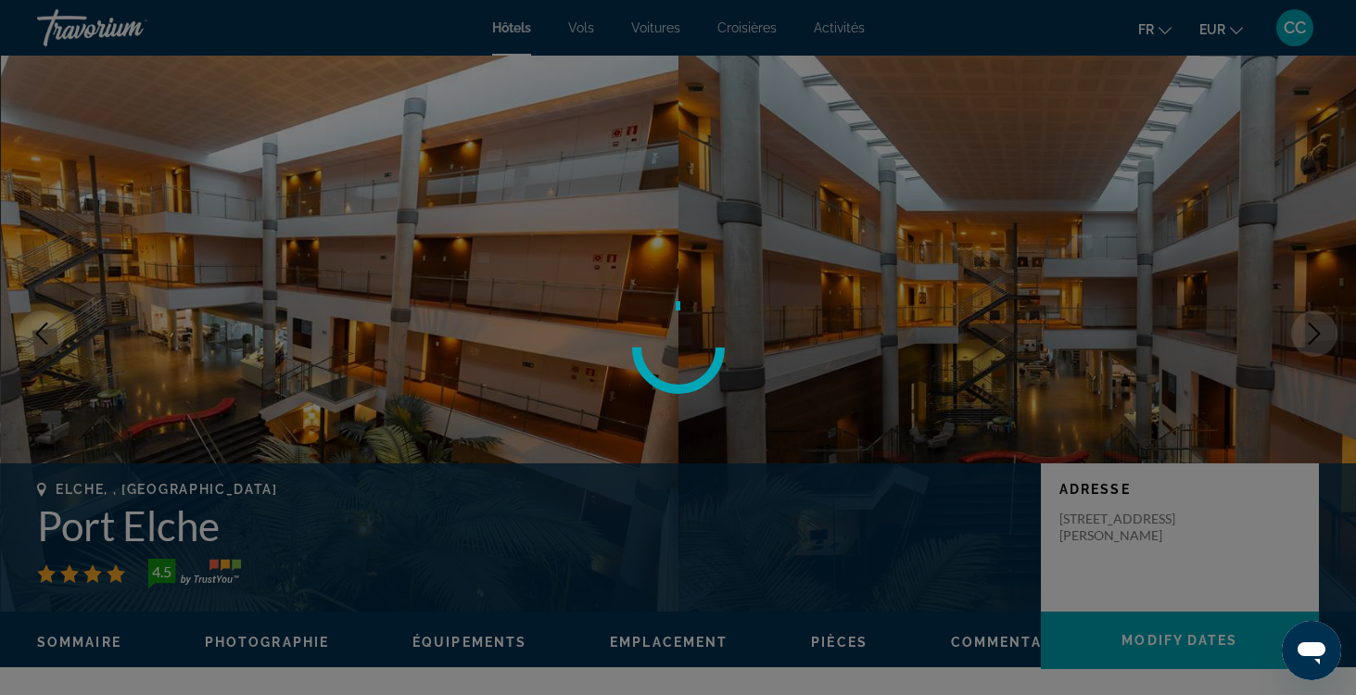
scroll to position [2792, 0]
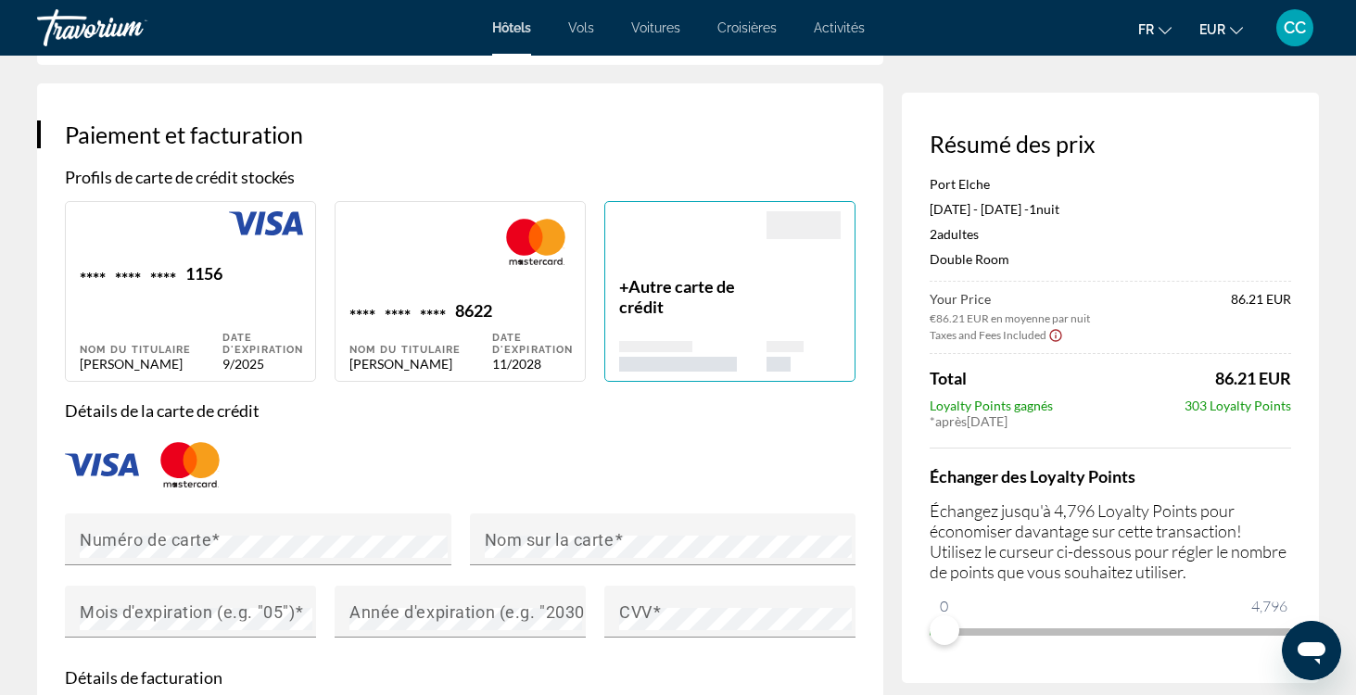
scroll to position [1281, 0]
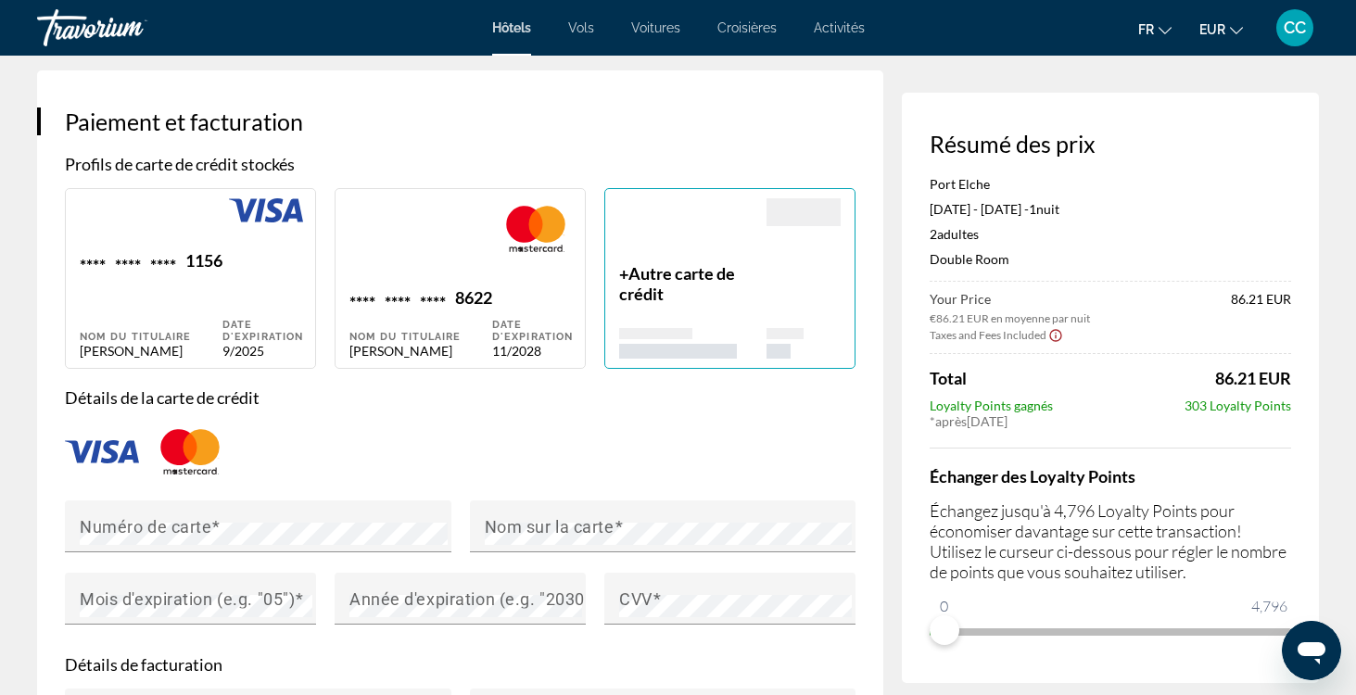
click at [464, 273] on div "Main content" at bounding box center [421, 242] width 143 height 89
type input "*********"
type input "*******"
type input "**********"
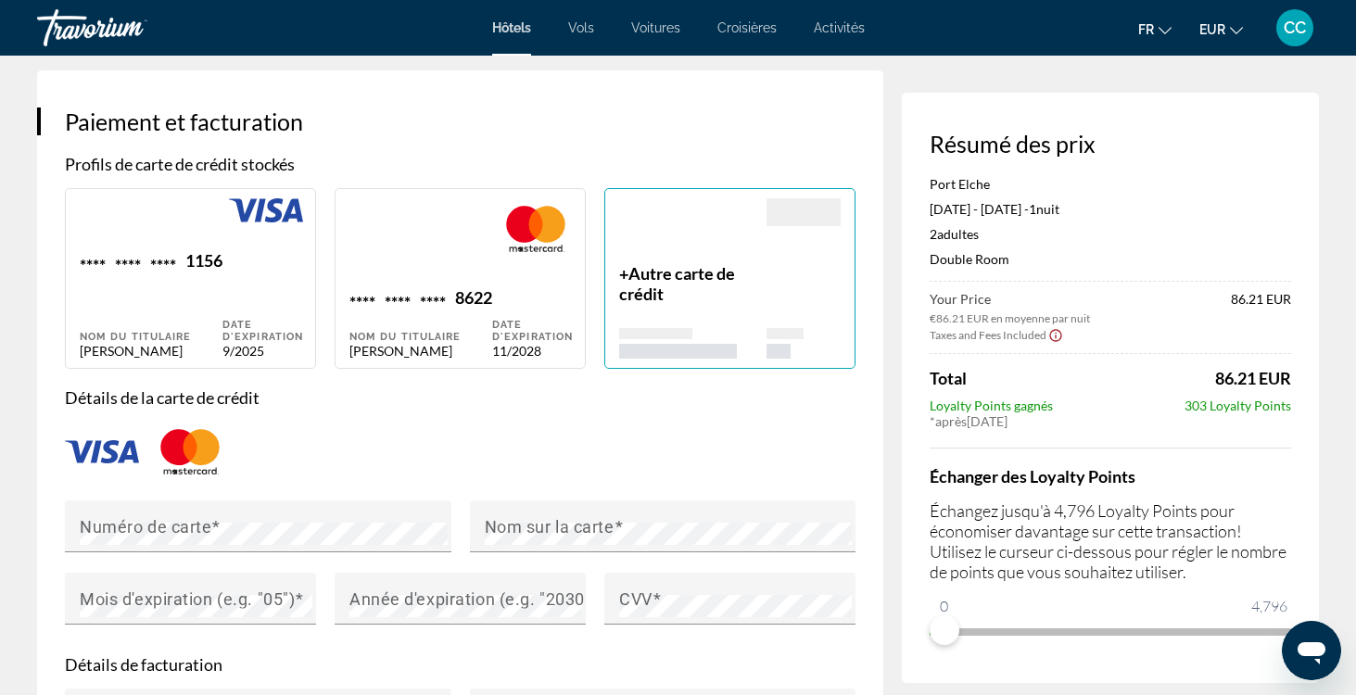
type input "****"
type input "*****"
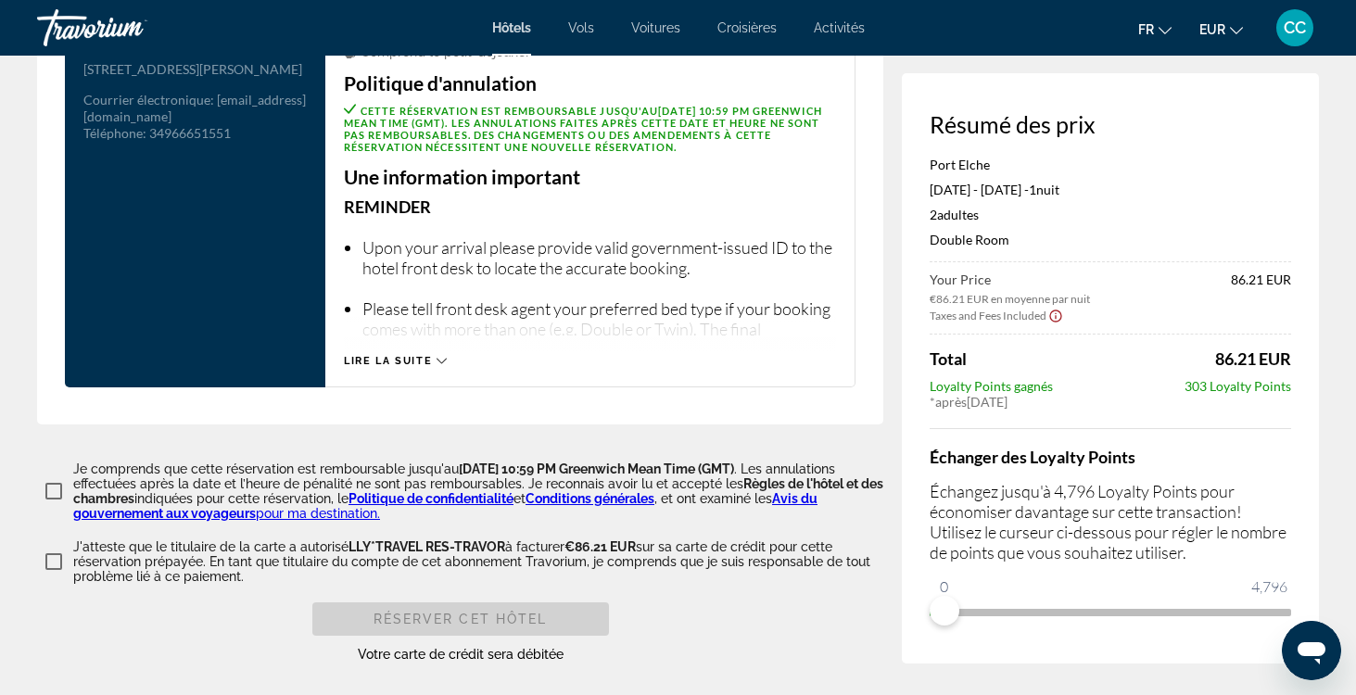
scroll to position [2399, 0]
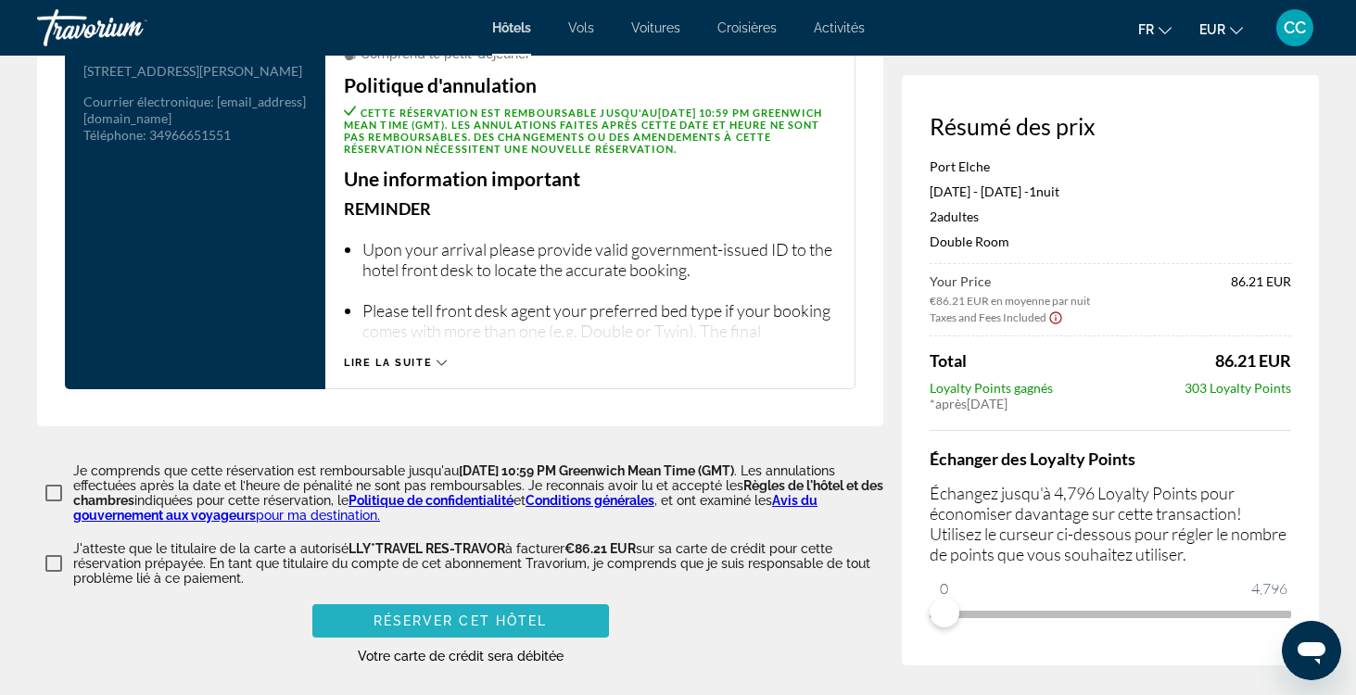
click at [444, 615] on span "Réserver cet hôtel" at bounding box center [461, 621] width 174 height 15
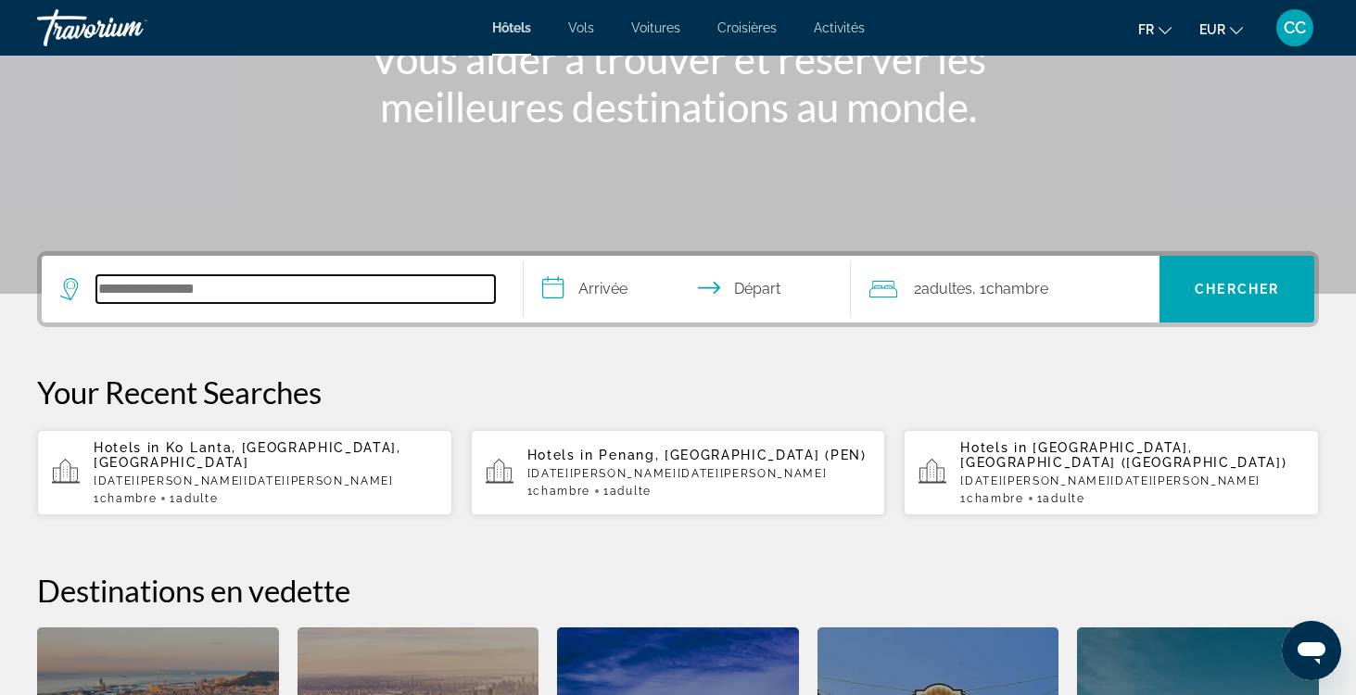
click at [232, 288] on input "Search hotel destination" at bounding box center [295, 289] width 399 height 28
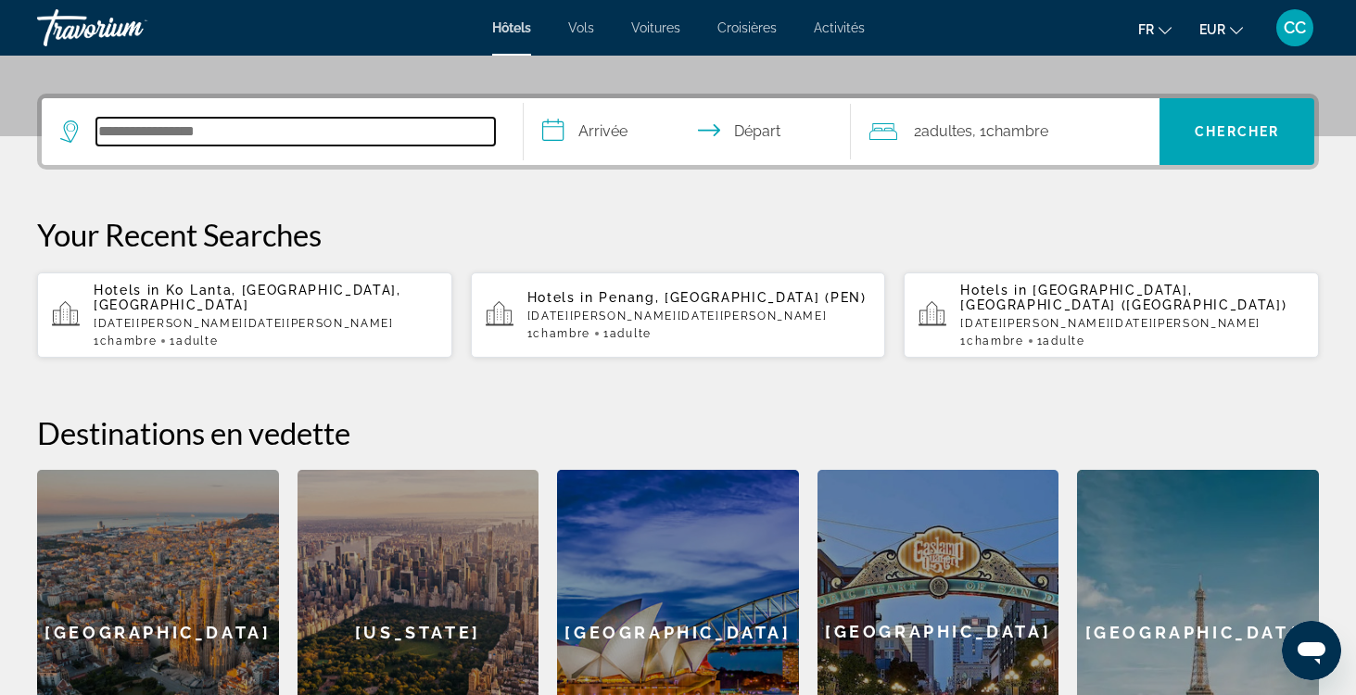
scroll to position [453, 0]
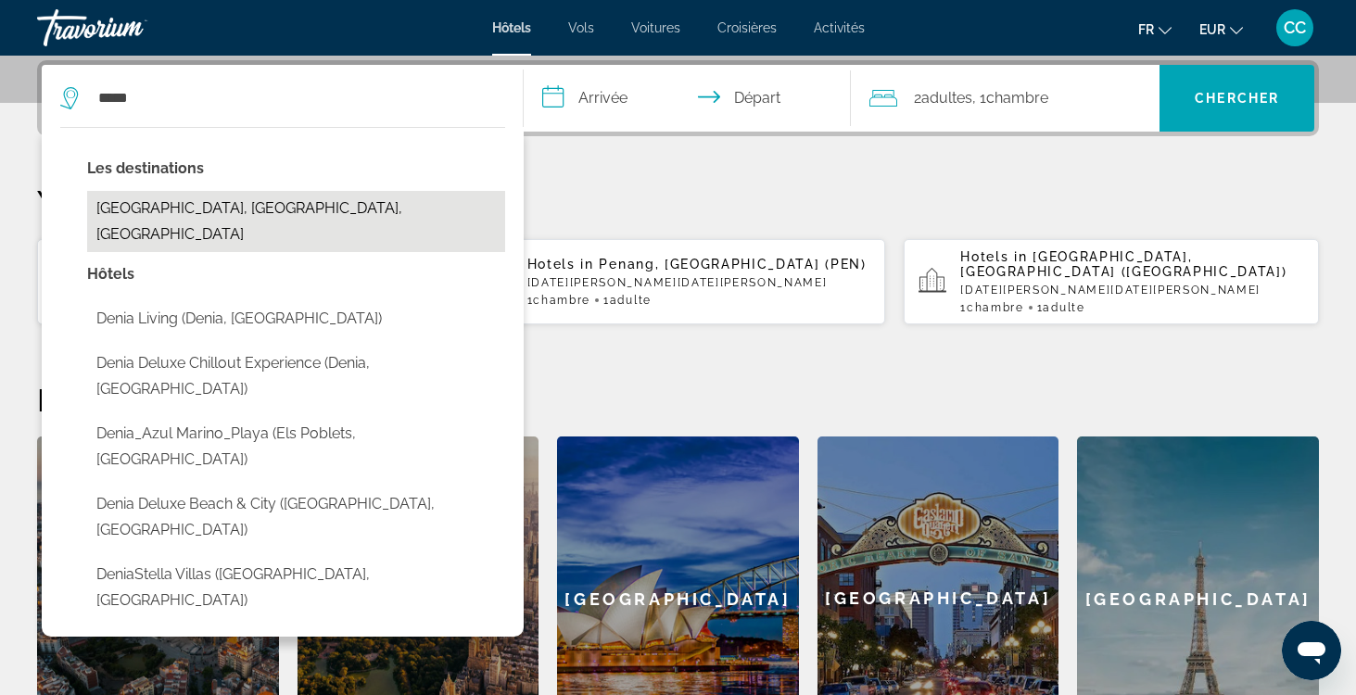
drag, startPoint x: 232, startPoint y: 288, endPoint x: 171, endPoint y: 200, distance: 107.2
click at [171, 200] on button "[GEOGRAPHIC_DATA], [GEOGRAPHIC_DATA], [GEOGRAPHIC_DATA]" at bounding box center [296, 221] width 418 height 61
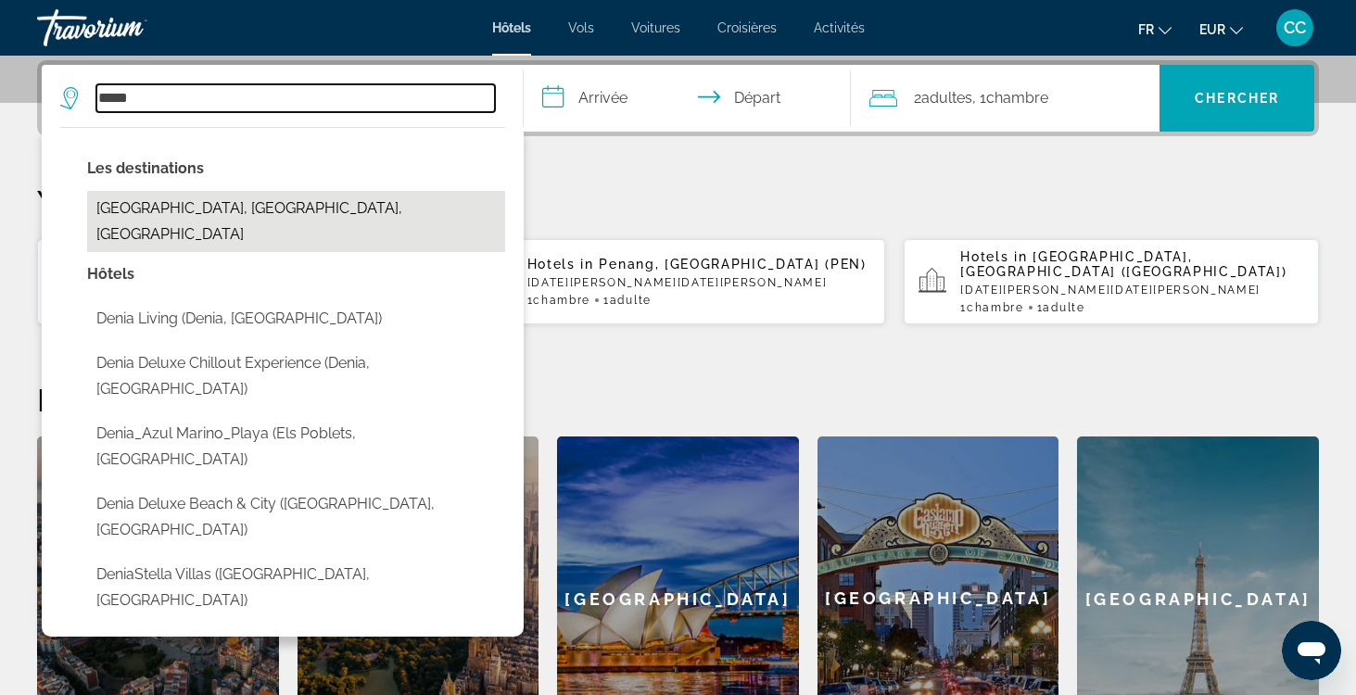
type input "**********"
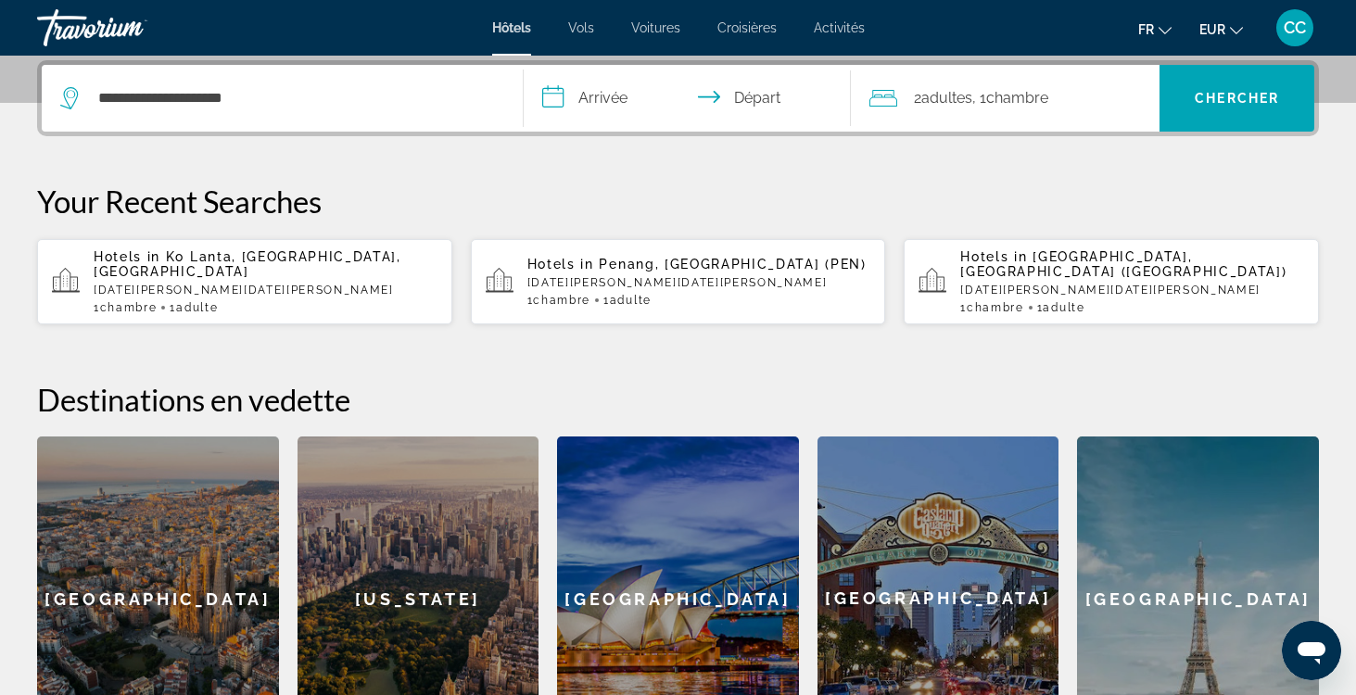
click at [616, 93] on input "**********" at bounding box center [691, 101] width 335 height 72
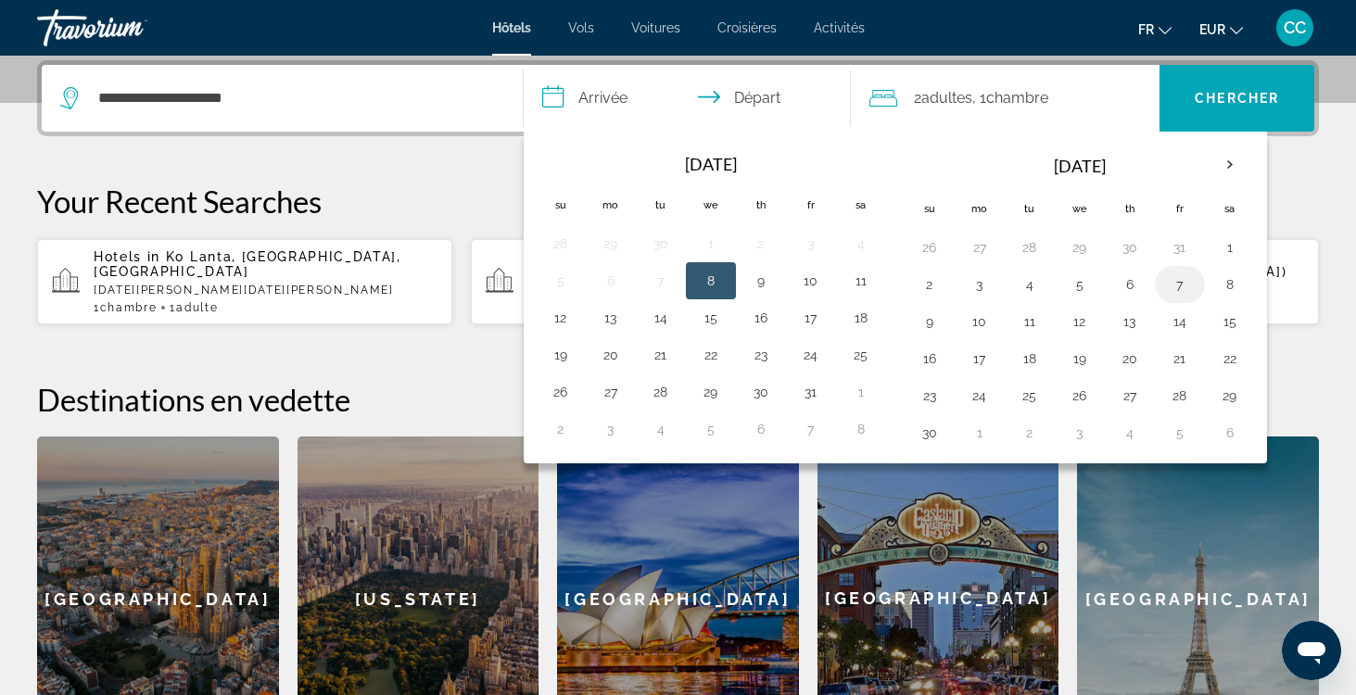
click at [1178, 285] on button "7" at bounding box center [1180, 285] width 30 height 26
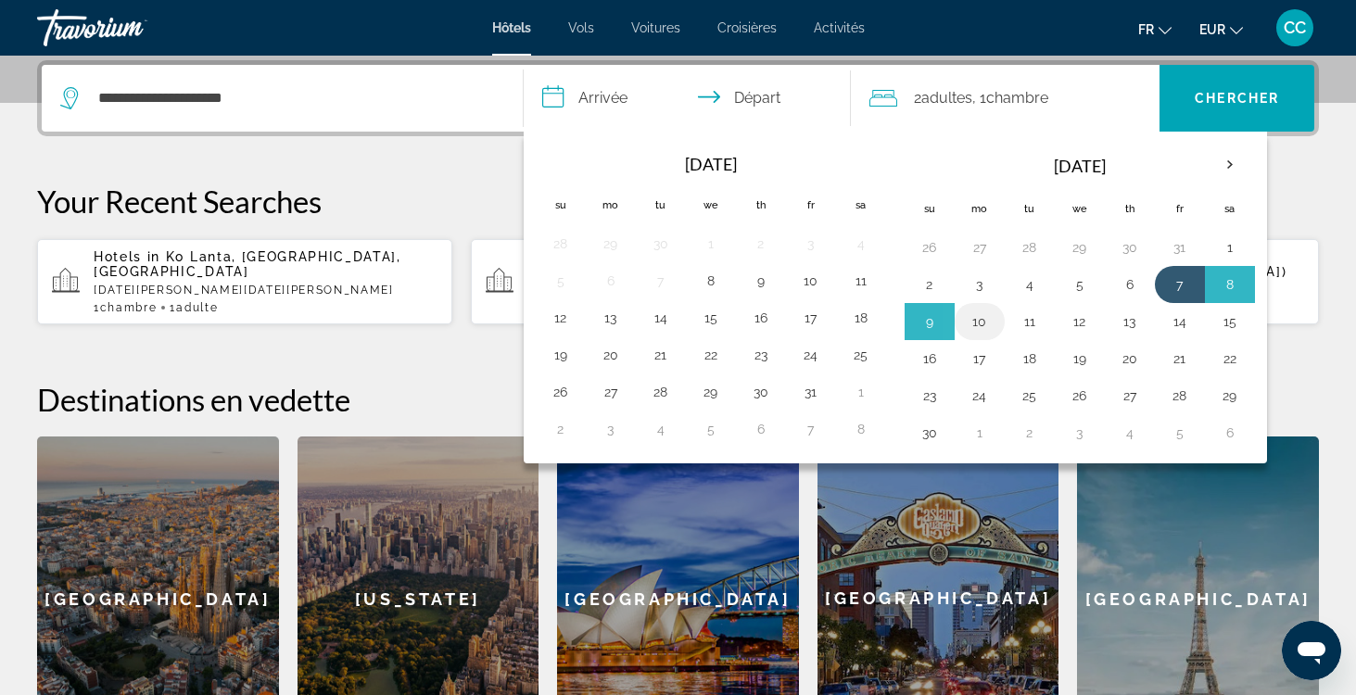
click at [982, 318] on button "10" at bounding box center [980, 322] width 30 height 26
type input "**********"
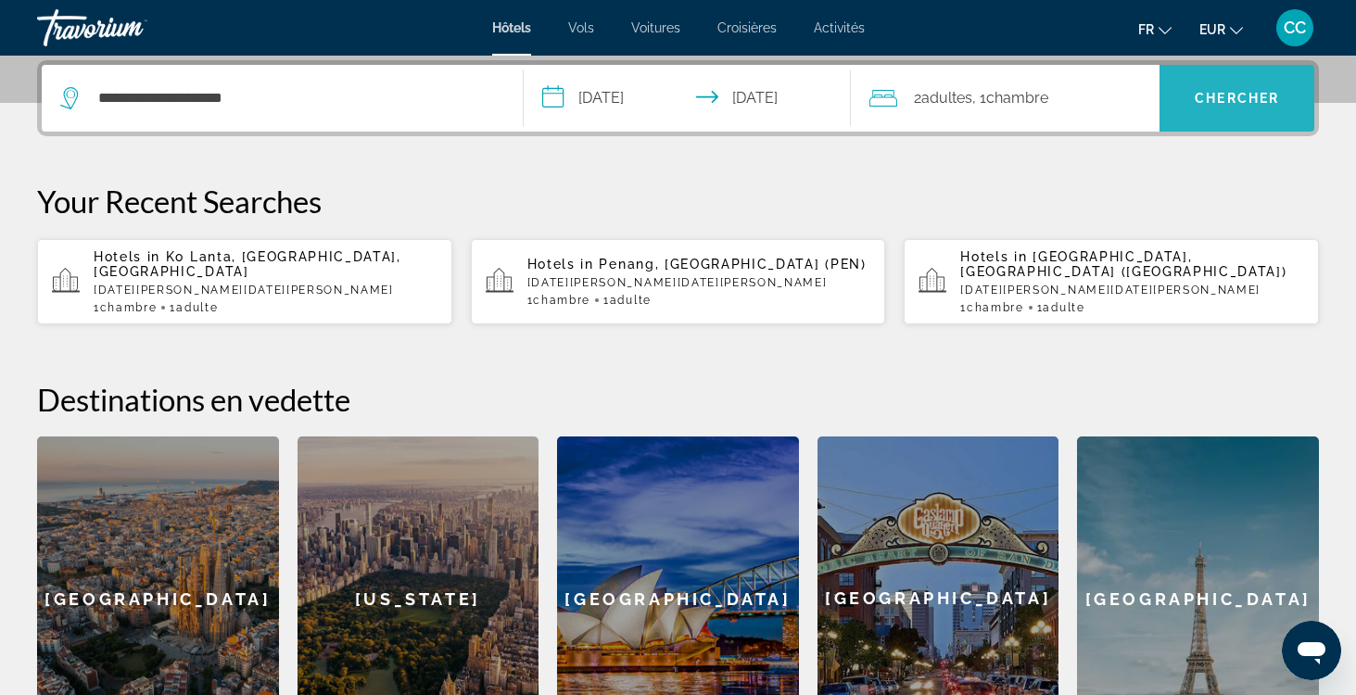
click at [1217, 87] on span "Search" at bounding box center [1237, 98] width 155 height 45
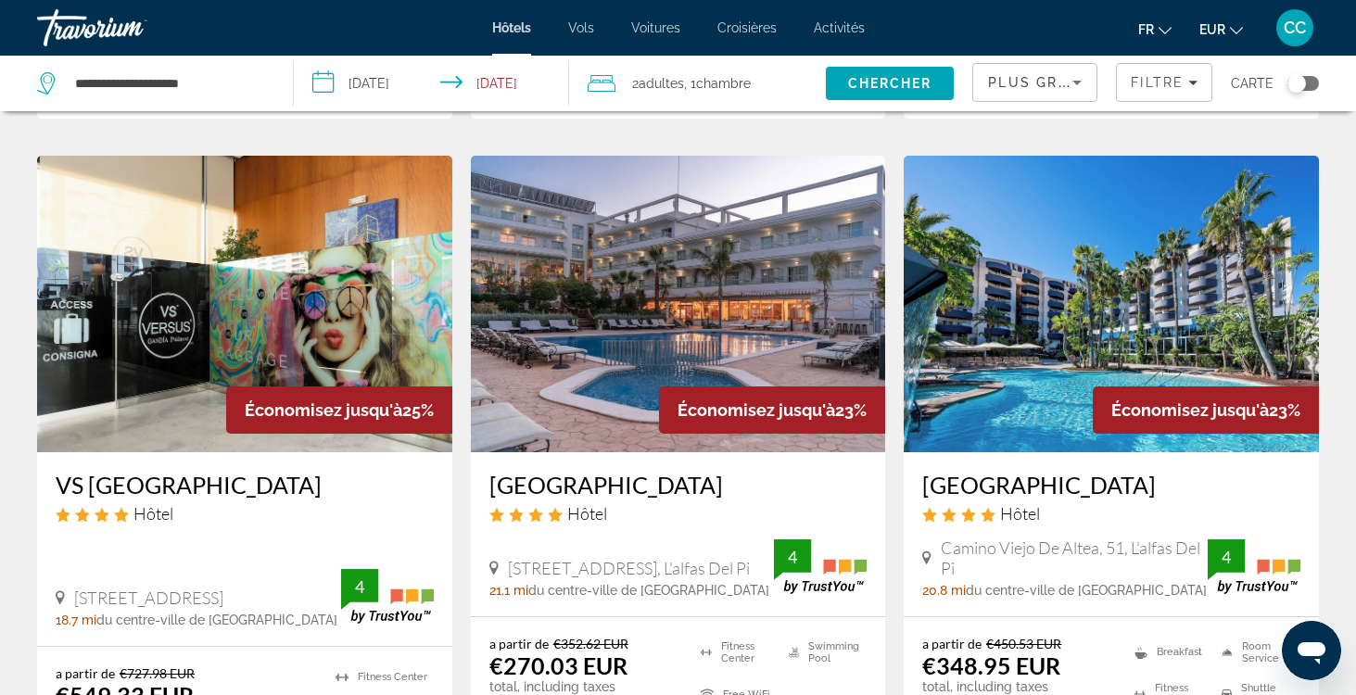
scroll to position [736, 0]
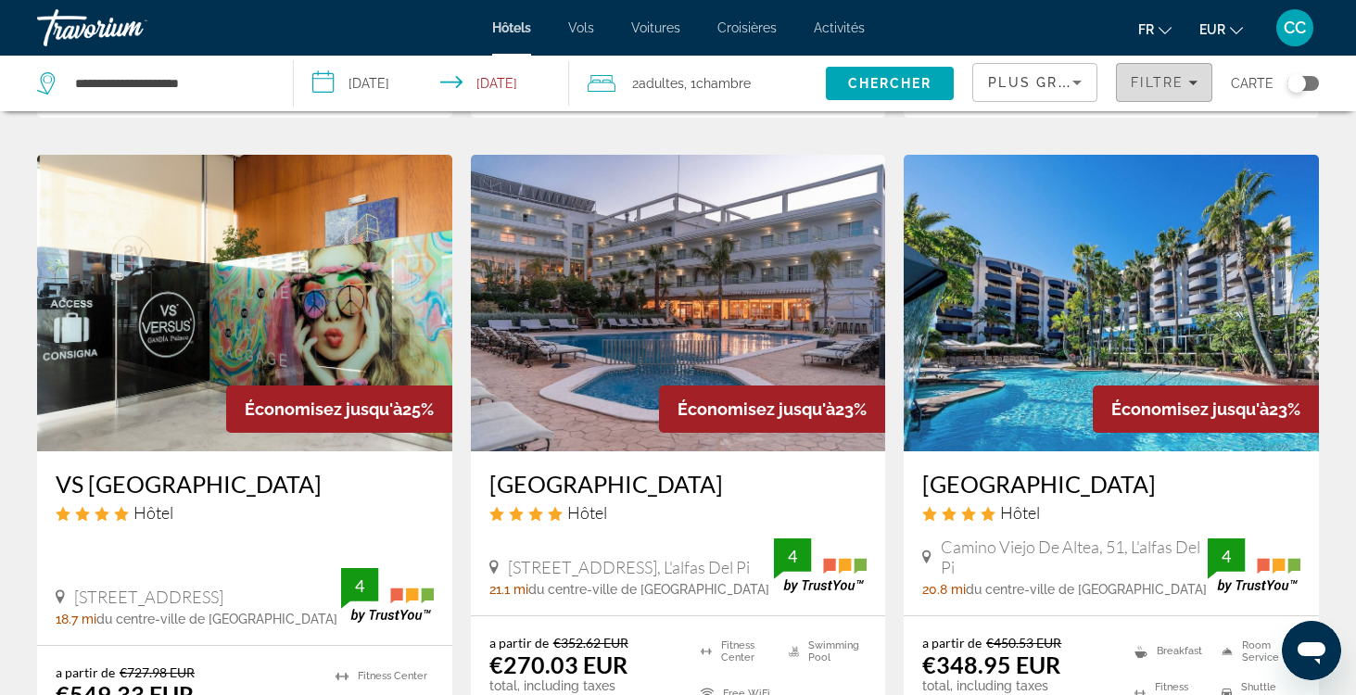
click at [1177, 79] on span "Filtre" at bounding box center [1157, 82] width 53 height 15
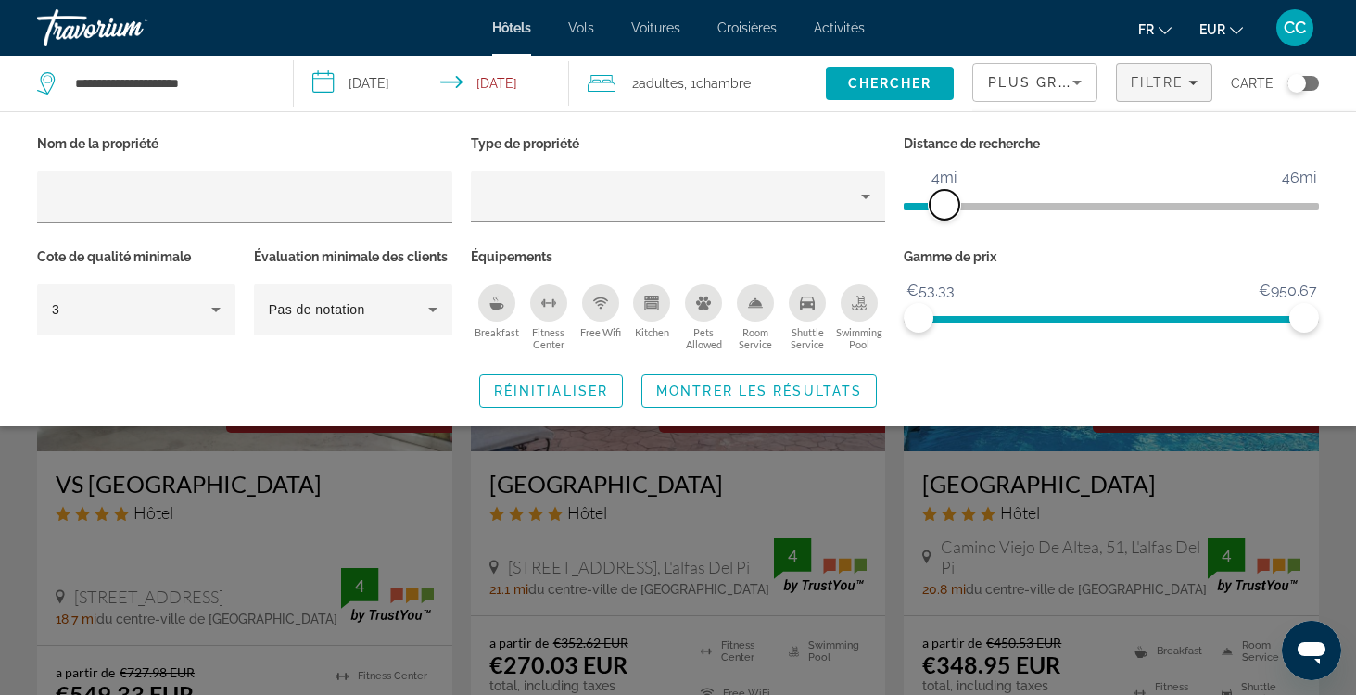
drag, startPoint x: 1168, startPoint y: 210, endPoint x: 942, endPoint y: 215, distance: 226.3
click at [942, 215] on span "ngx-slider" at bounding box center [945, 205] width 30 height 30
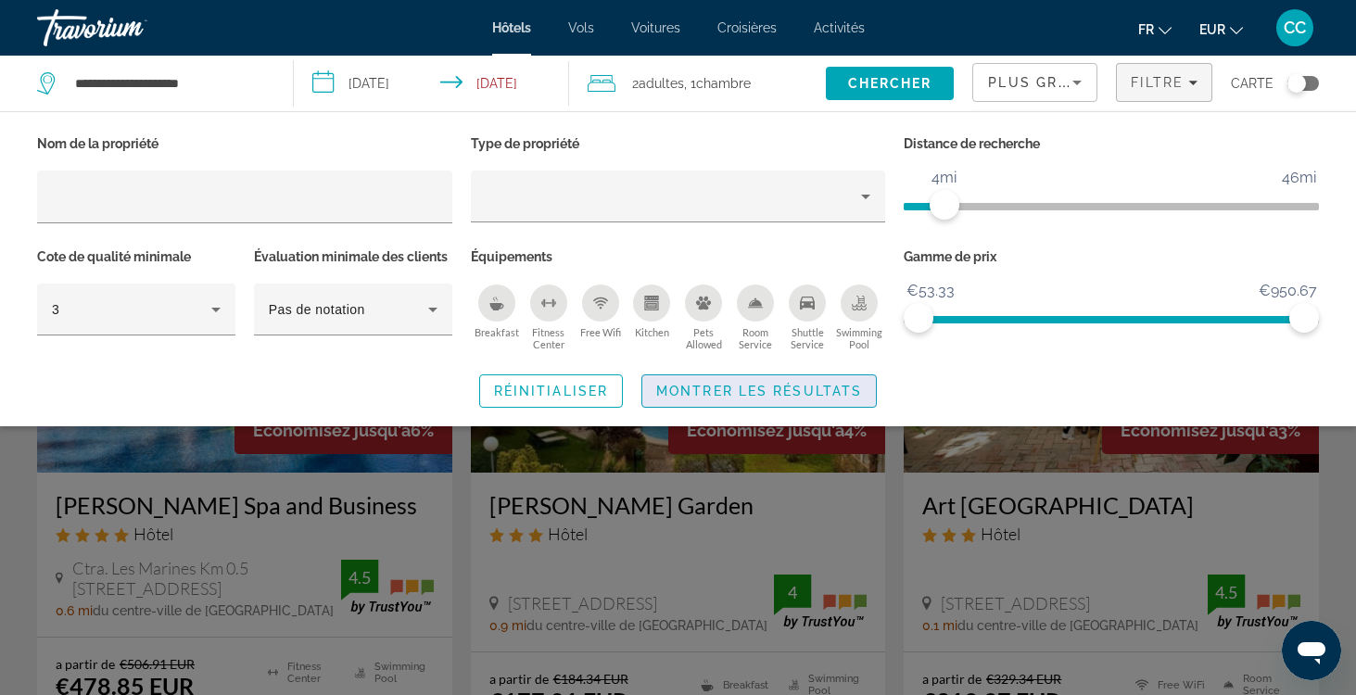
click at [782, 388] on span "Montrer les résultats" at bounding box center [759, 391] width 206 height 15
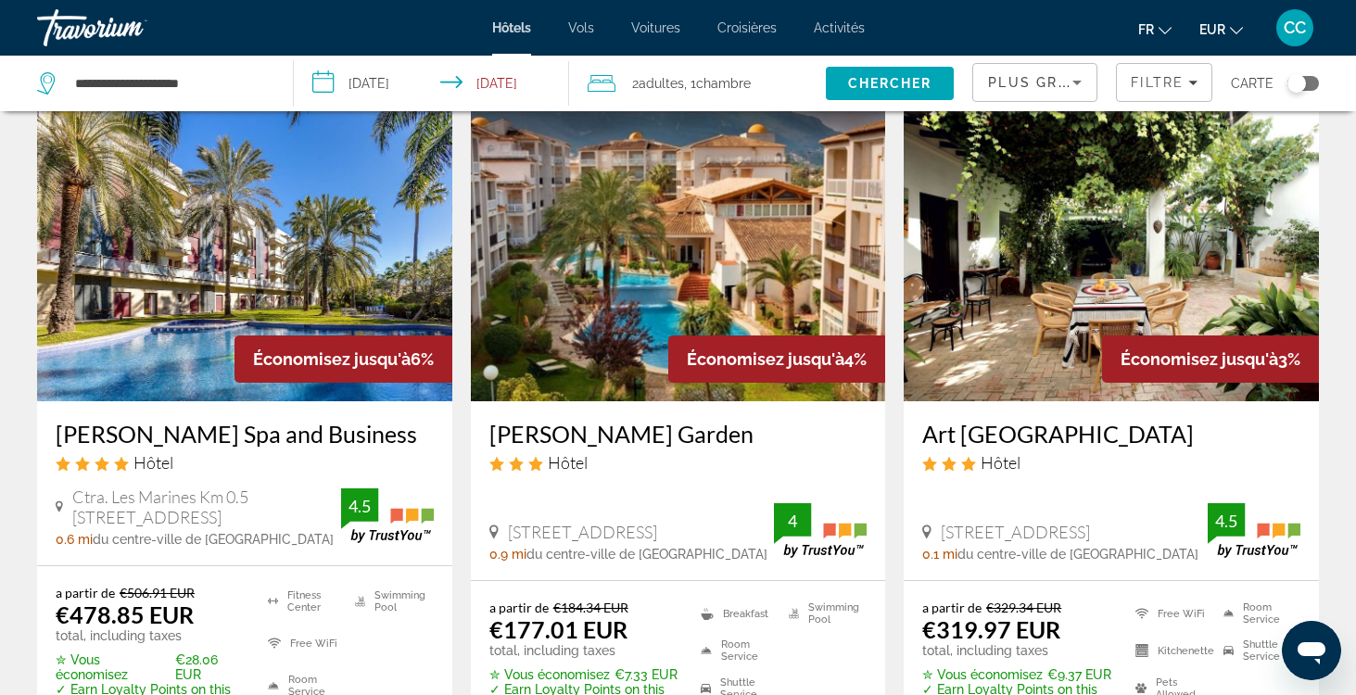
scroll to position [78, 0]
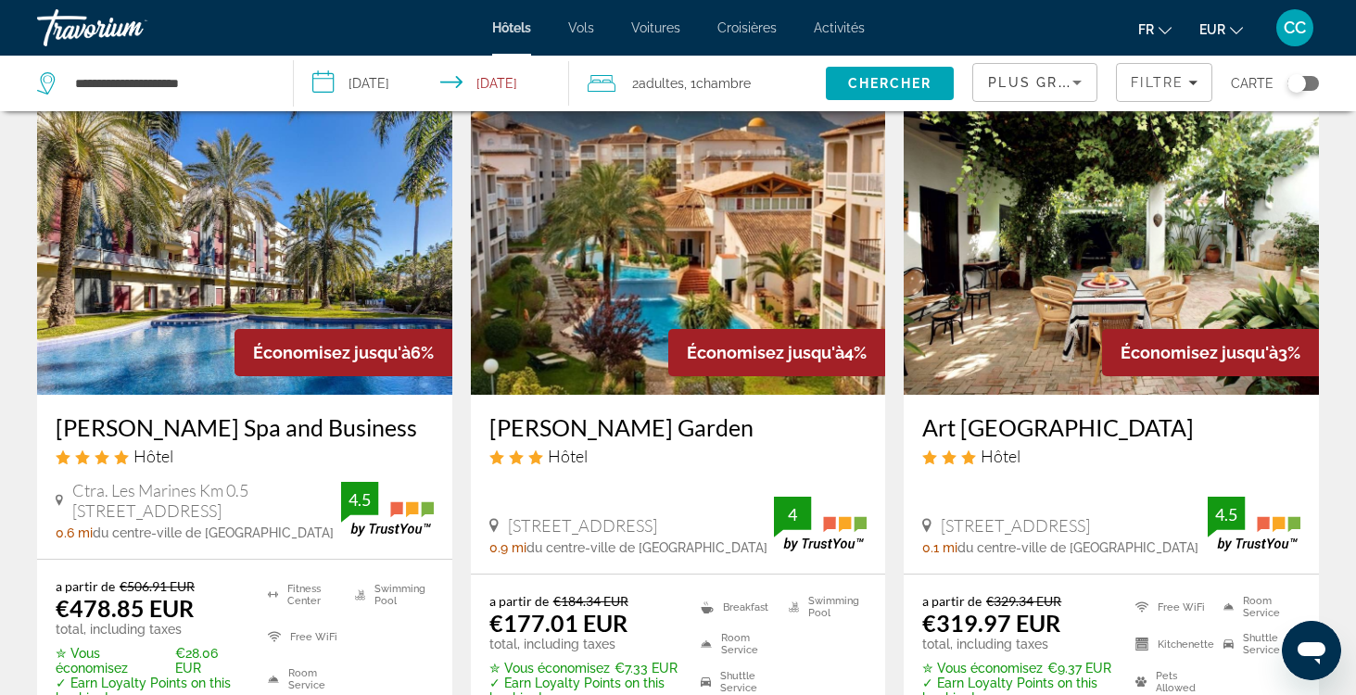
click at [310, 427] on h3 "[PERSON_NAME] Spa and Business" at bounding box center [245, 427] width 378 height 28
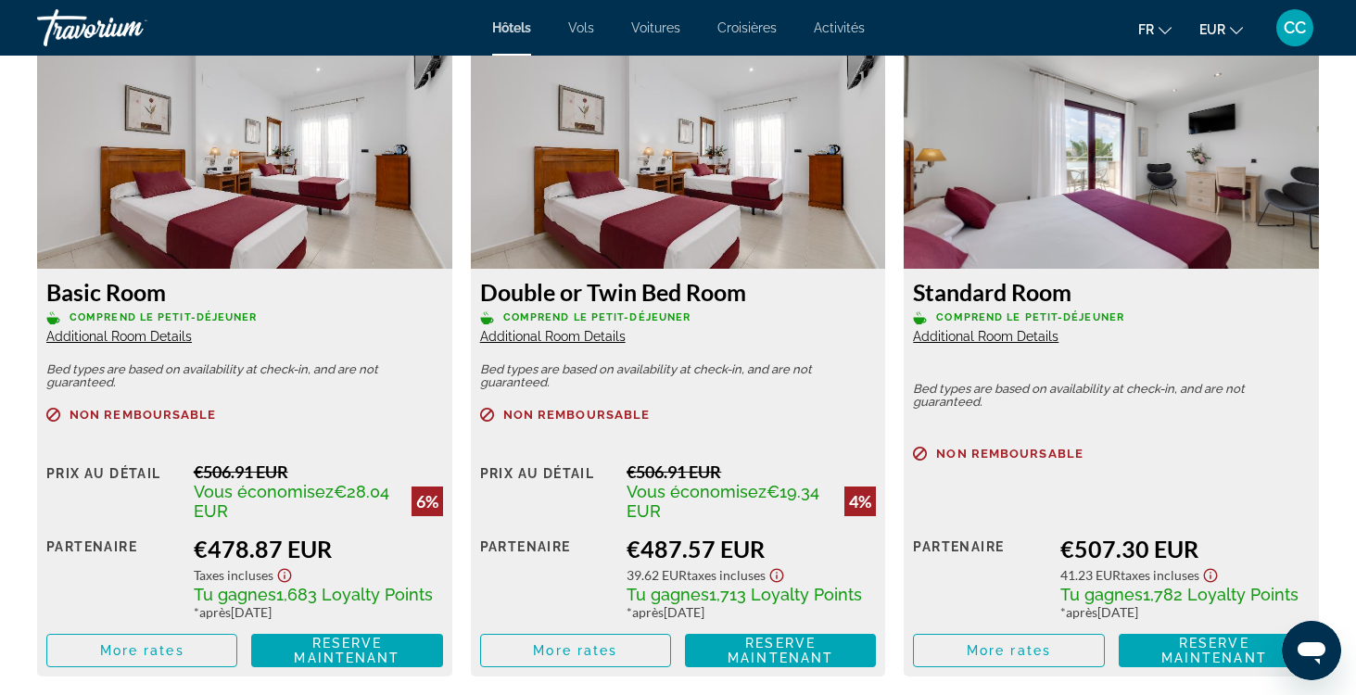
scroll to position [2590, 0]
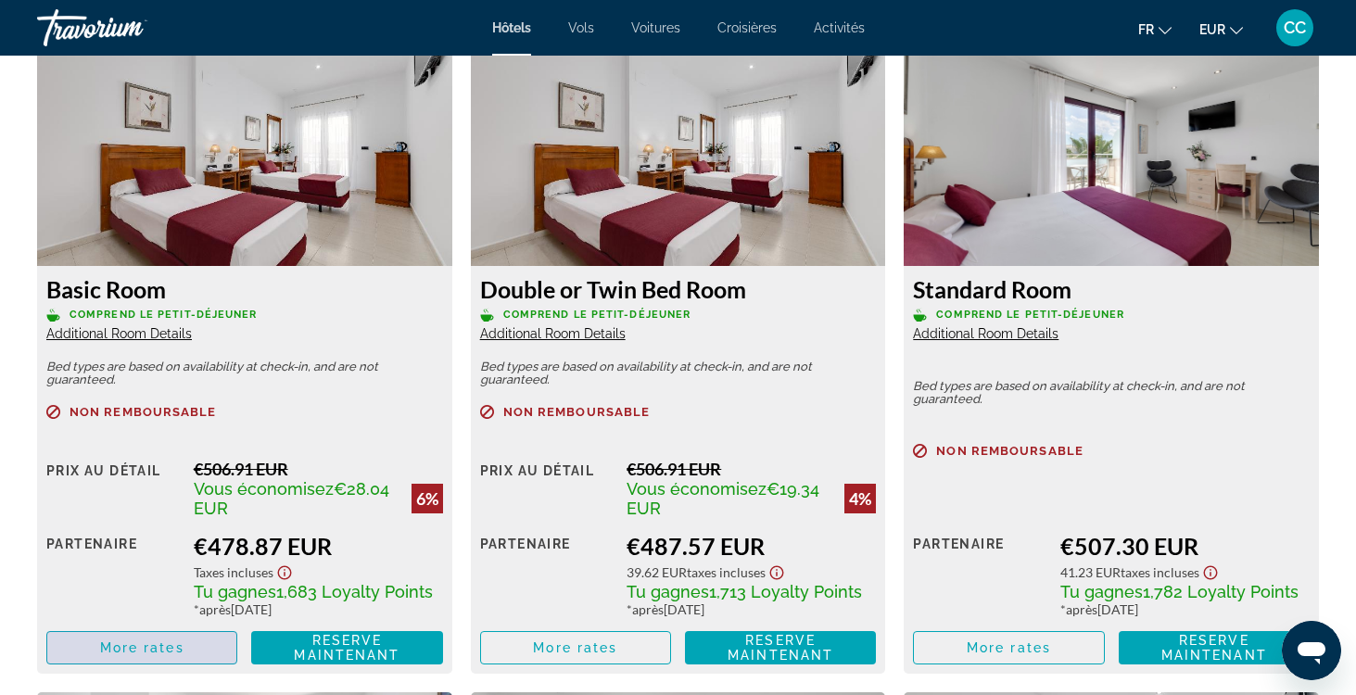
click at [172, 650] on span "More rates" at bounding box center [142, 648] width 84 height 15
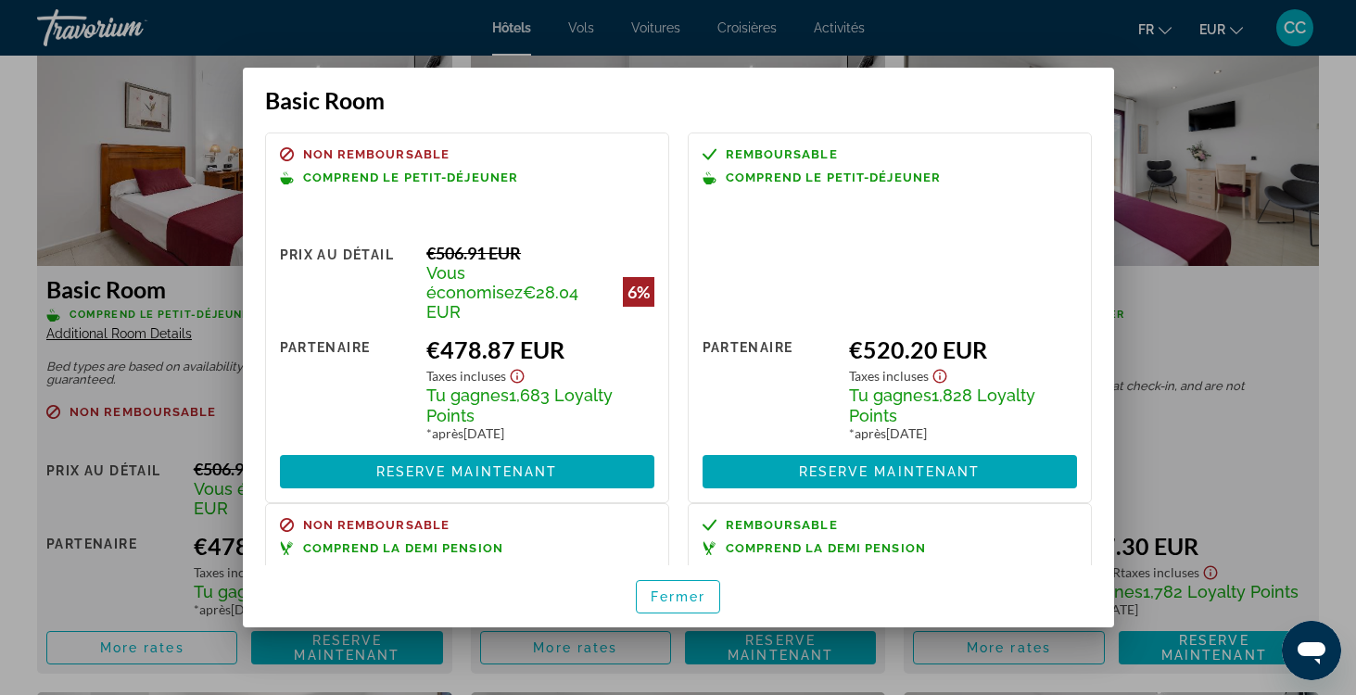
scroll to position [0, 0]
click at [680, 595] on span "Fermer" at bounding box center [679, 597] width 56 height 15
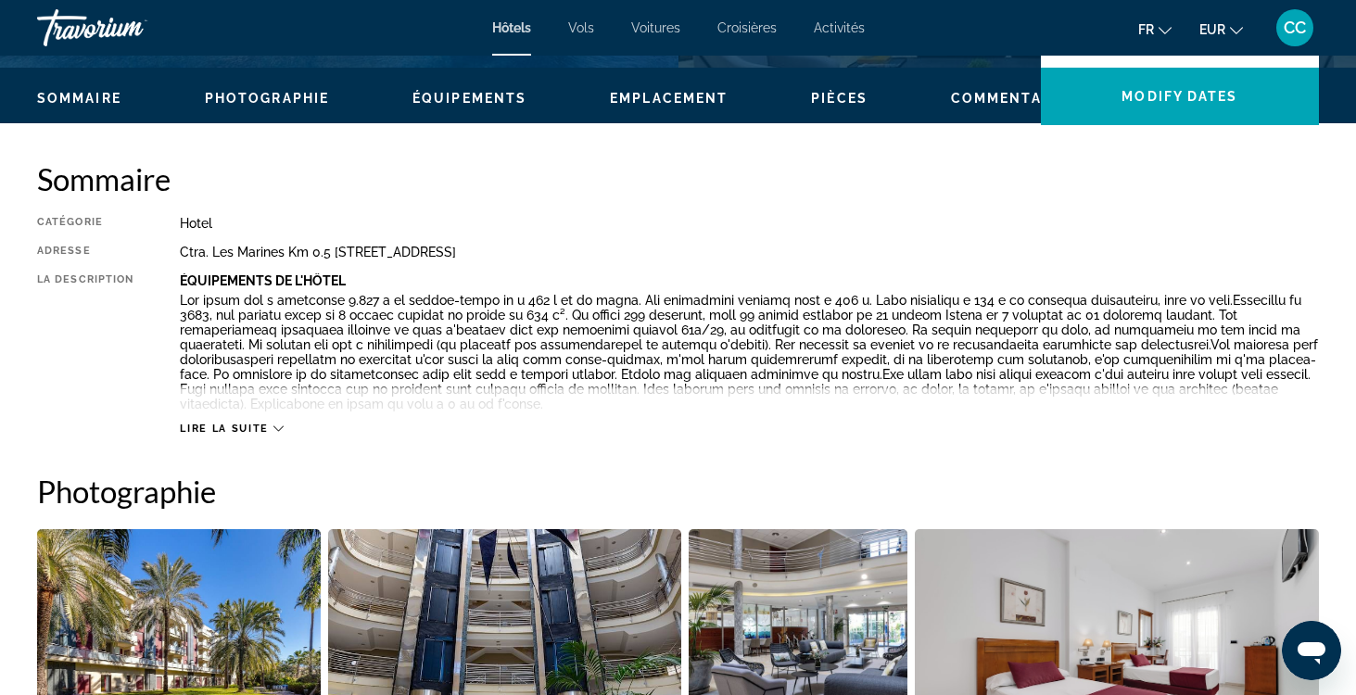
scroll to position [524, 0]
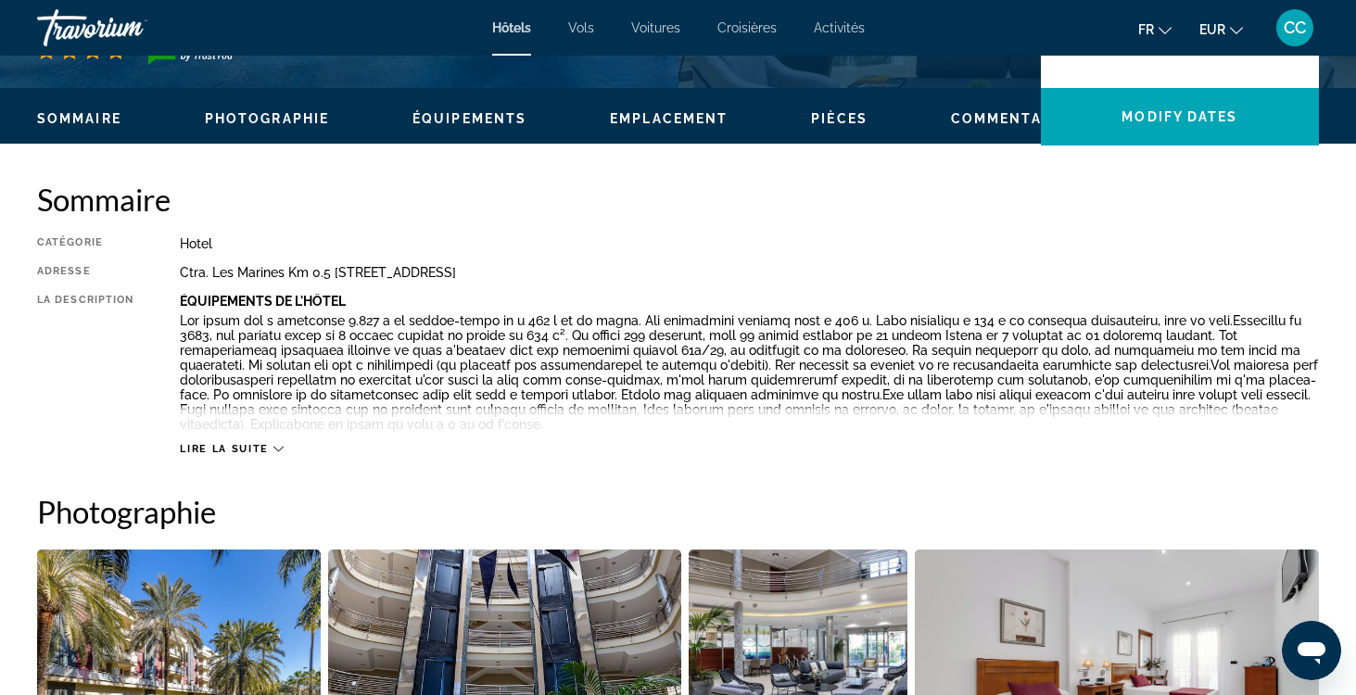
click at [255, 446] on span "Lire la suite" at bounding box center [224, 449] width 88 height 12
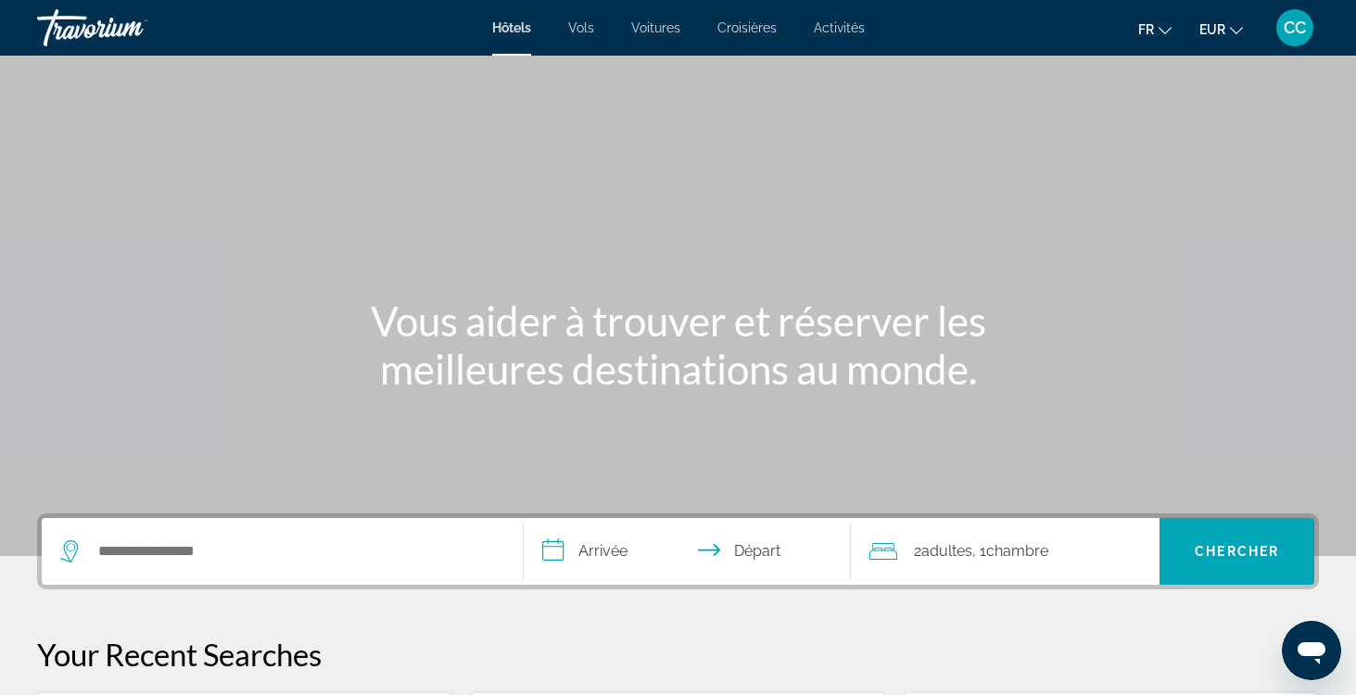
click at [835, 24] on span "Activités" at bounding box center [839, 27] width 51 height 15
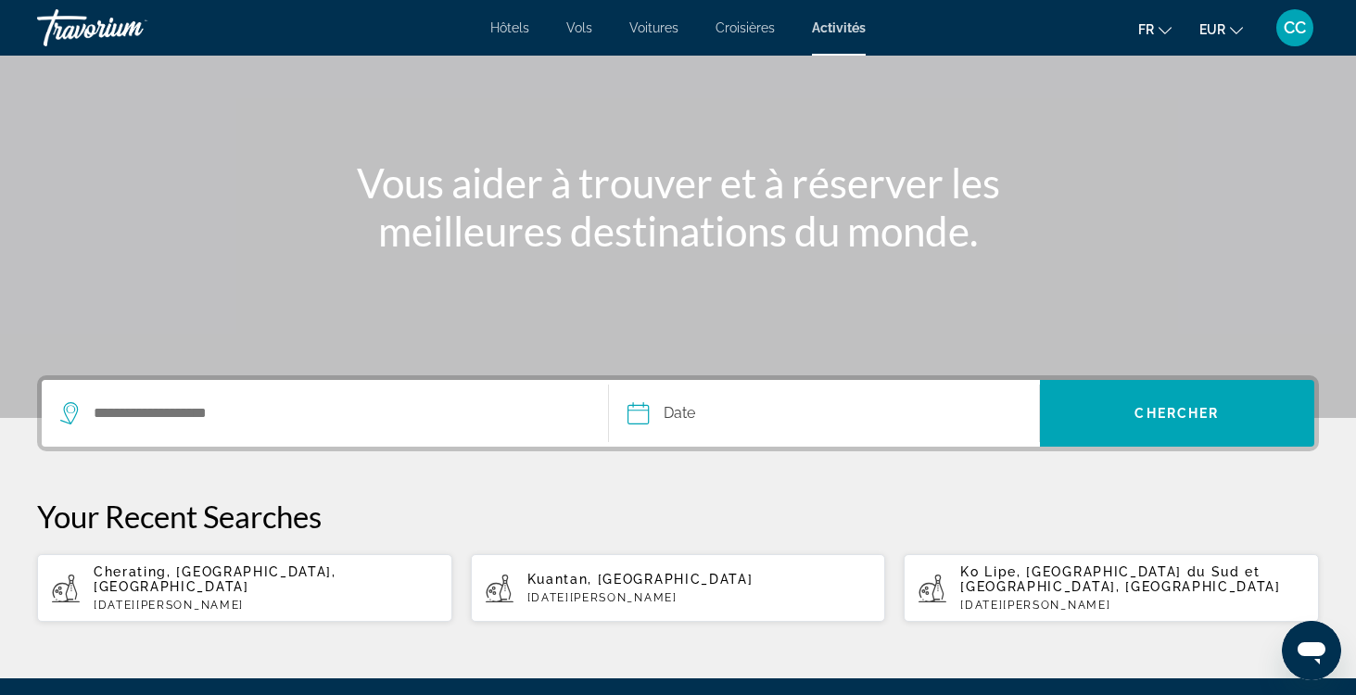
scroll to position [162, 0]
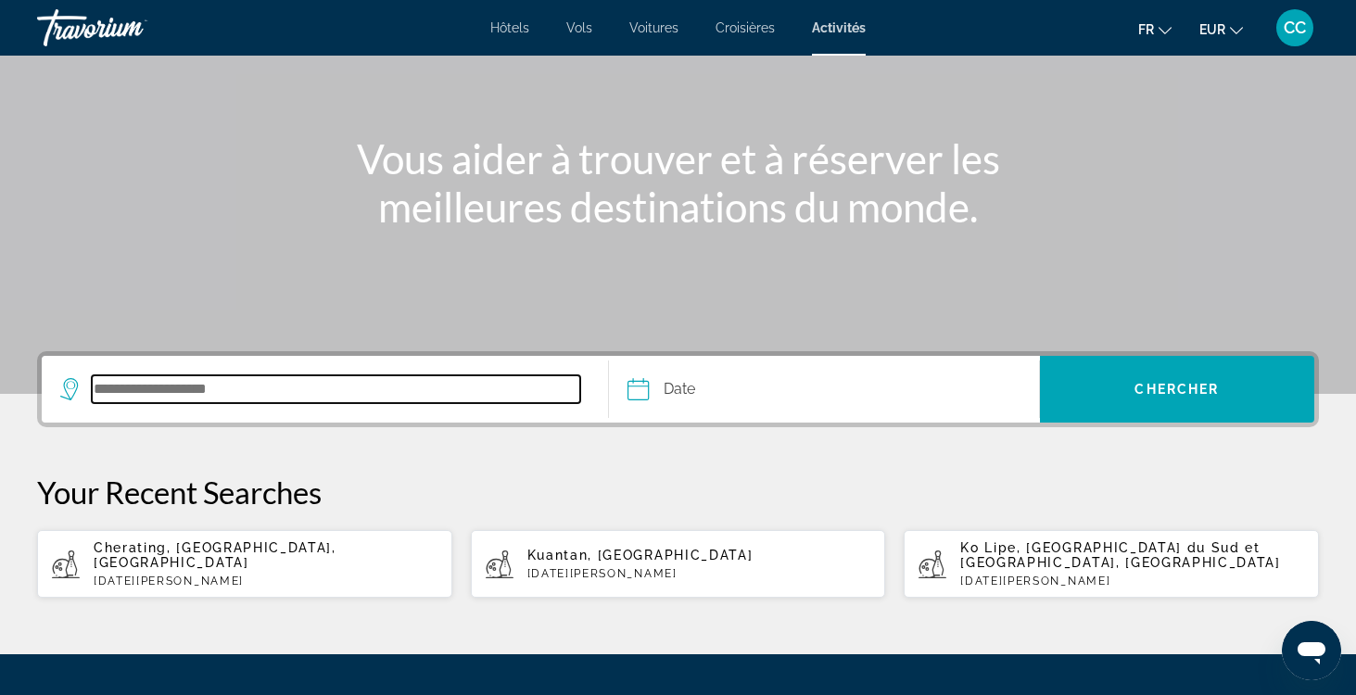
click at [280, 394] on input "Search destination" at bounding box center [336, 389] width 489 height 28
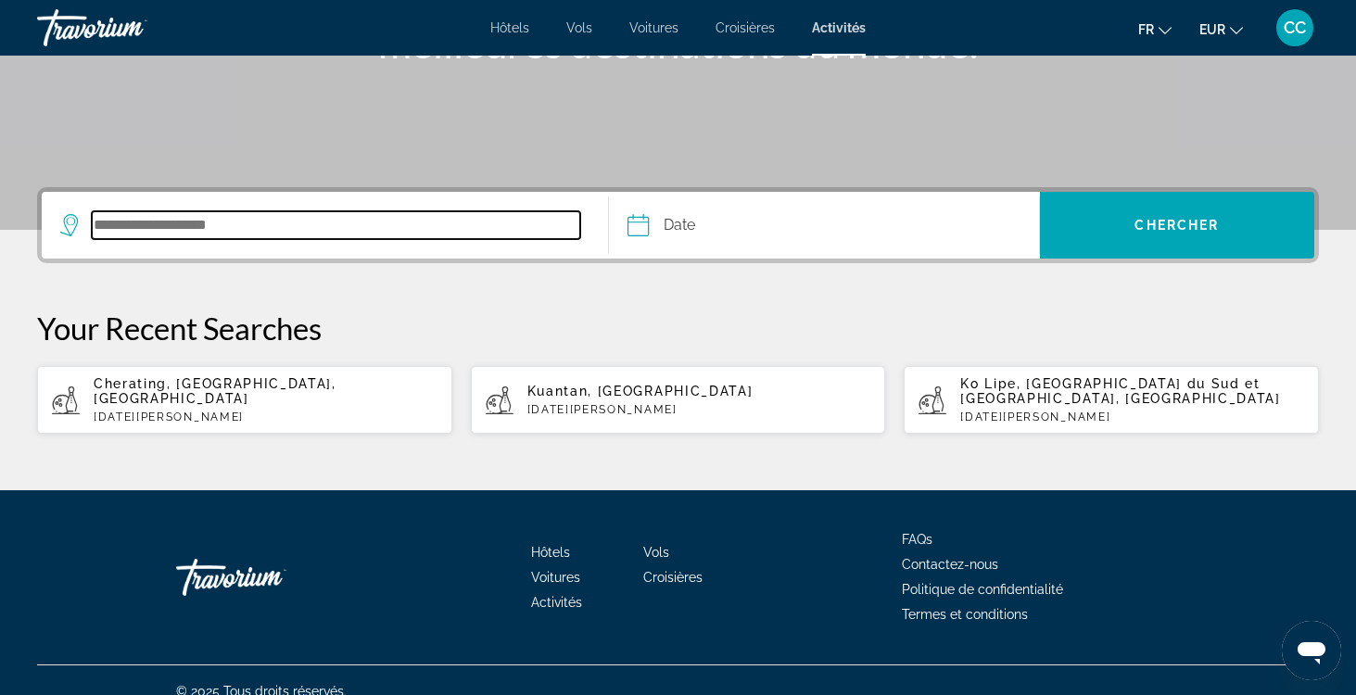
scroll to position [351, 0]
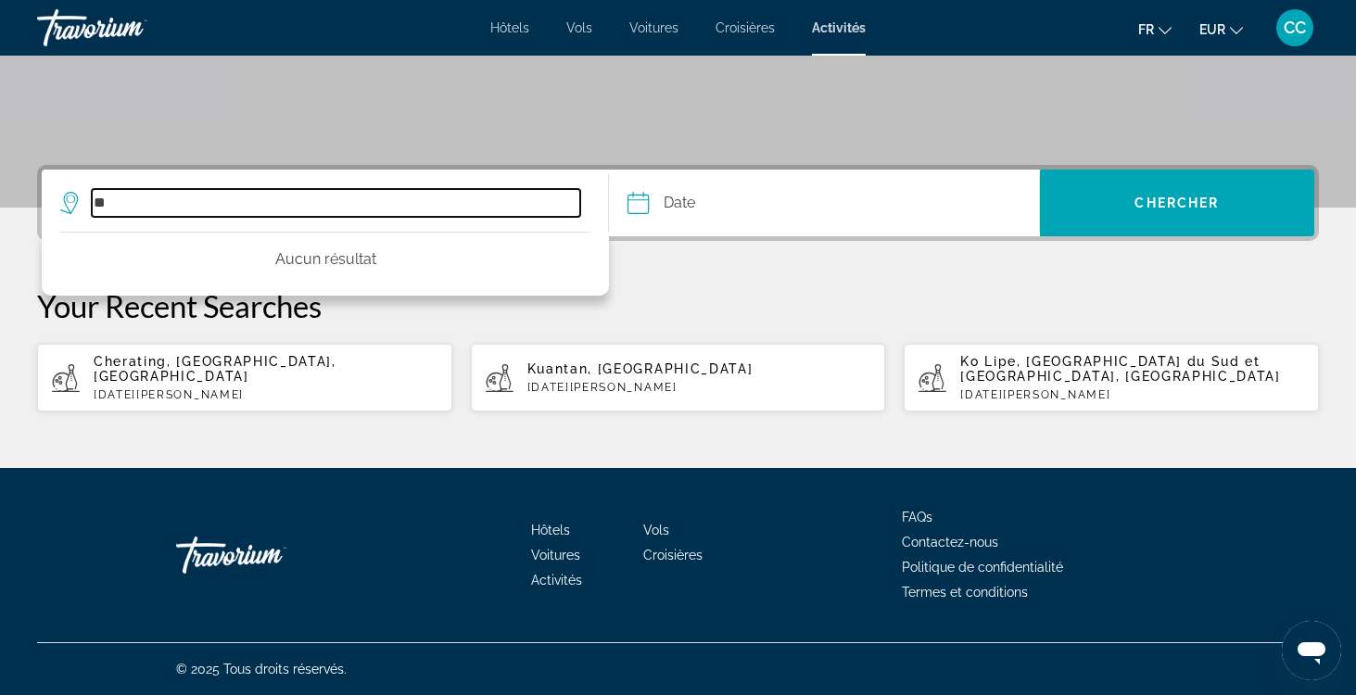
type input "*"
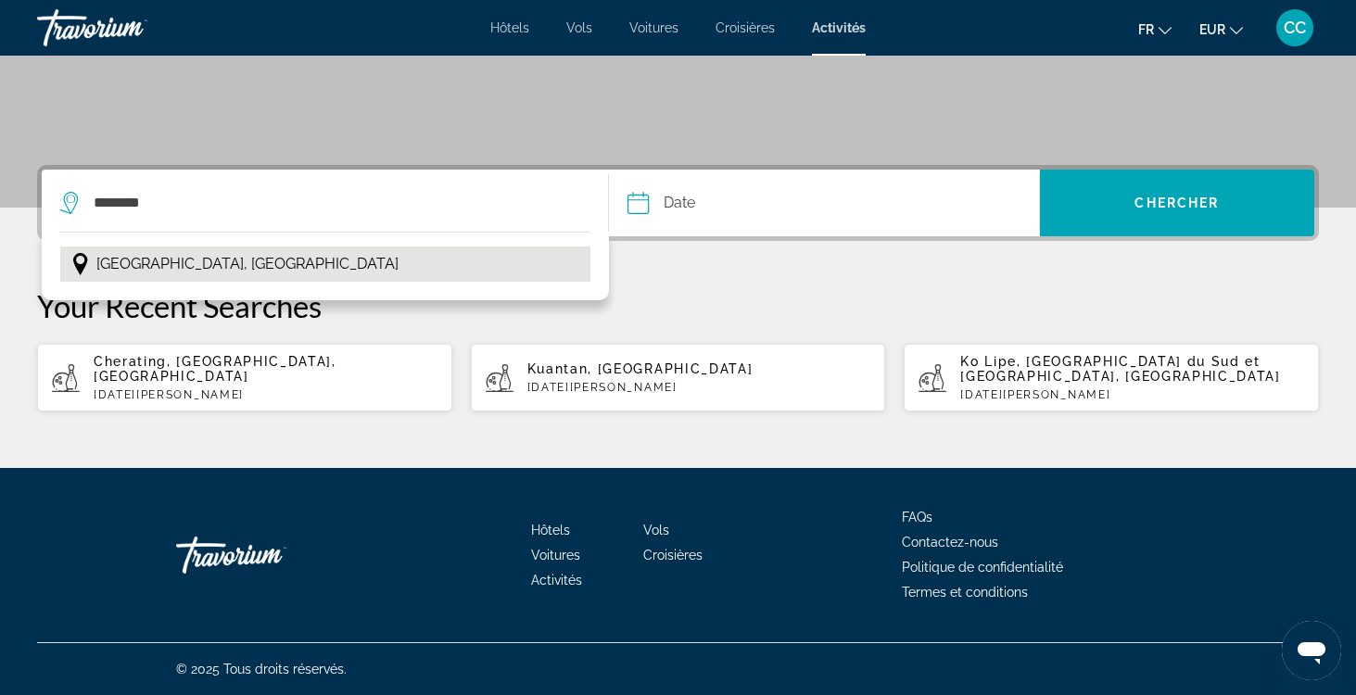
click at [226, 274] on button "Alicante, Espagne" at bounding box center [325, 264] width 530 height 35
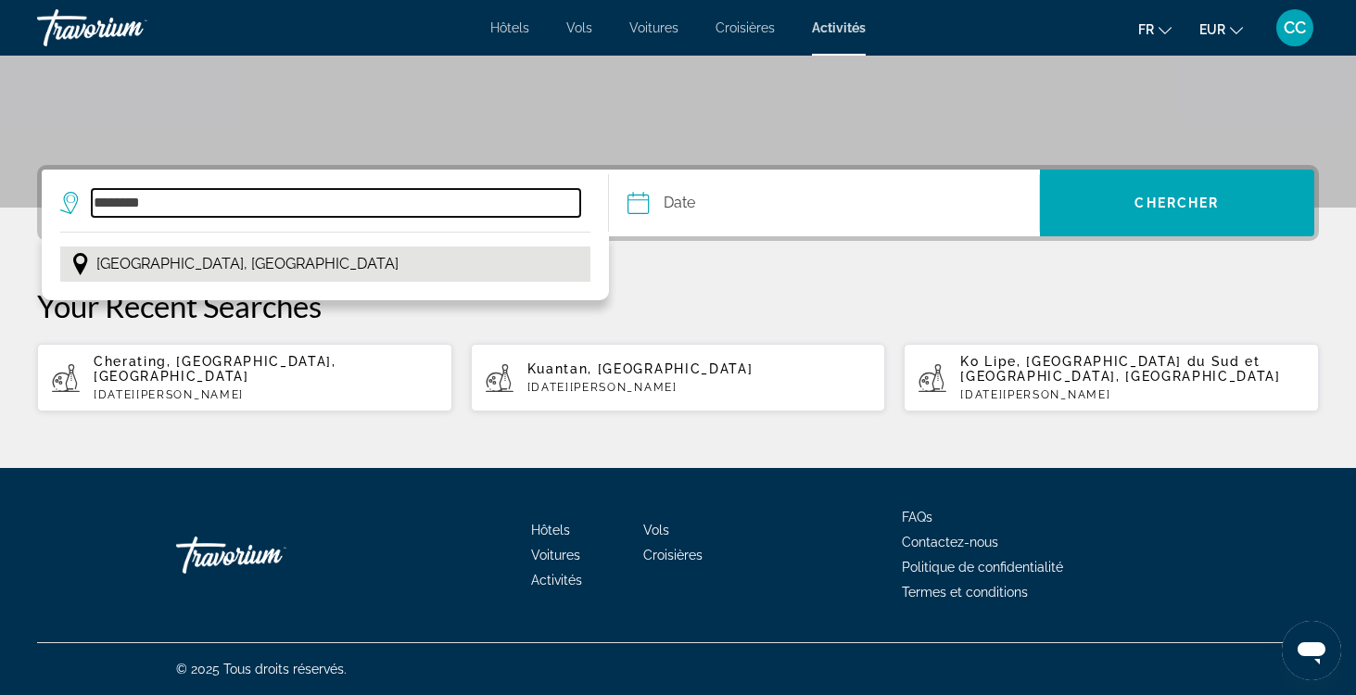
type input "**********"
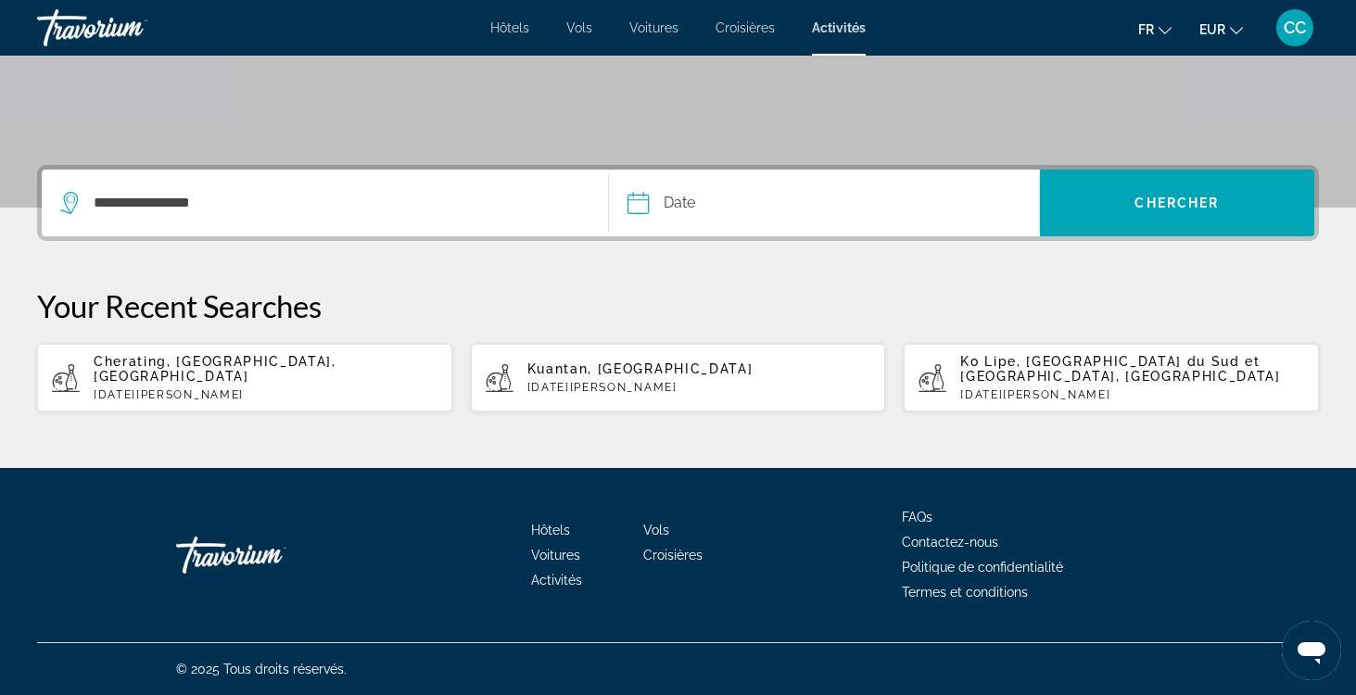
click at [683, 202] on input "Date" at bounding box center [729, 206] width 213 height 72
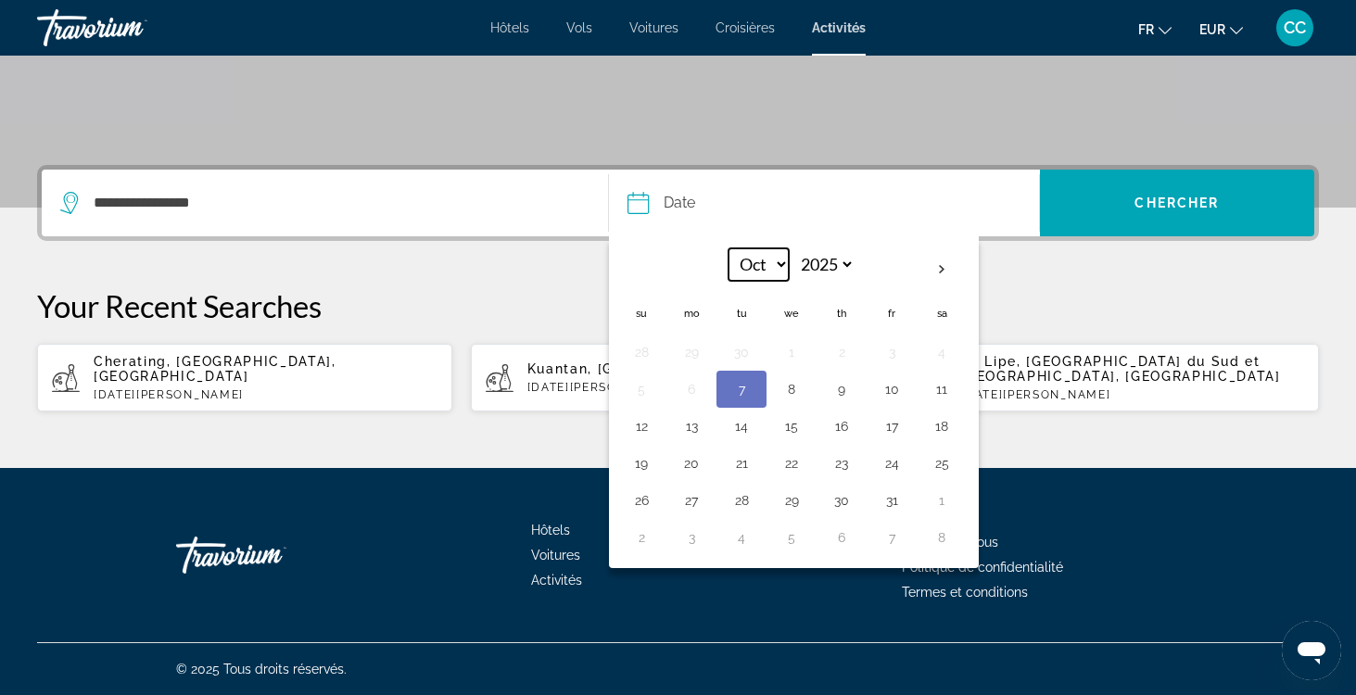
select select "**"
click at [845, 389] on button "6" at bounding box center [842, 389] width 30 height 26
type input "**********"
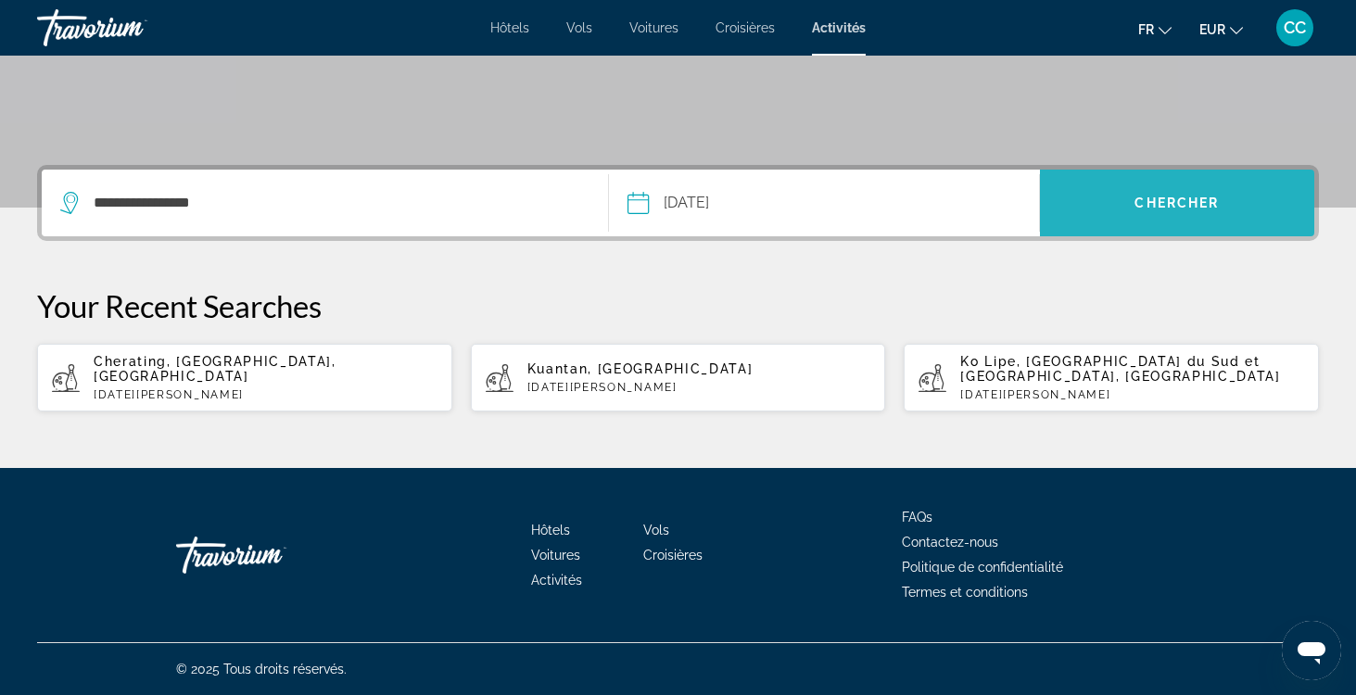
click at [1155, 201] on span "Chercher" at bounding box center [1177, 203] width 84 height 15
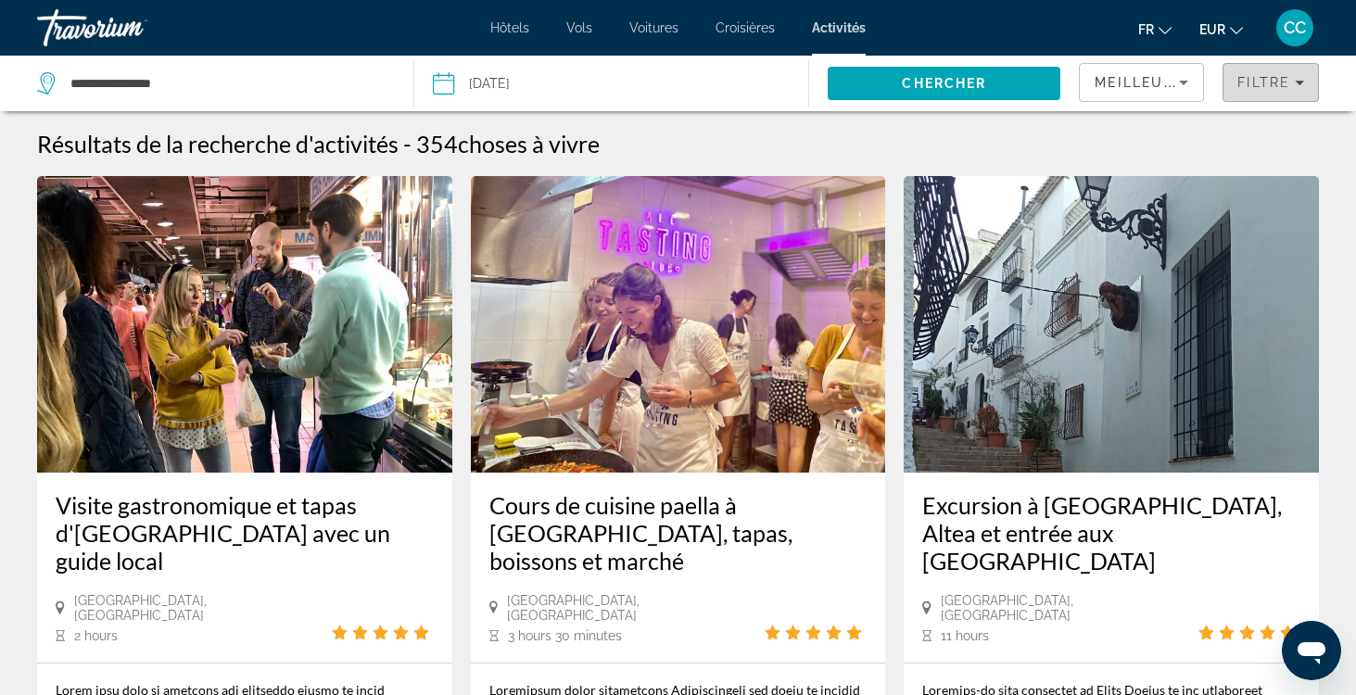
click at [1271, 85] on span "Filtre" at bounding box center [1264, 82] width 53 height 15
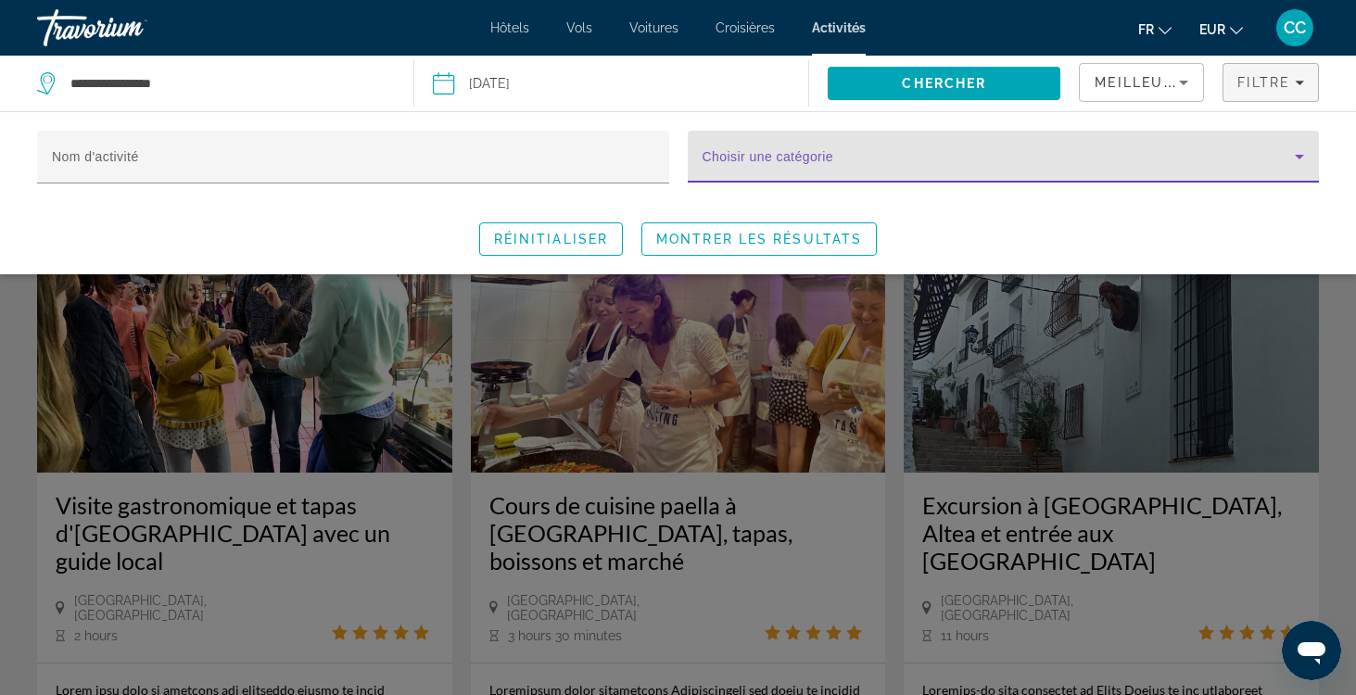
click at [1136, 157] on span "Search widget" at bounding box center [999, 164] width 593 height 22
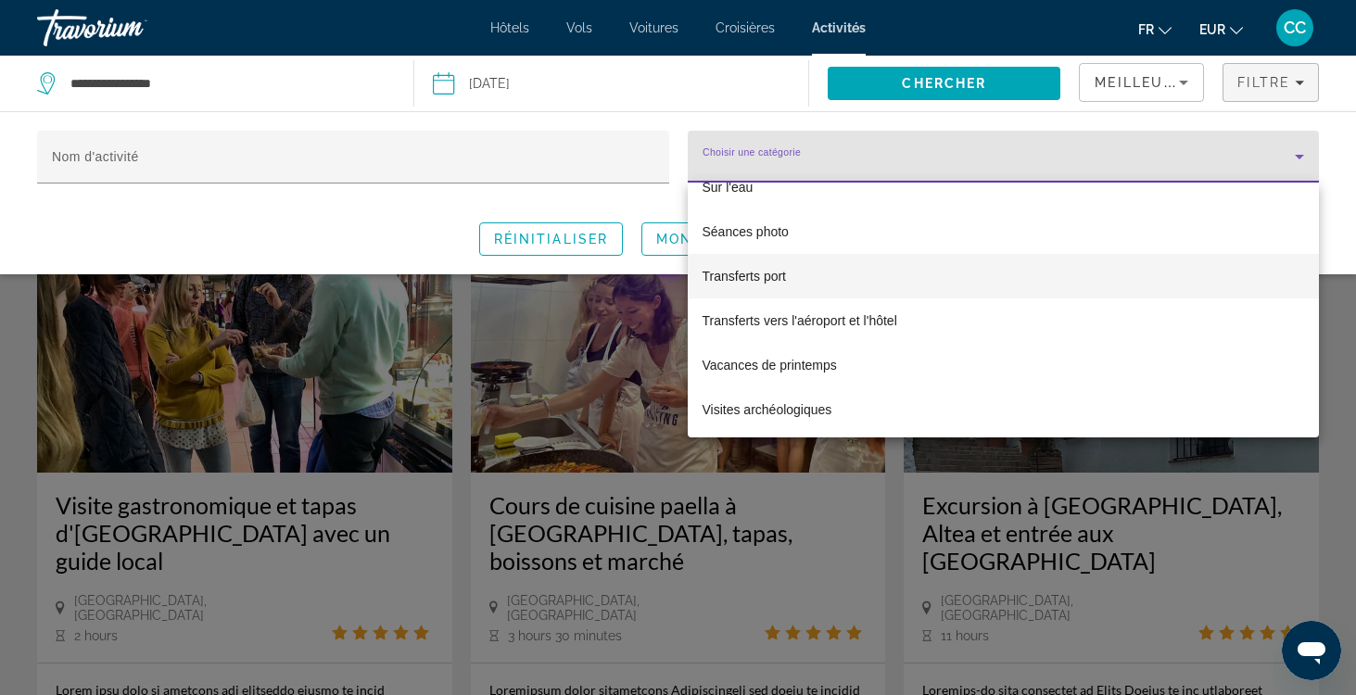
scroll to position [3782, 0]
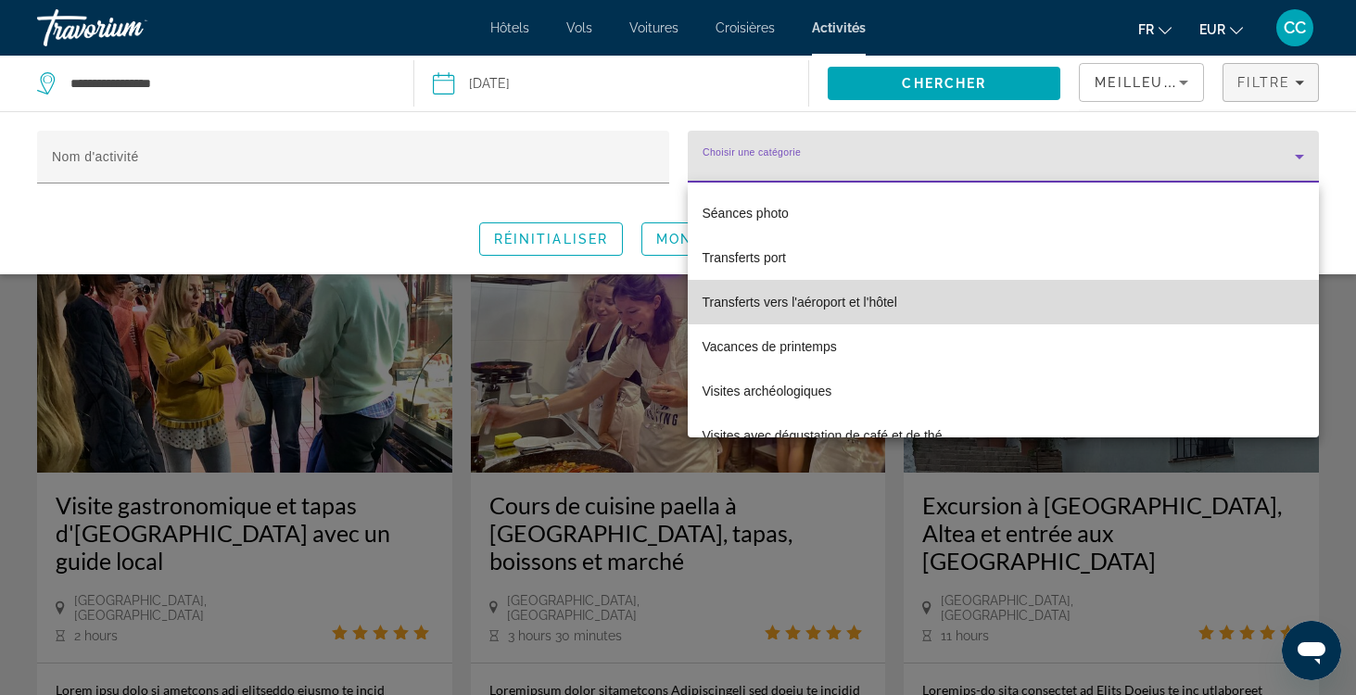
click at [864, 302] on span "Transferts vers l'aéroport et l'hôtel" at bounding box center [800, 302] width 195 height 22
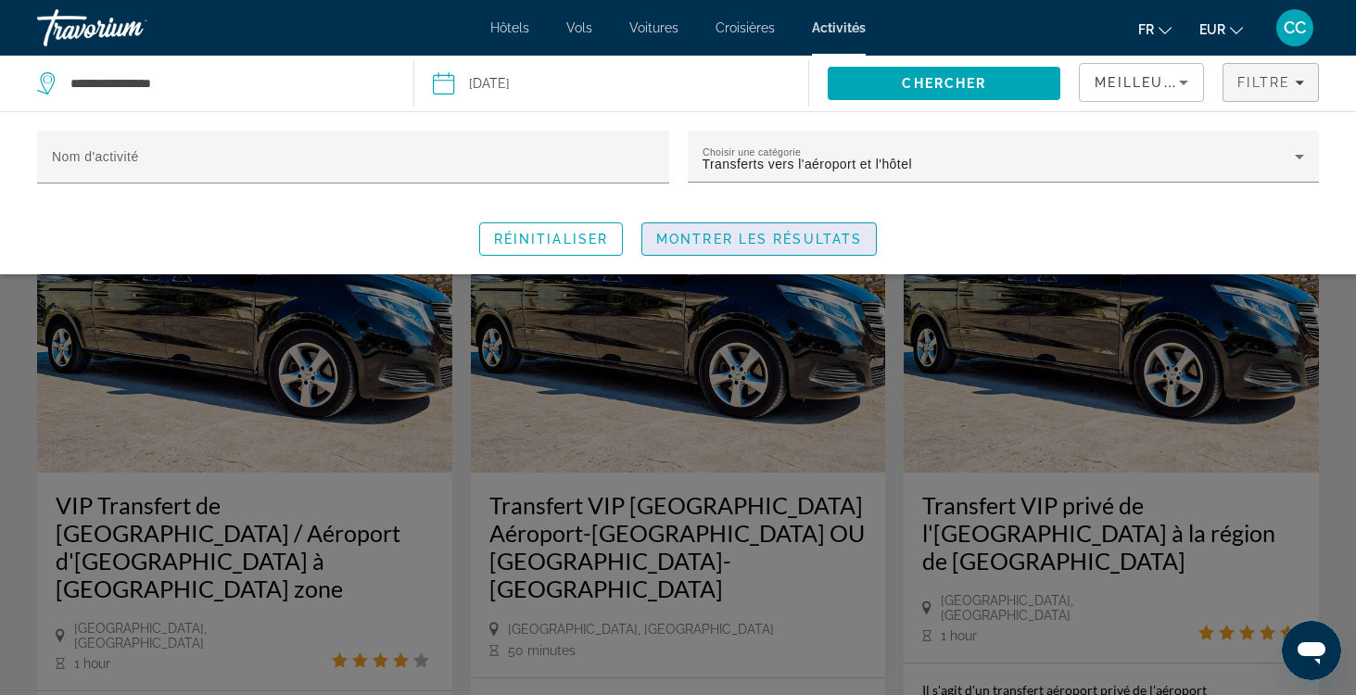
click at [798, 237] on span "Montrer les résultats" at bounding box center [759, 239] width 206 height 15
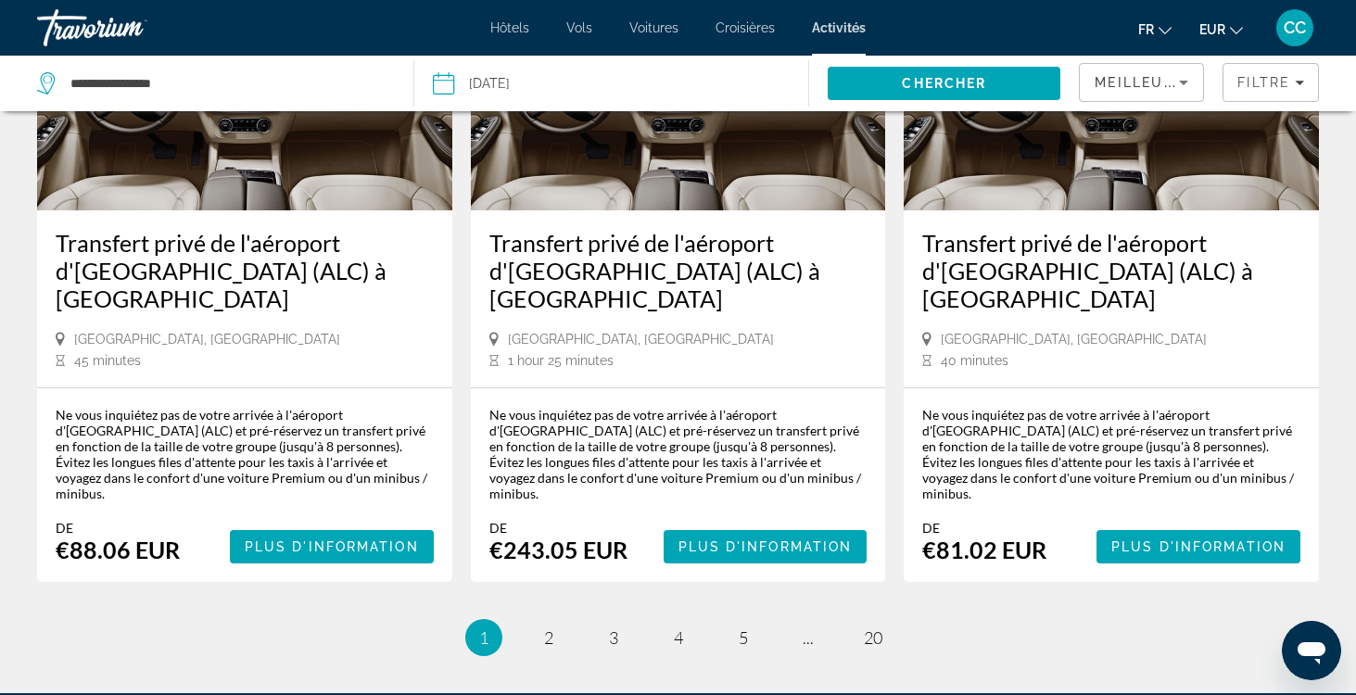
scroll to position [2537, 0]
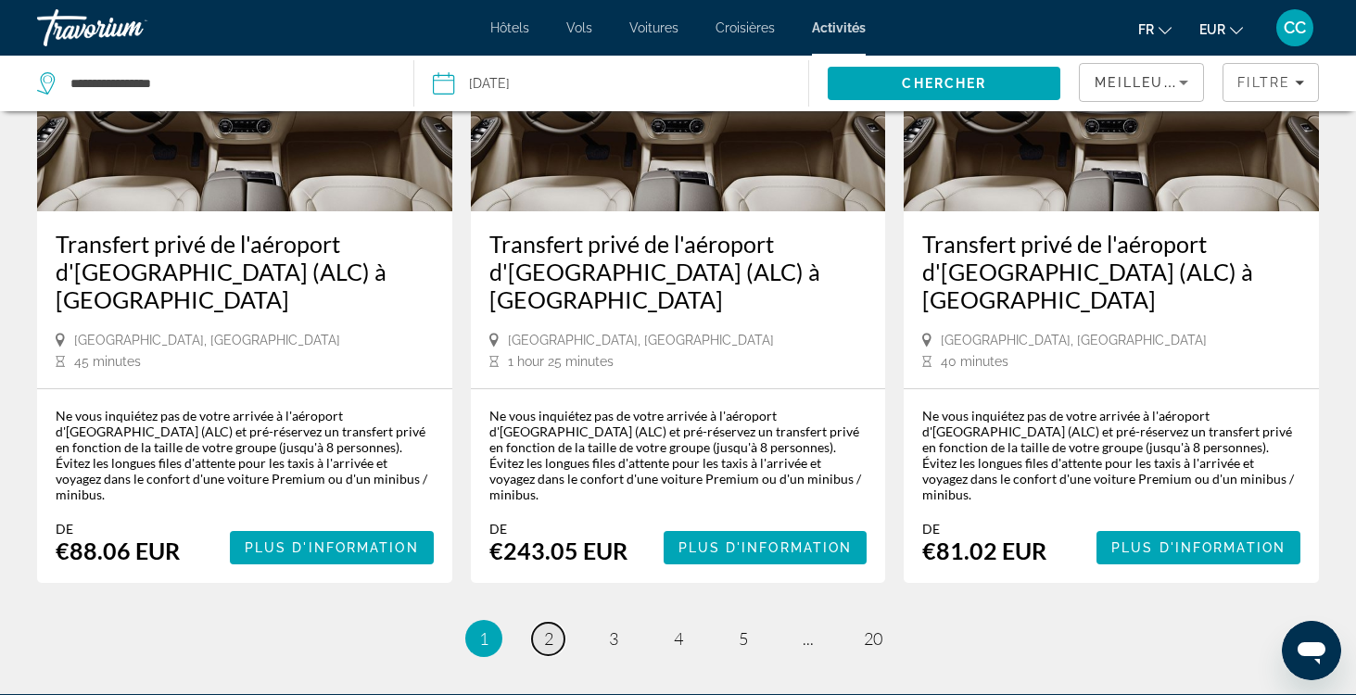
click at [542, 623] on link "page 2" at bounding box center [548, 639] width 32 height 32
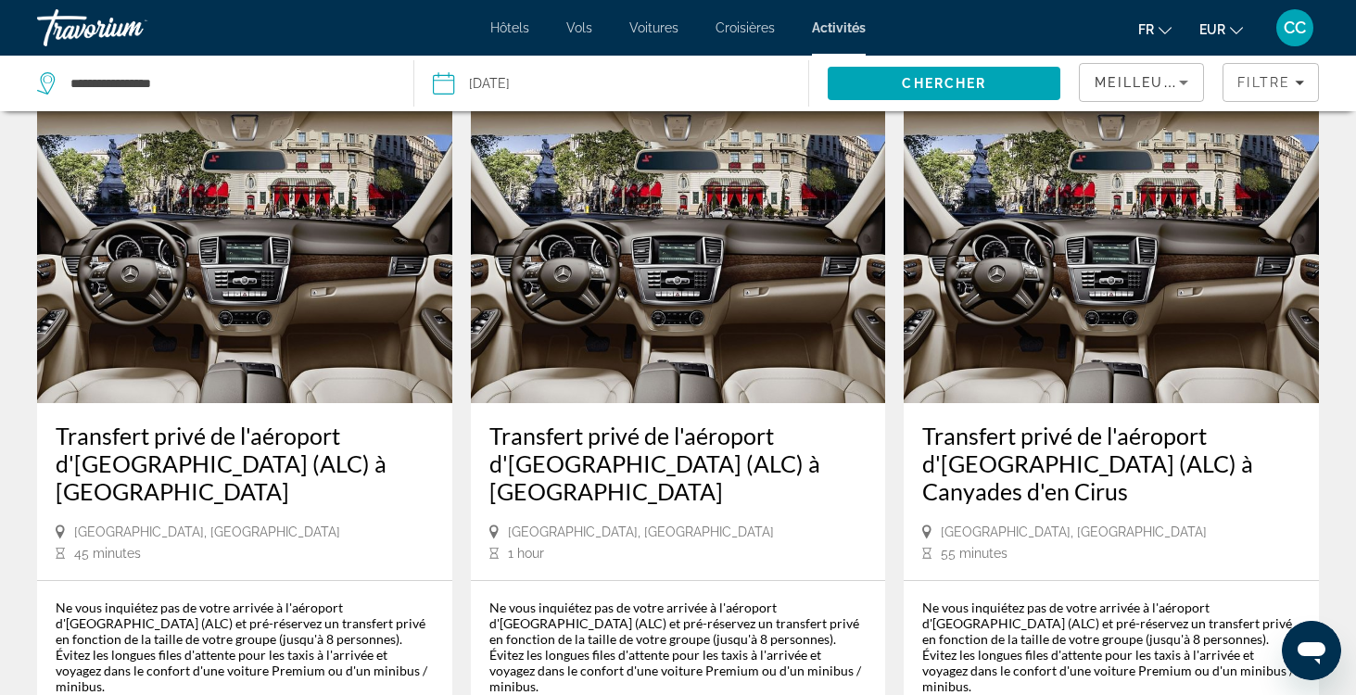
scroll to position [2404, 0]
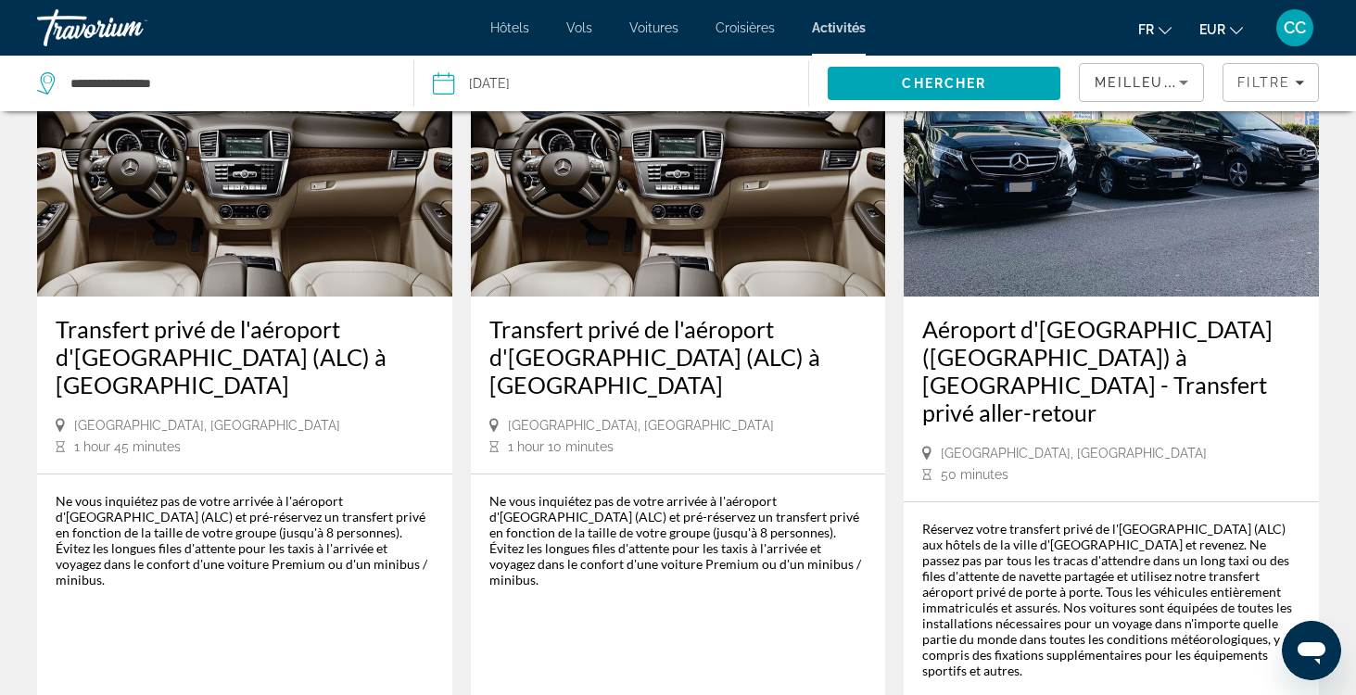
scroll to position [2377, 0]
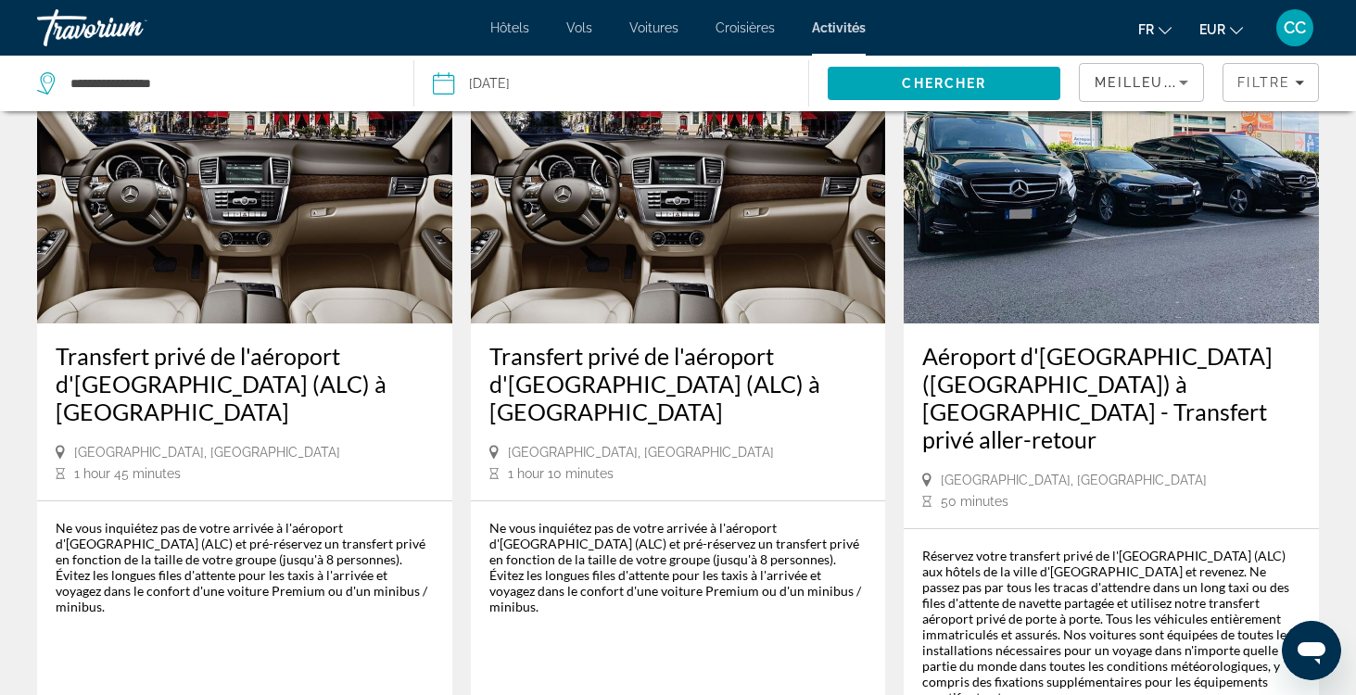
click at [537, 520] on div "Ne vous inquiétez pas de votre arrivée à l'aéroport d'Alicante-Elche (ALC) et p…" at bounding box center [679, 567] width 378 height 95
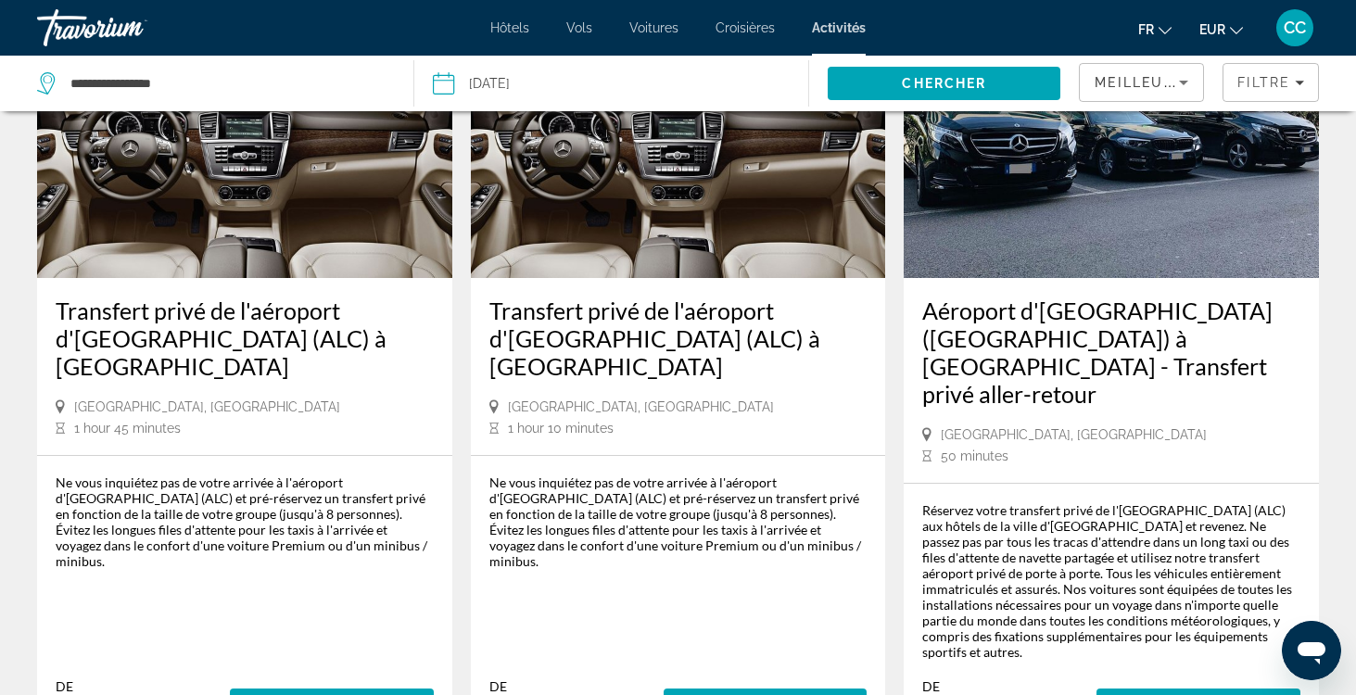
scroll to position [2426, 0]
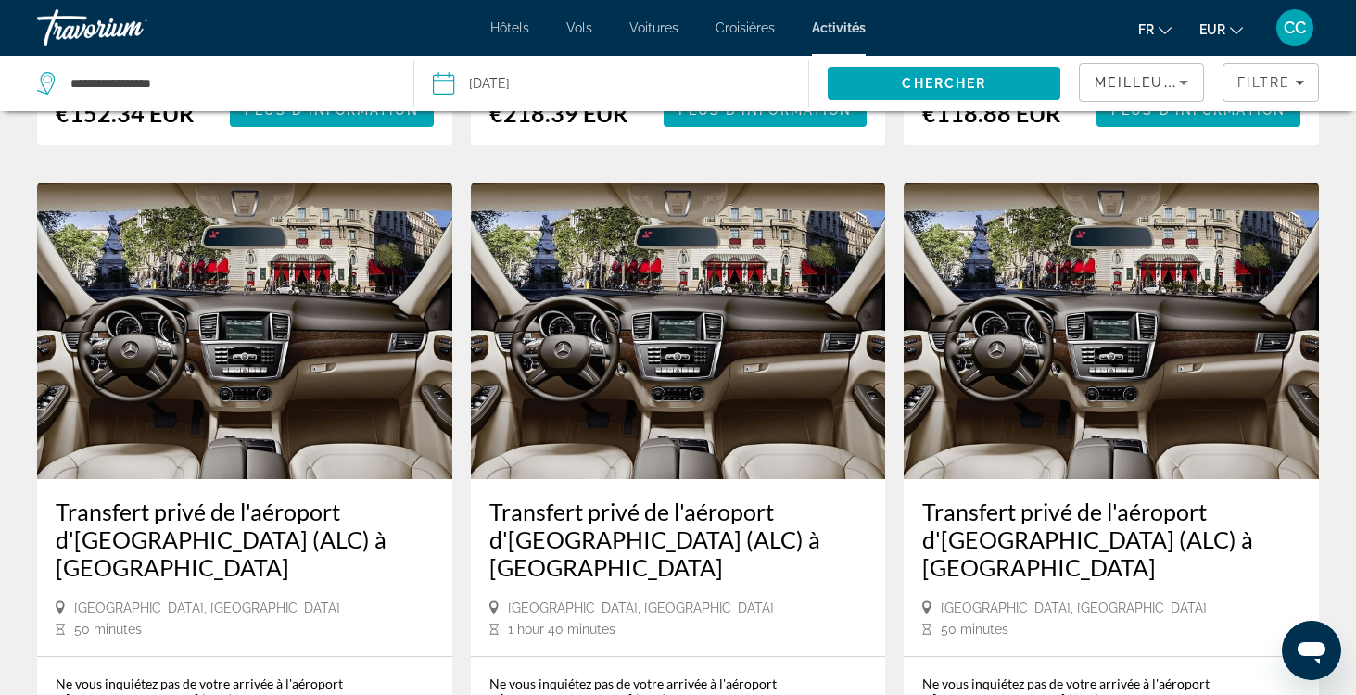
scroll to position [2111, 0]
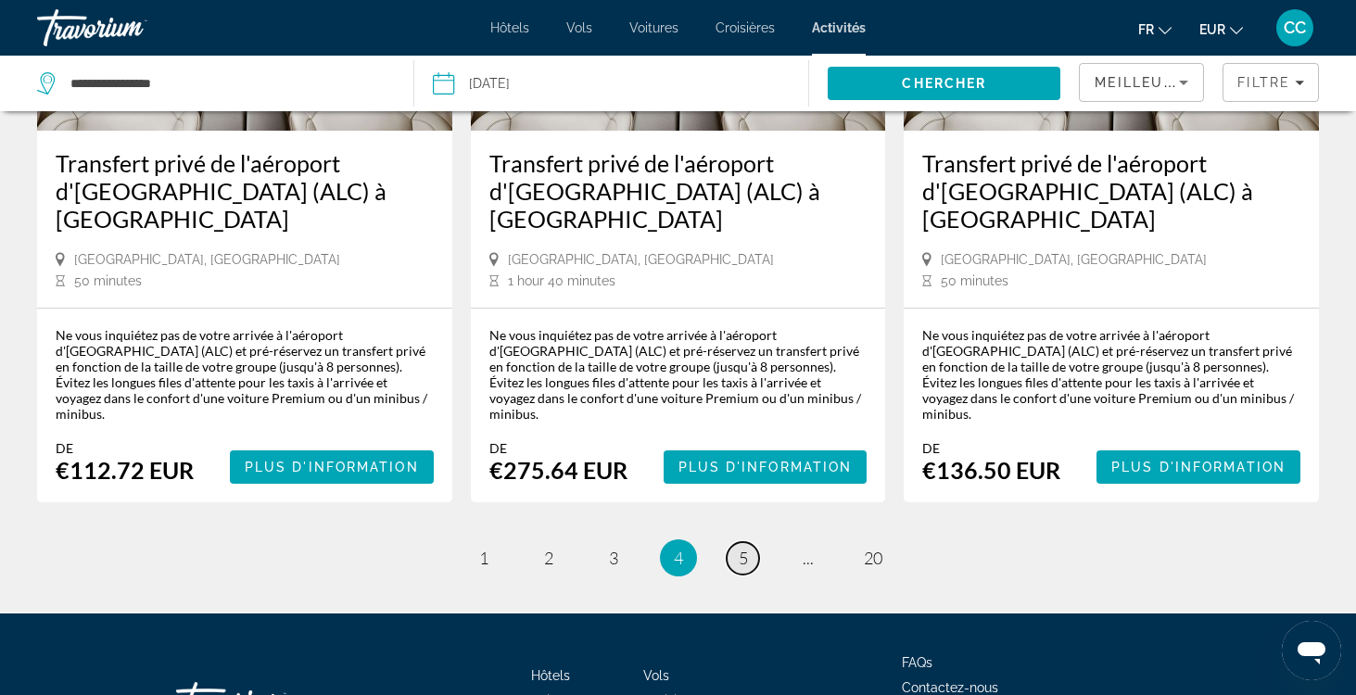
click at [744, 548] on span "5" at bounding box center [743, 558] width 9 height 20
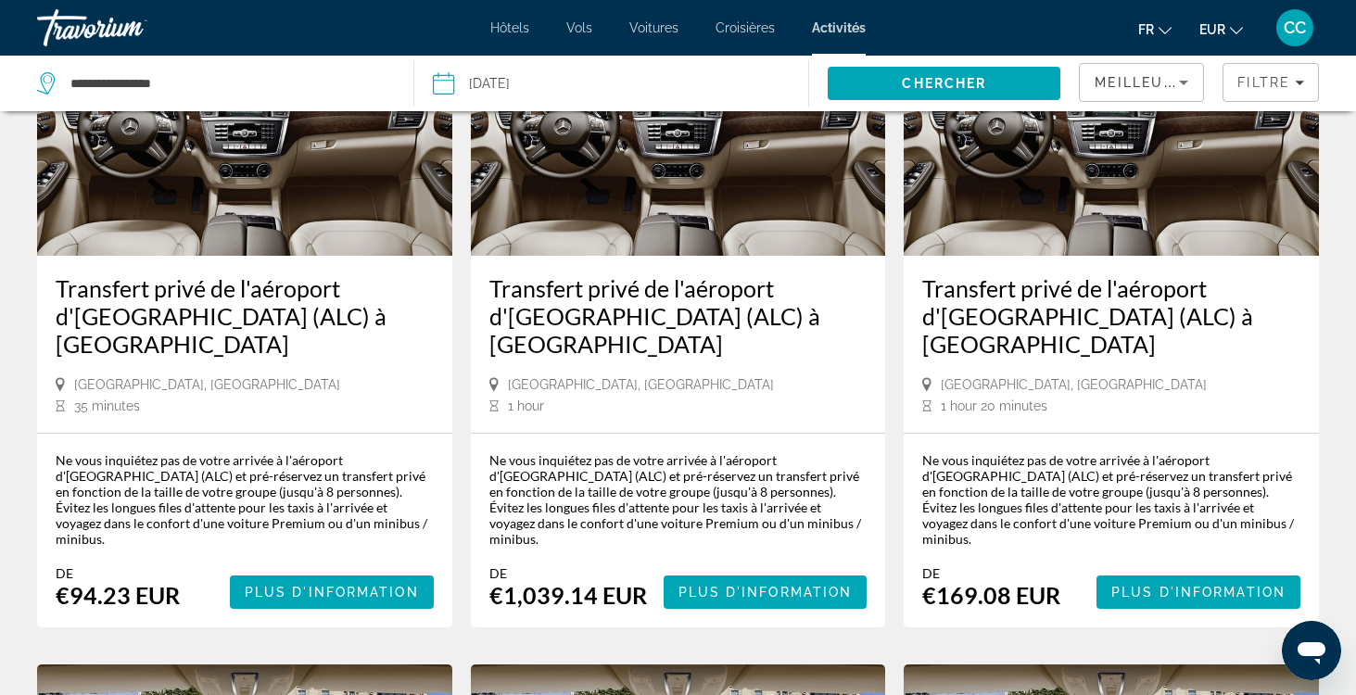
scroll to position [994, 0]
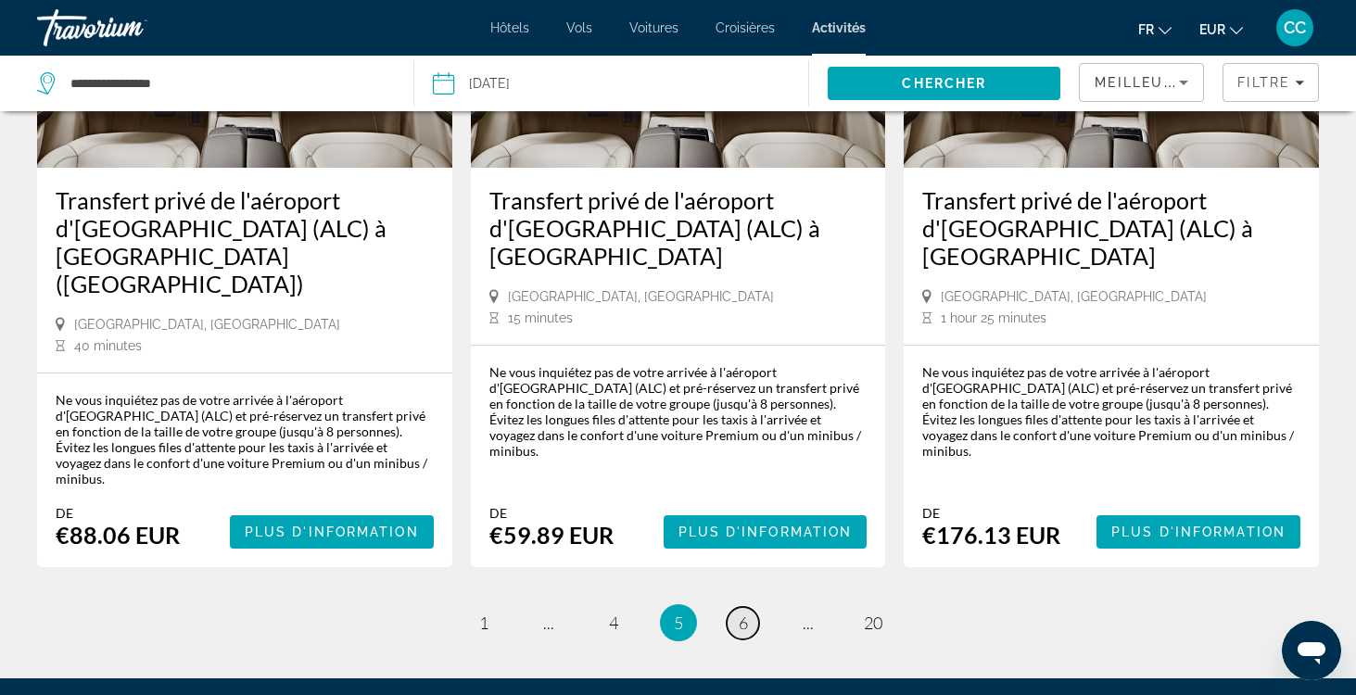
click at [745, 613] on span "6" at bounding box center [743, 623] width 9 height 20
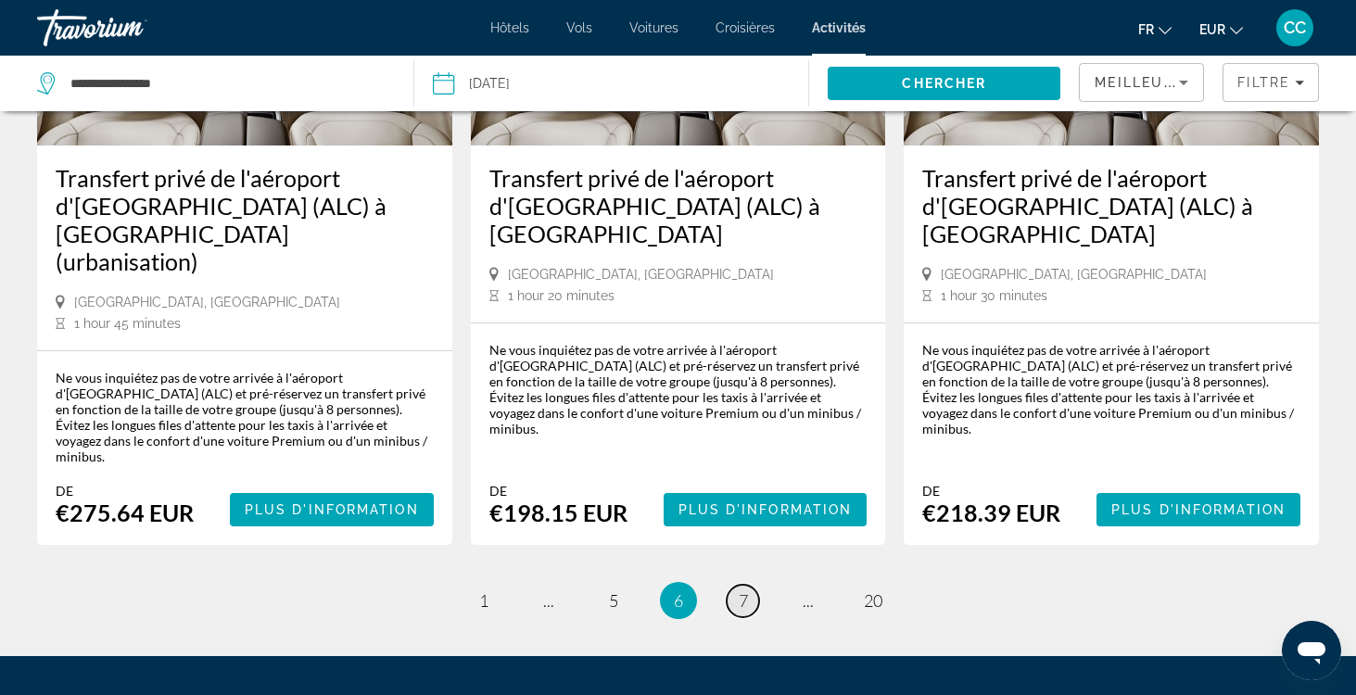
scroll to position [2534, 0]
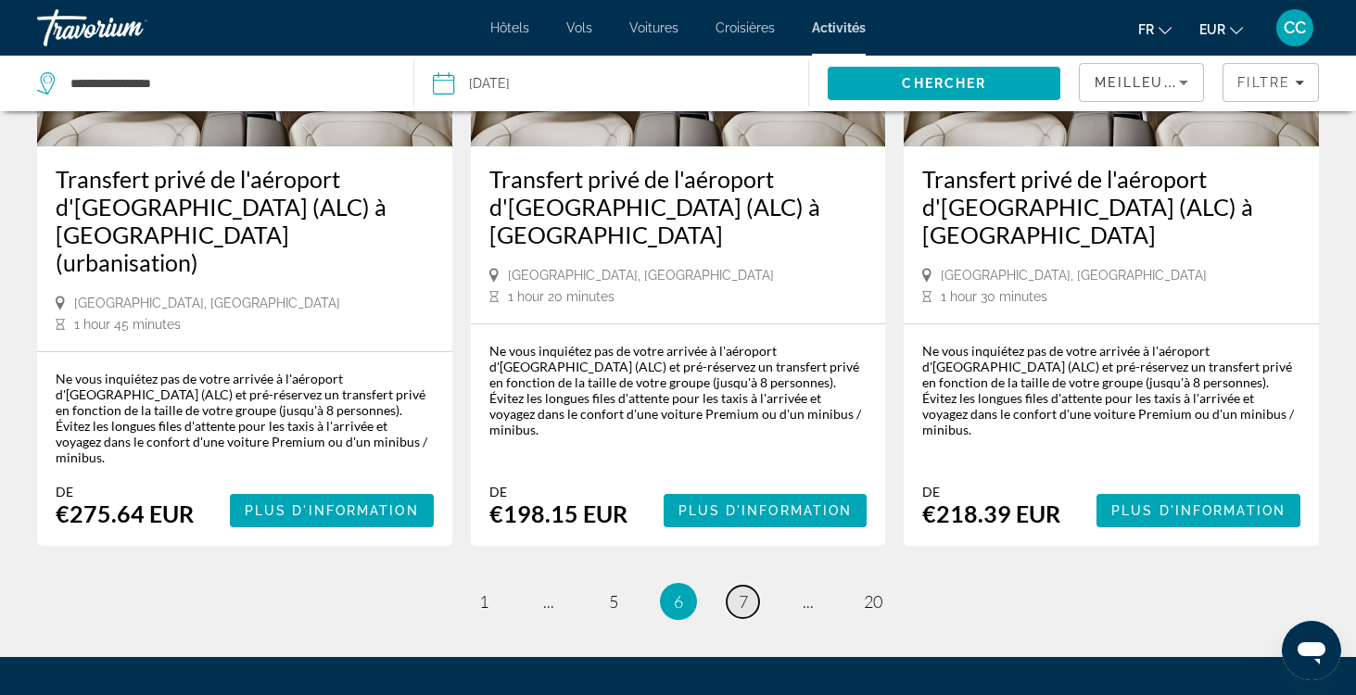
click at [751, 586] on link "page 7" at bounding box center [743, 602] width 32 height 32
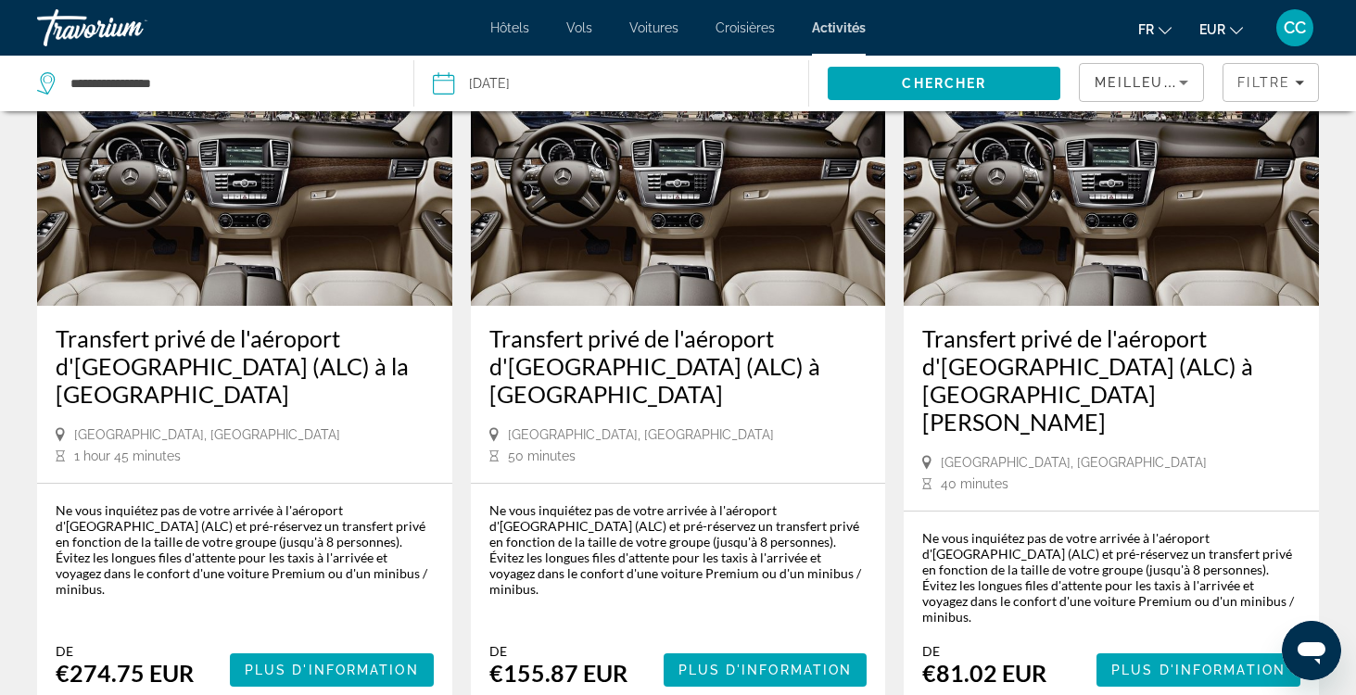
scroll to position [2502, 0]
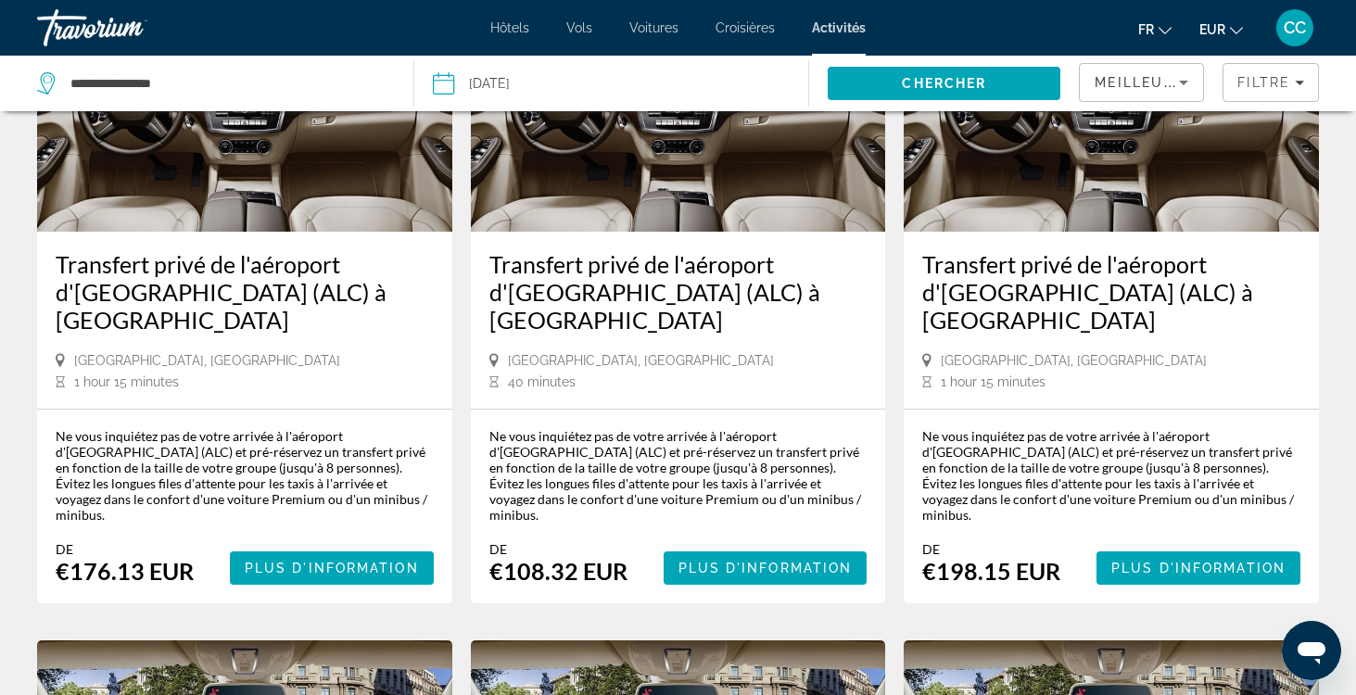
scroll to position [240, 0]
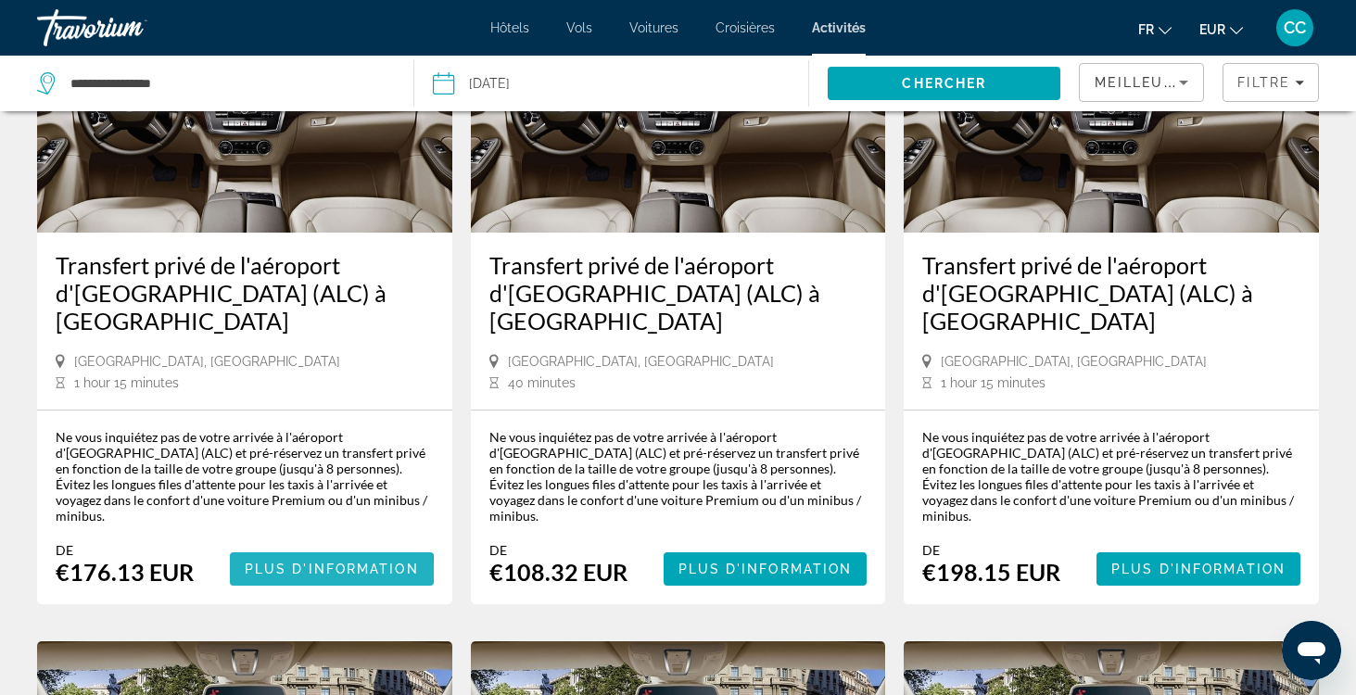
click at [319, 562] on span "Plus d'information" at bounding box center [332, 569] width 174 height 15
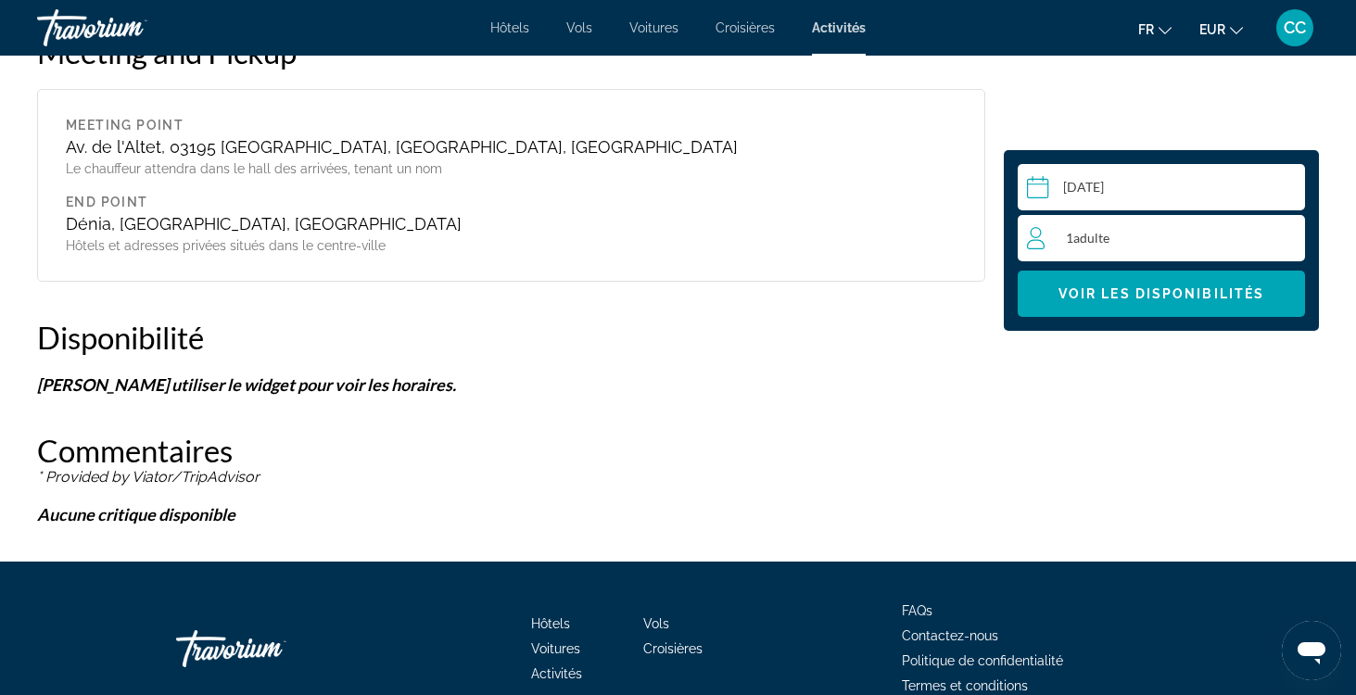
scroll to position [2448, 0]
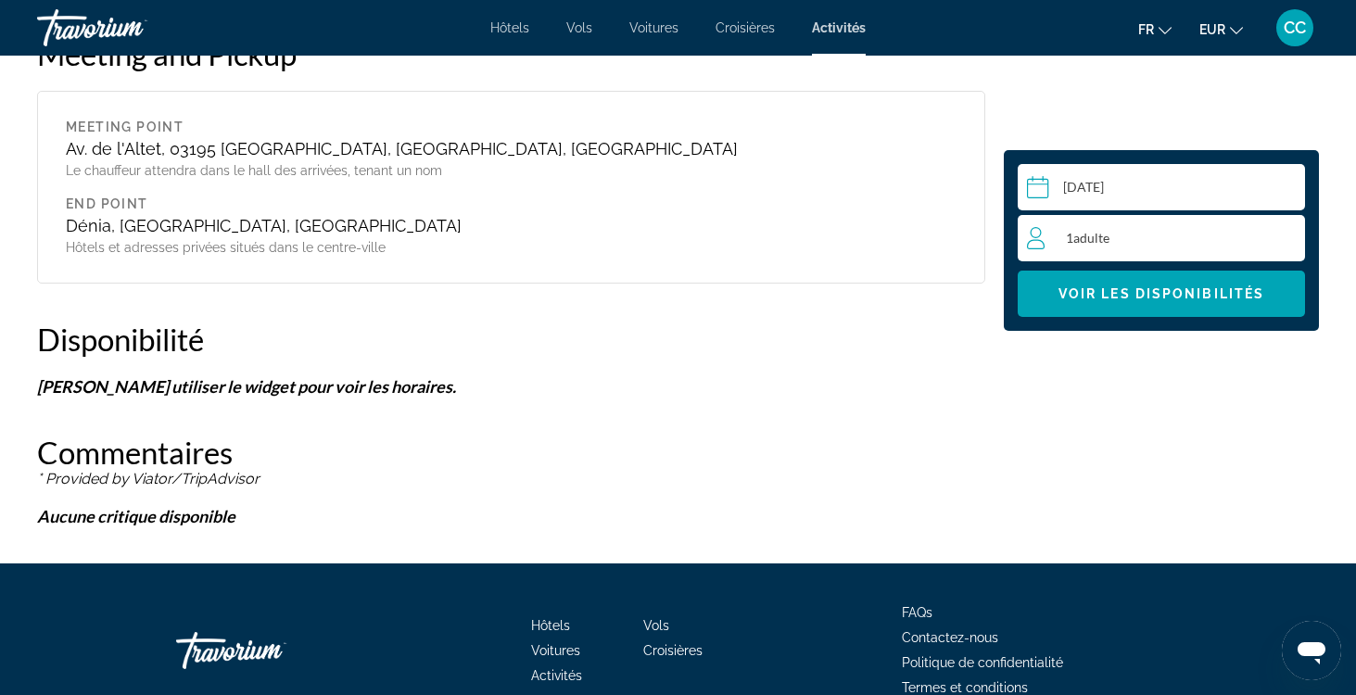
click at [1125, 234] on div "1 Adulte Adultes" at bounding box center [1165, 238] width 277 height 22
click at [1284, 236] on icon "Increment adults" at bounding box center [1286, 237] width 17 height 17
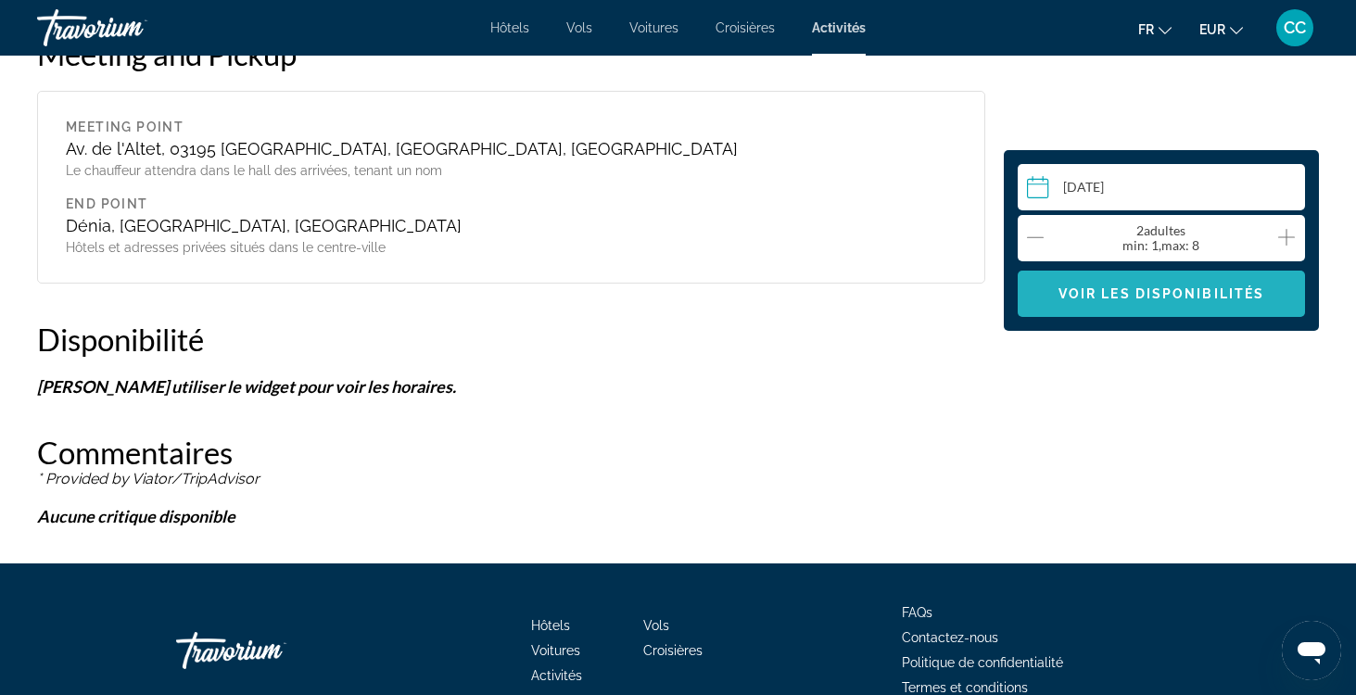
click at [1160, 293] on span "Voir les disponibilités" at bounding box center [1162, 293] width 206 height 15
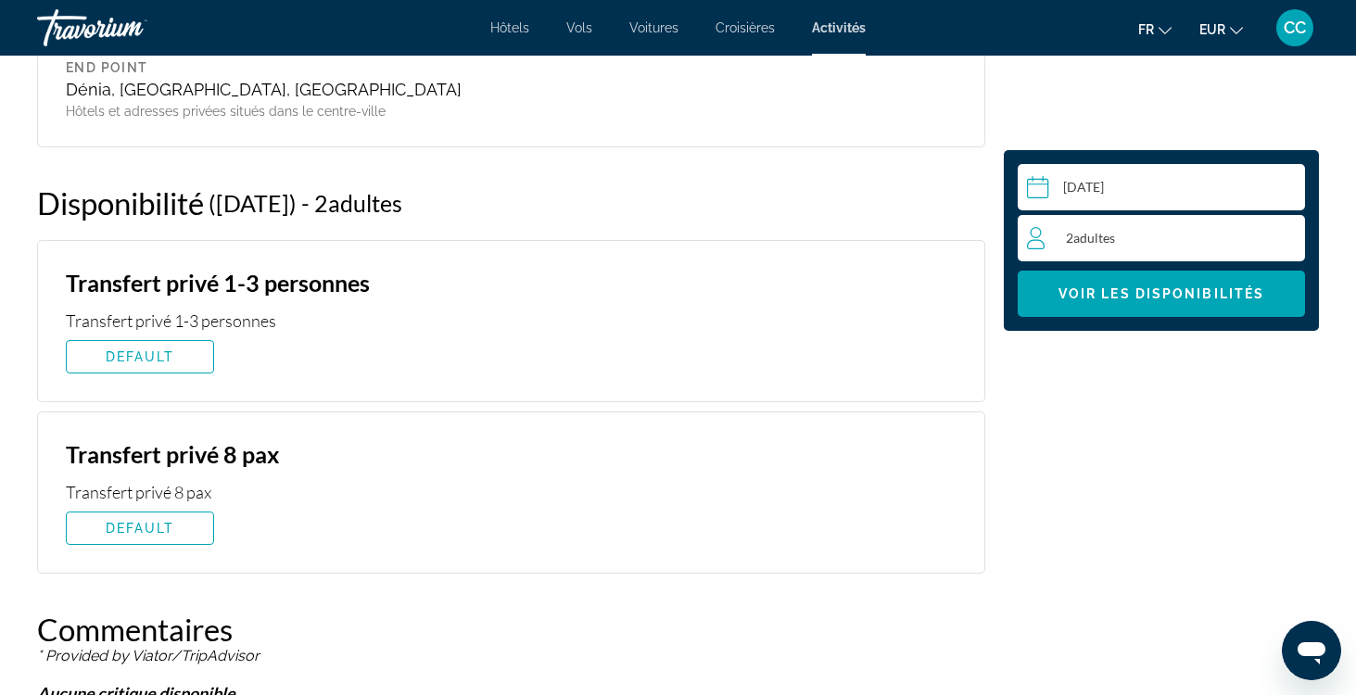
scroll to position [2587, 0]
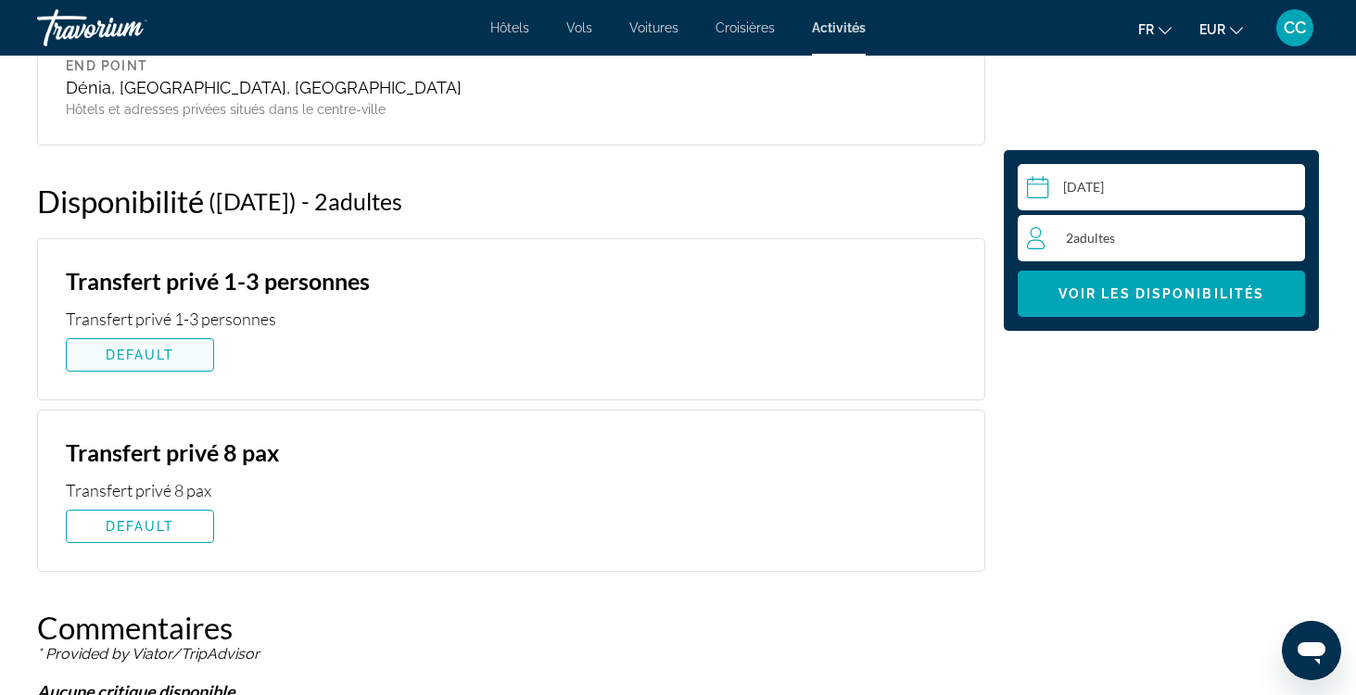
click at [182, 360] on span "Main content" at bounding box center [140, 355] width 146 height 45
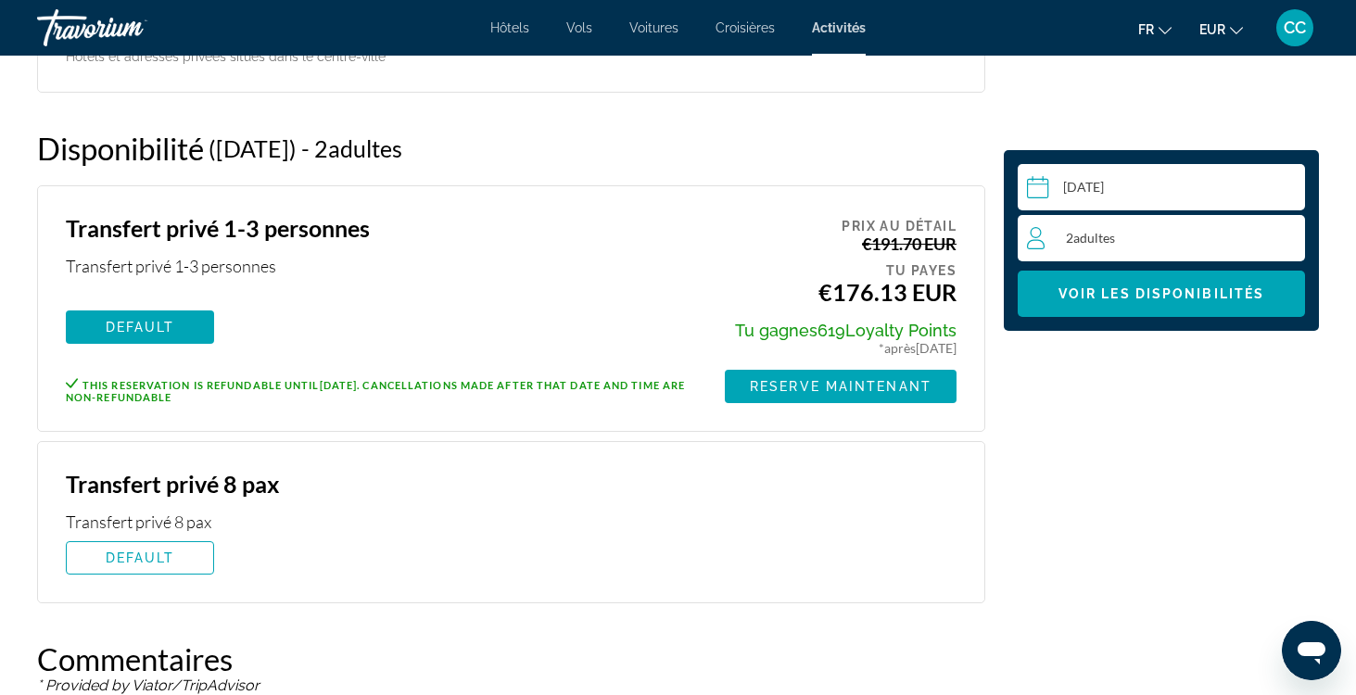
scroll to position [2623, 0]
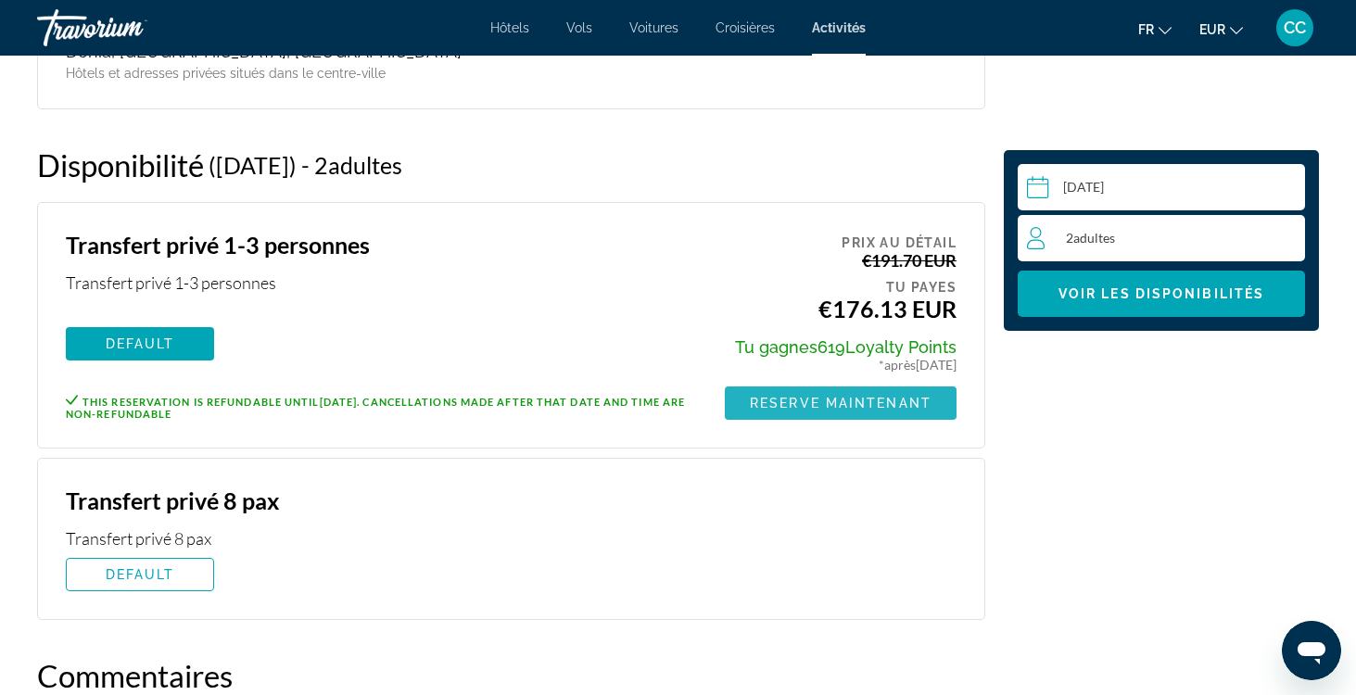
click at [814, 407] on span "Reserve maintenant" at bounding box center [841, 403] width 182 height 15
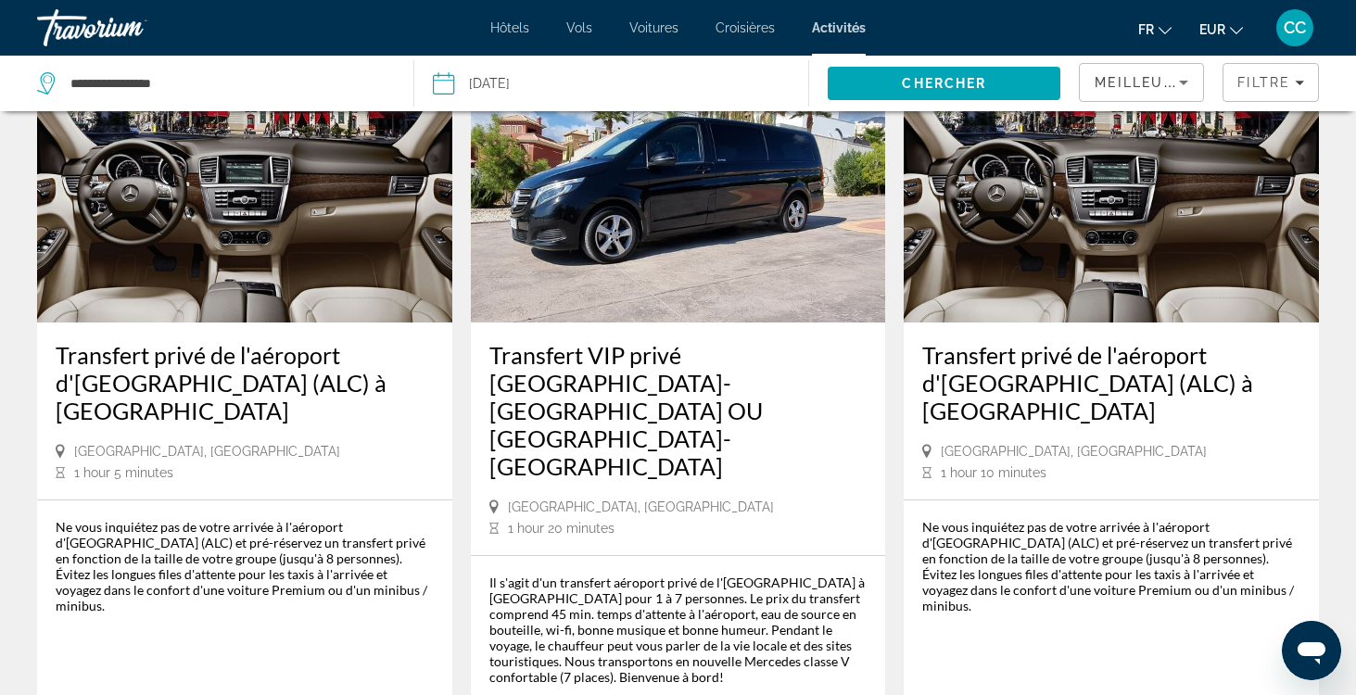
scroll to position [2299, 0]
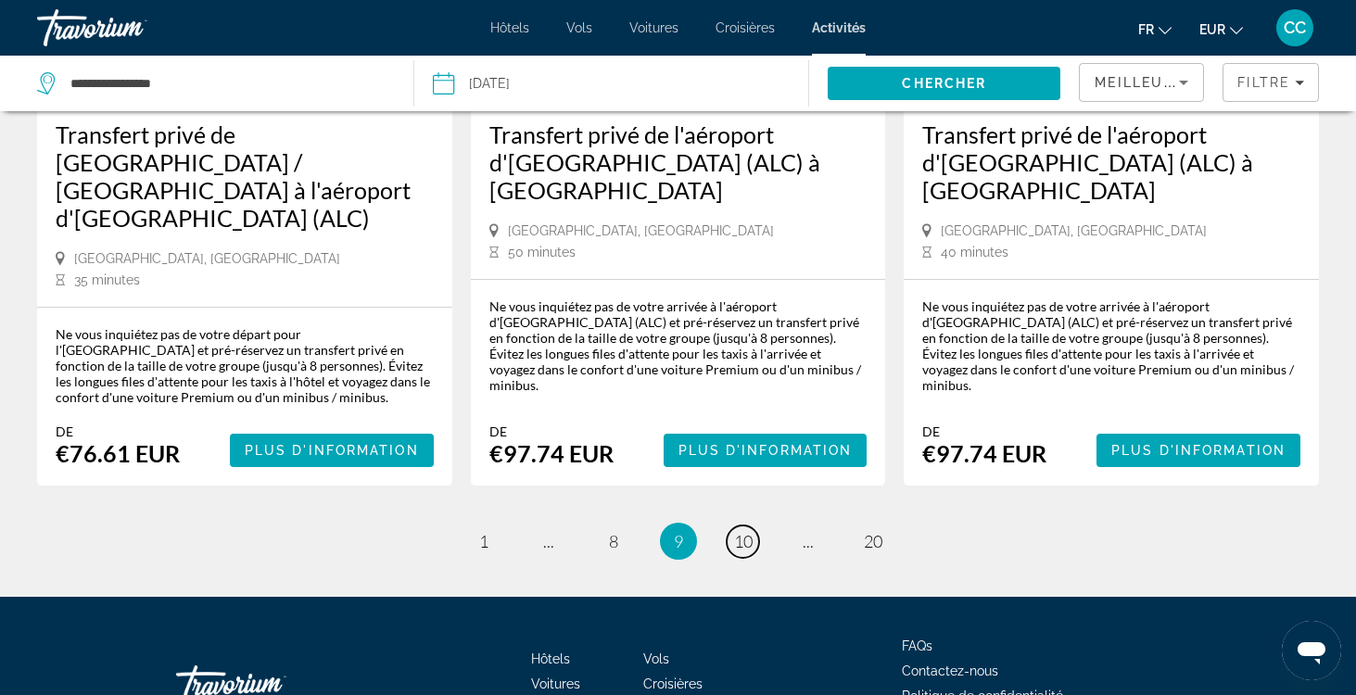
scroll to position [2531, 0]
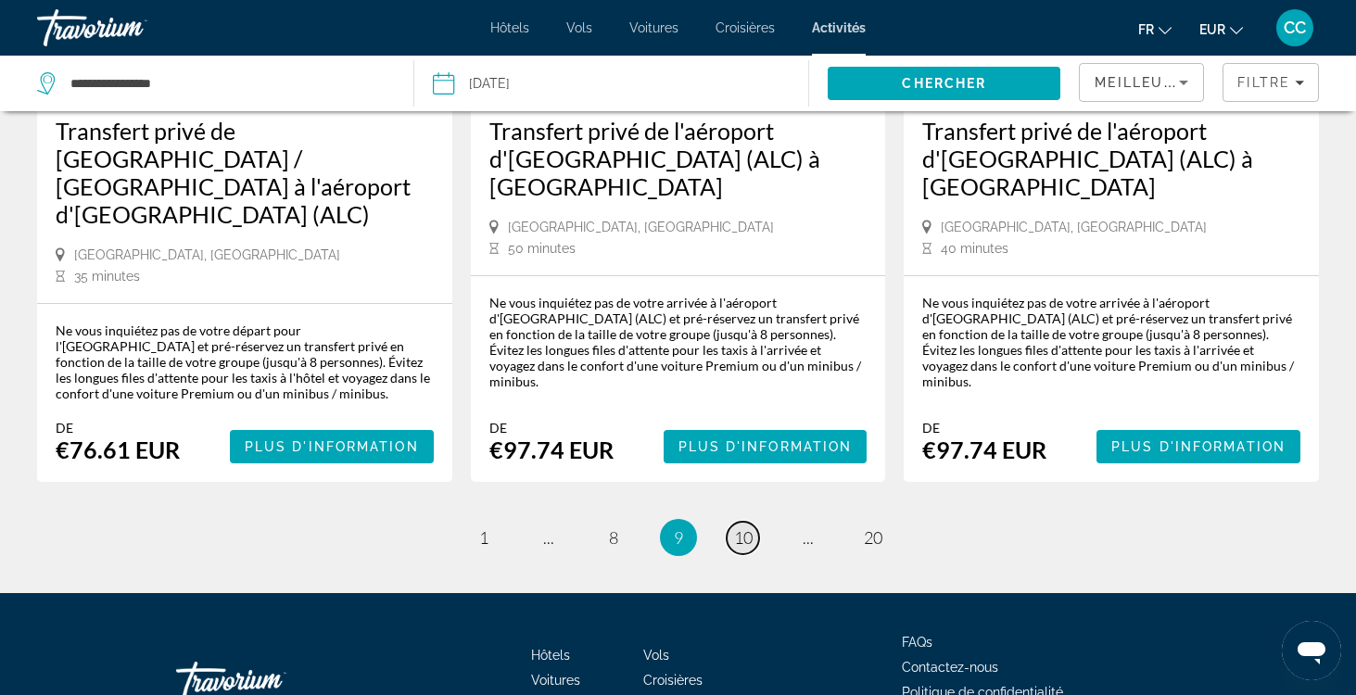
click at [742, 528] on span "10" at bounding box center [743, 538] width 19 height 20
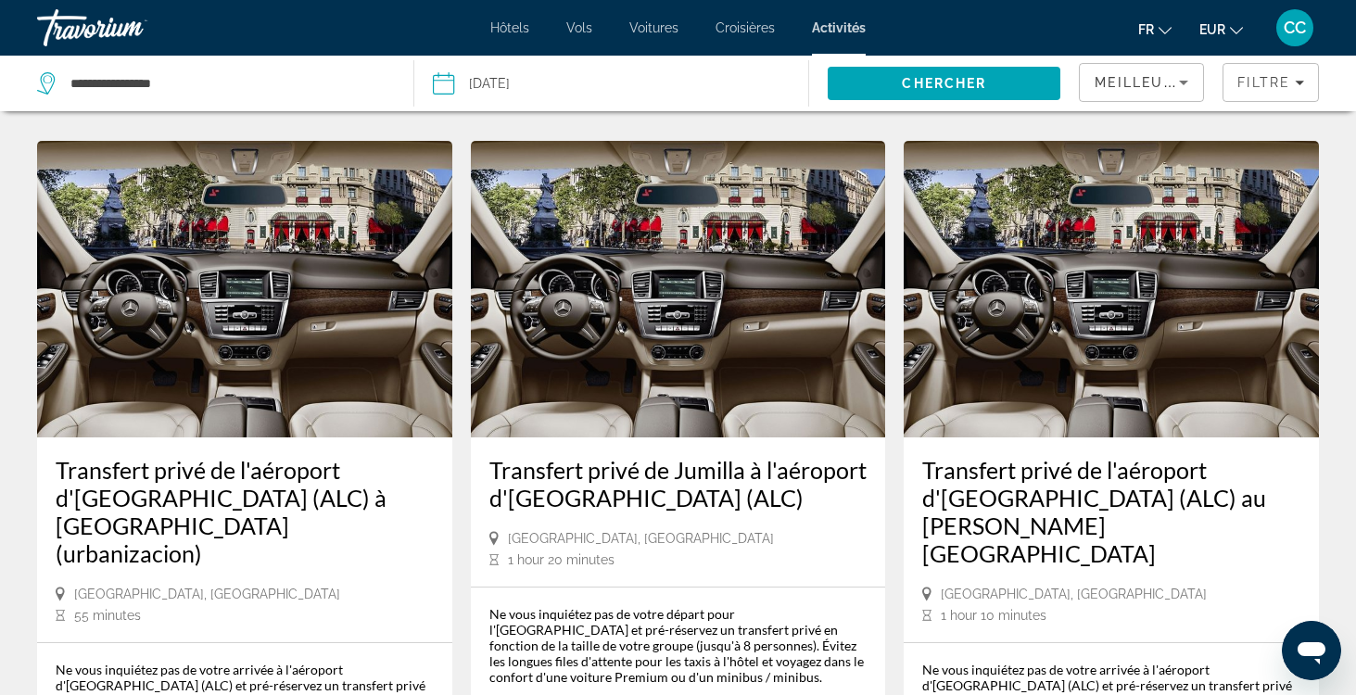
scroll to position [789, 0]
